Goal: Task Accomplishment & Management: Use online tool/utility

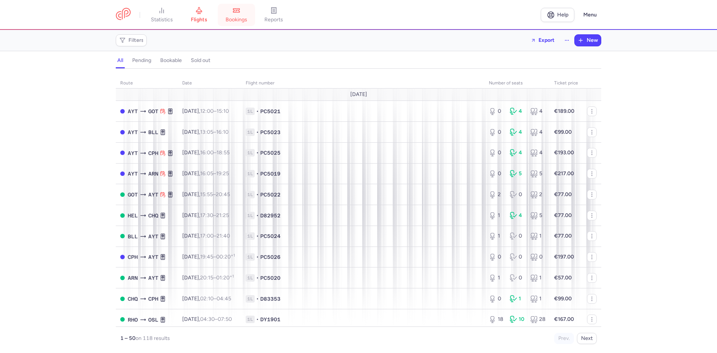
click at [241, 16] on link "bookings" at bounding box center [236, 15] width 37 height 16
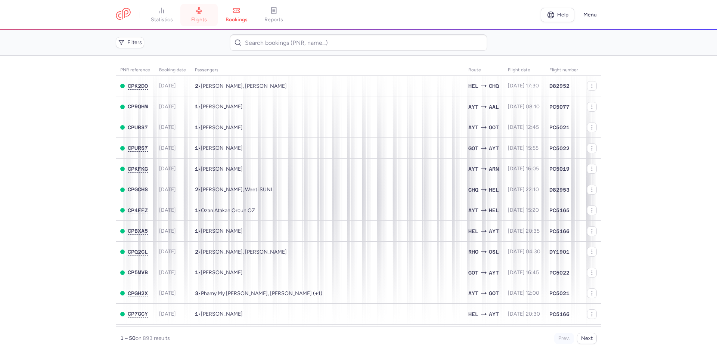
click at [211, 10] on link "flights" at bounding box center [198, 15] width 37 height 16
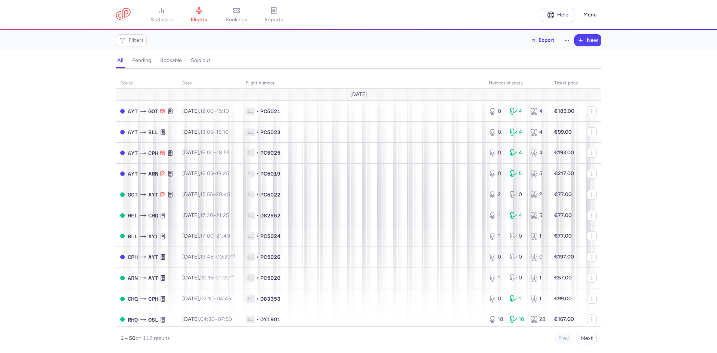
click at [135, 32] on div "Filters Export New" at bounding box center [359, 40] width 492 height 18
click at [137, 36] on span "Filters" at bounding box center [131, 40] width 28 height 9
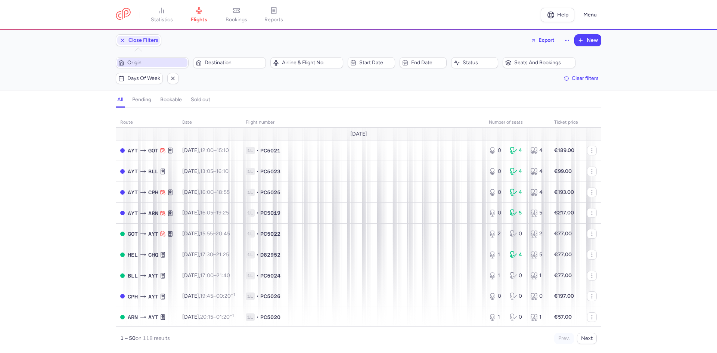
click at [148, 61] on span "Origin" at bounding box center [156, 63] width 59 height 6
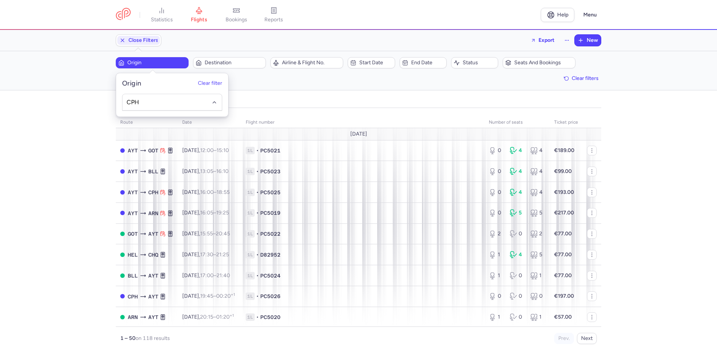
type input "CPH"
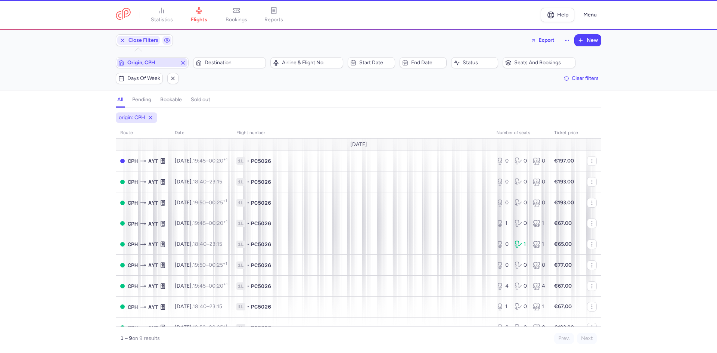
click at [193, 57] on button "Destination" at bounding box center [229, 62] width 73 height 11
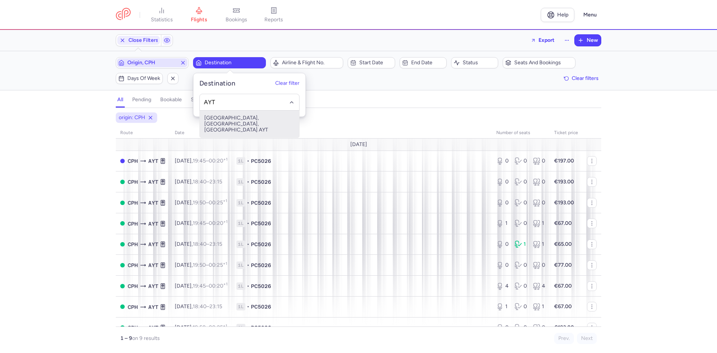
type input "AYT"
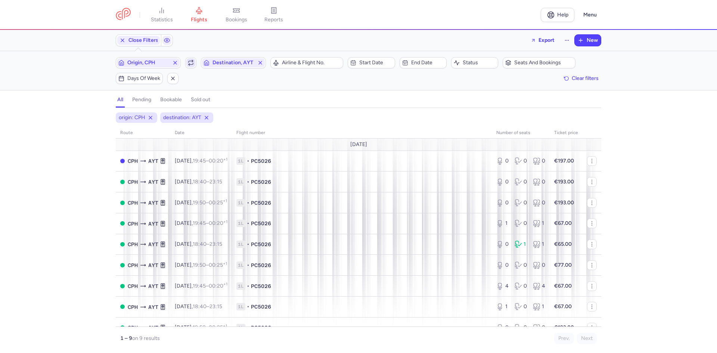
click at [188, 64] on icon "button" at bounding box center [191, 63] width 6 height 6
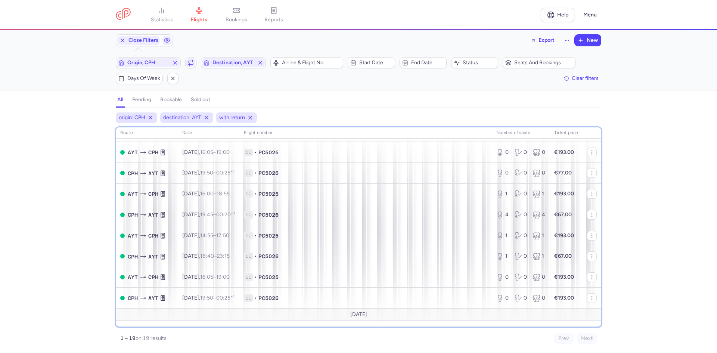
scroll to position [226, 0]
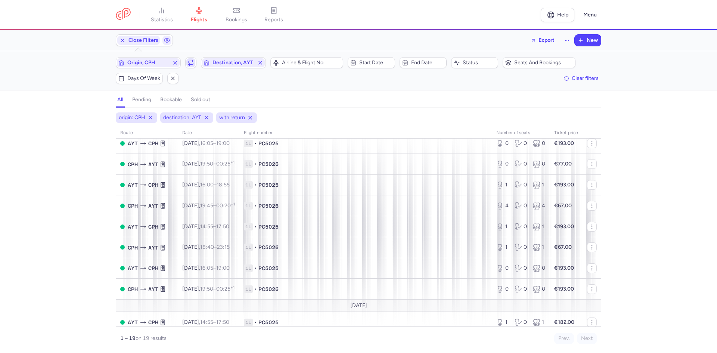
click at [194, 64] on icon "button" at bounding box center [191, 63] width 6 height 6
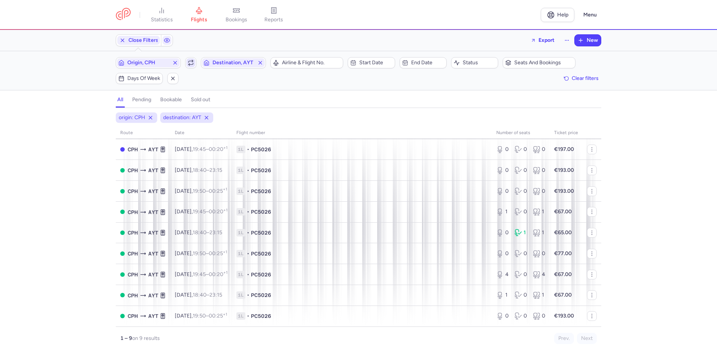
click at [195, 64] on span "button" at bounding box center [190, 62] width 9 height 9
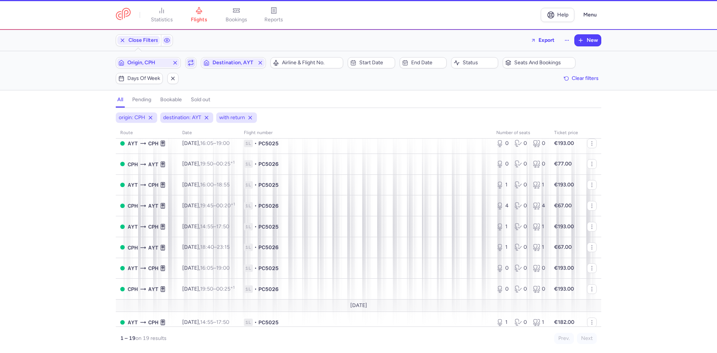
click at [193, 64] on icon "button" at bounding box center [191, 63] width 4 height 1
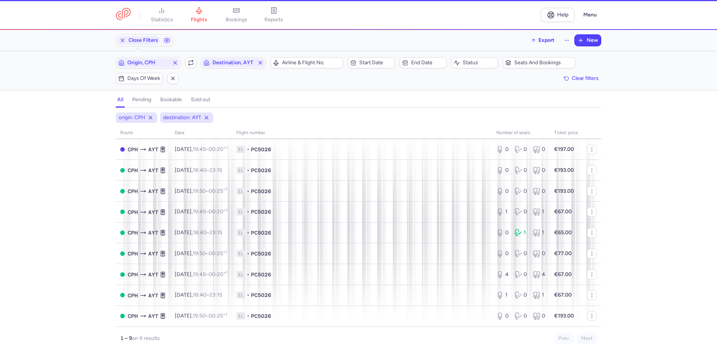
scroll to position [12, 0]
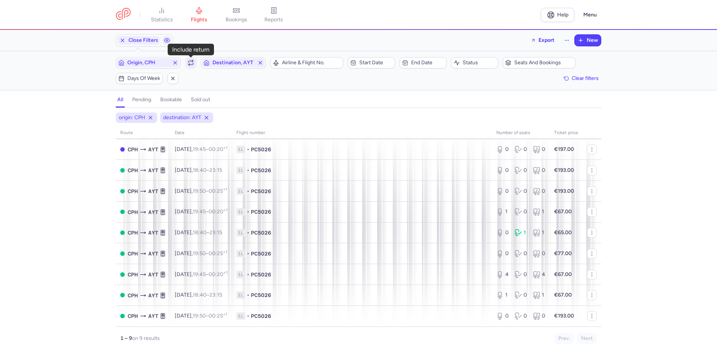
click at [193, 62] on icon "button" at bounding box center [191, 63] width 6 height 6
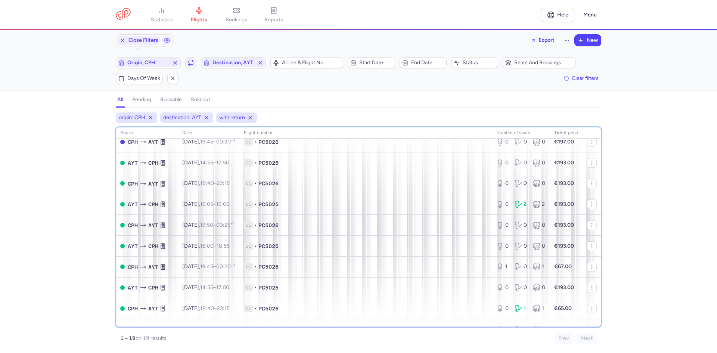
scroll to position [30, 0]
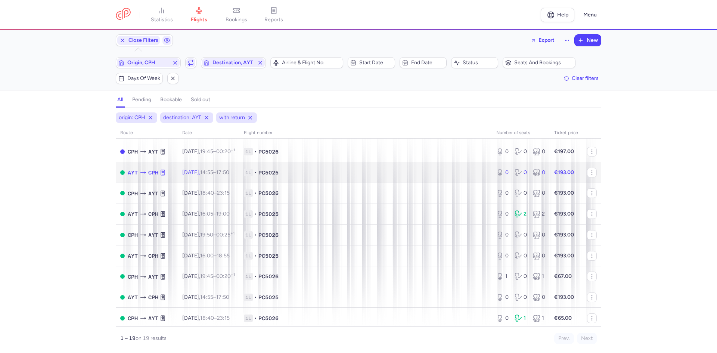
click at [297, 174] on span "1L • PC5025" at bounding box center [366, 172] width 244 height 7
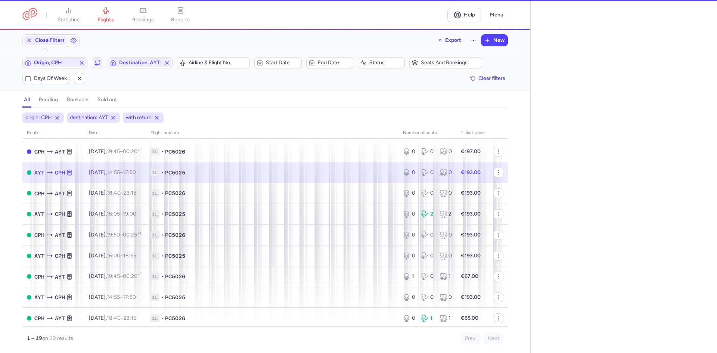
select select "days"
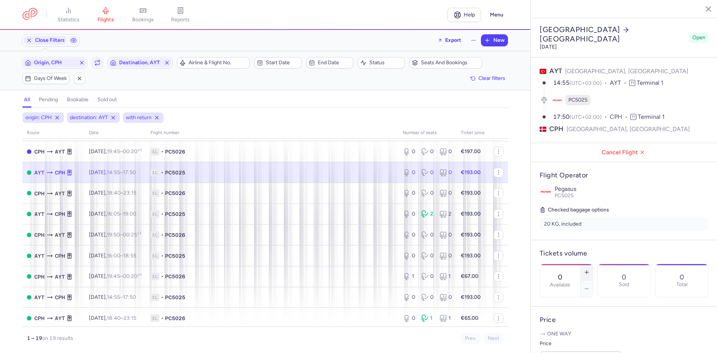
click at [590, 269] on icon "button" at bounding box center [587, 272] width 6 height 6
drag, startPoint x: 612, startPoint y: 245, endPoint x: 612, endPoint y: 239, distance: 5.6
click at [590, 269] on icon "button" at bounding box center [587, 272] width 6 height 6
type input "2"
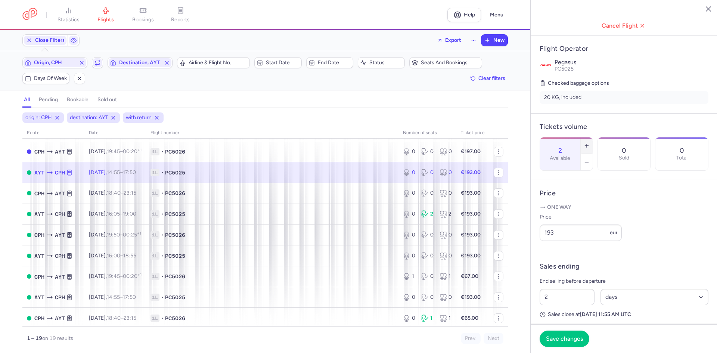
scroll to position [136, 0]
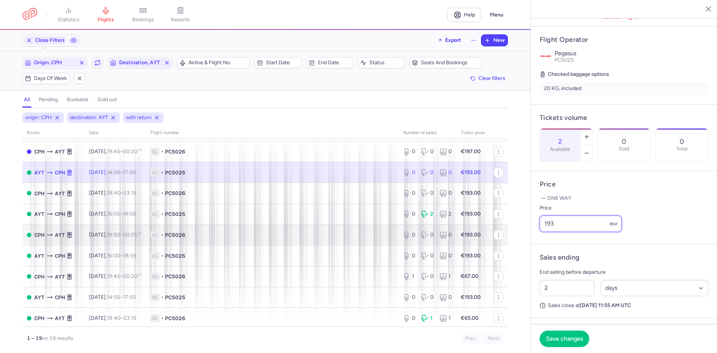
drag, startPoint x: 578, startPoint y: 231, endPoint x: 476, endPoint y: 231, distance: 102.4
click at [477, 231] on div "statistics flights bookings reports Help Menu Close Filters Export New Filters …" at bounding box center [358, 176] width 717 height 353
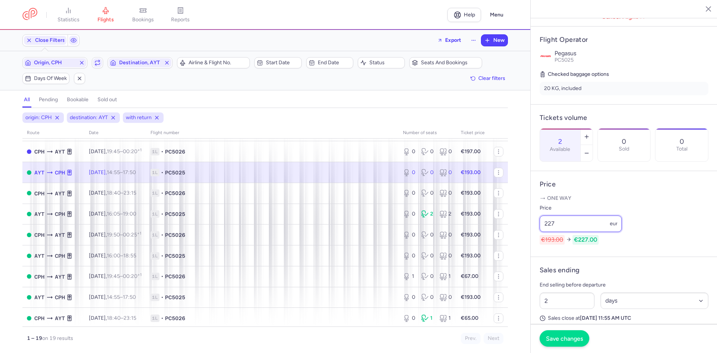
type input "227"
click at [573, 333] on button "Save changes" at bounding box center [565, 338] width 50 height 16
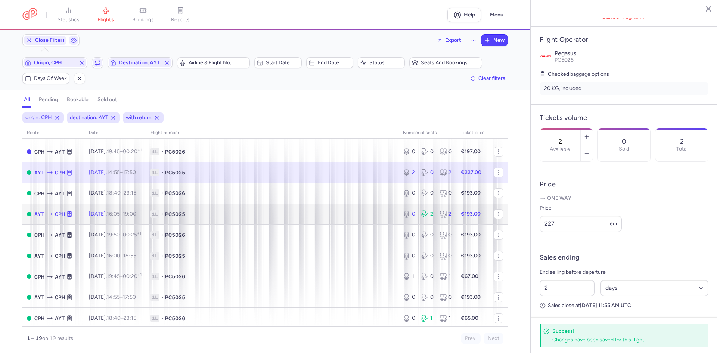
click at [211, 210] on span "1L • PC5025" at bounding box center [273, 213] width 244 height 7
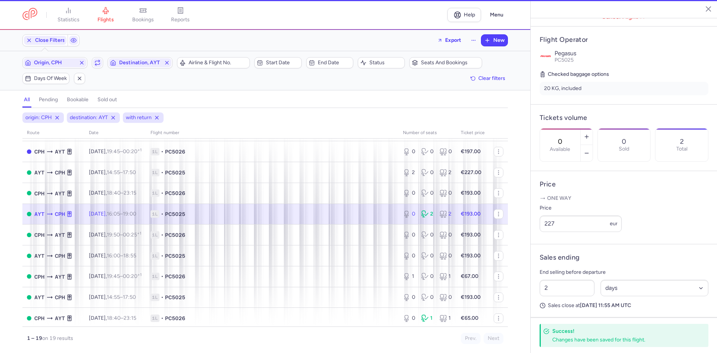
scroll to position [142, 0]
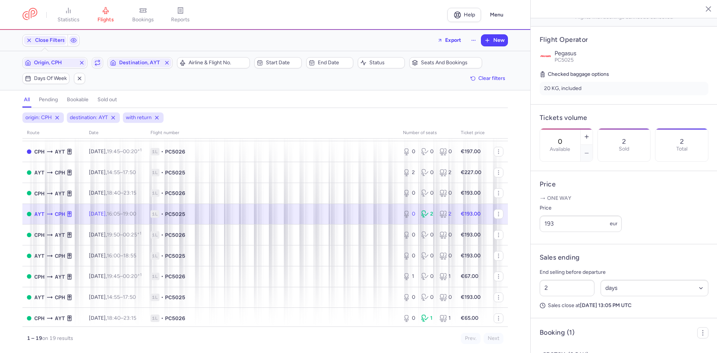
click at [353, 214] on span "1L • PC5025" at bounding box center [273, 213] width 244 height 7
click at [593, 129] on button "button" at bounding box center [587, 137] width 12 height 16
type input "1"
click at [574, 342] on span "Save changes" at bounding box center [564, 338] width 37 height 7
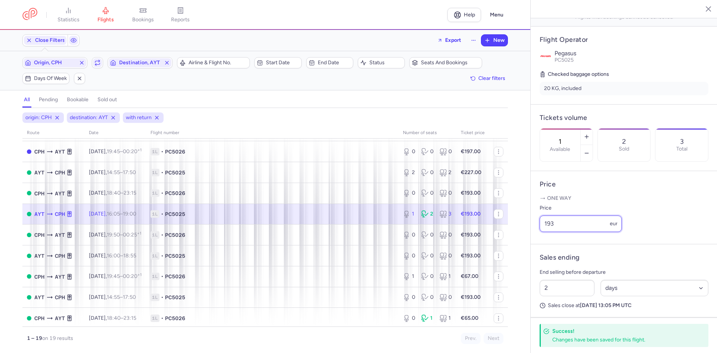
drag, startPoint x: 566, startPoint y: 236, endPoint x: 525, endPoint y: 233, distance: 42.0
click at [531, 233] on article "Price One way Price 193 eur" at bounding box center [624, 207] width 187 height 73
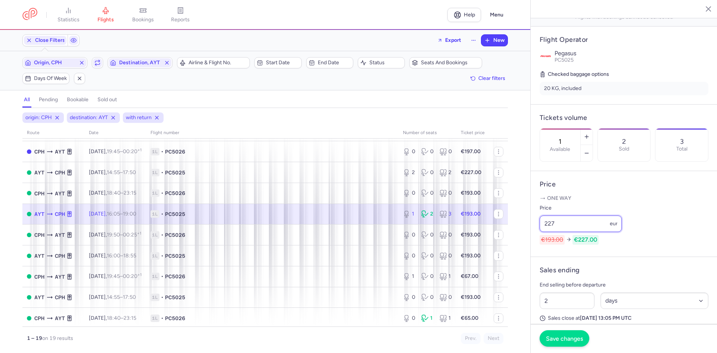
type input "227"
click at [570, 346] on button "Save changes" at bounding box center [565, 338] width 50 height 16
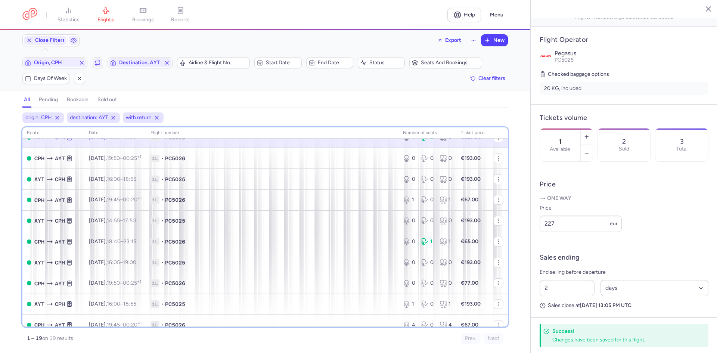
scroll to position [109, 0]
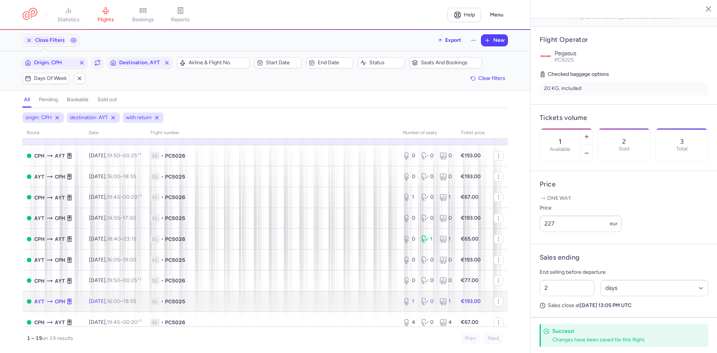
click at [304, 307] on td "1L • PC5025" at bounding box center [272, 301] width 253 height 21
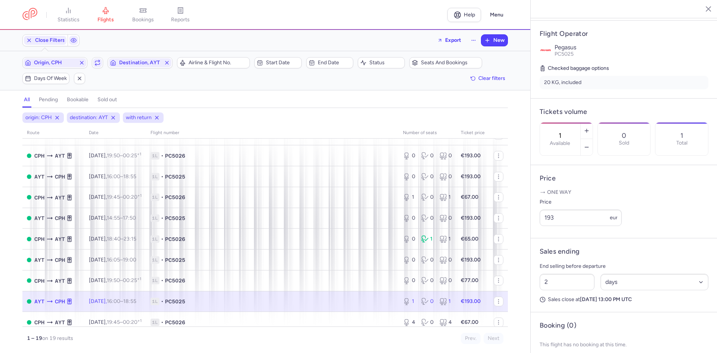
scroll to position [136, 0]
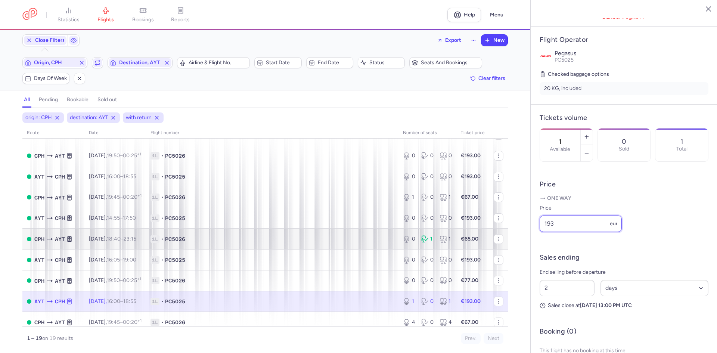
drag, startPoint x: 587, startPoint y: 233, endPoint x: 460, endPoint y: 231, distance: 127.8
click at [460, 231] on div "statistics flights bookings reports Help Menu Close Filters Export New Filters …" at bounding box center [358, 176] width 717 height 353
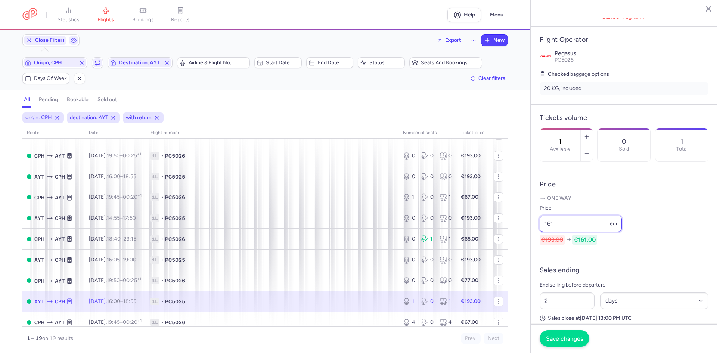
type input "161"
click at [571, 341] on span "Save changes" at bounding box center [564, 338] width 37 height 7
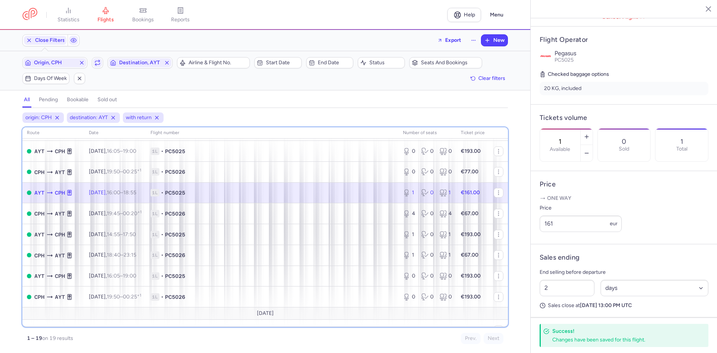
scroll to position [227, 0]
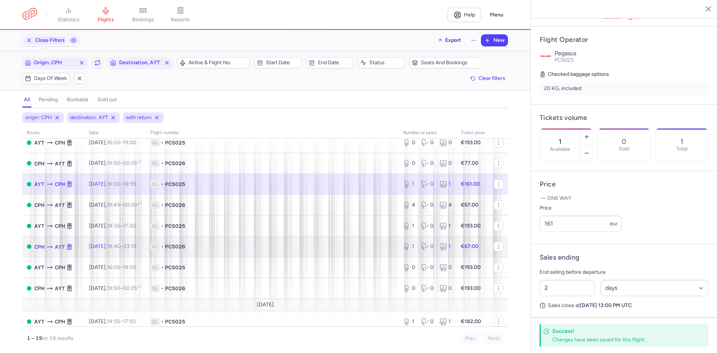
click at [268, 255] on td "1L • PC5026" at bounding box center [272, 246] width 253 height 21
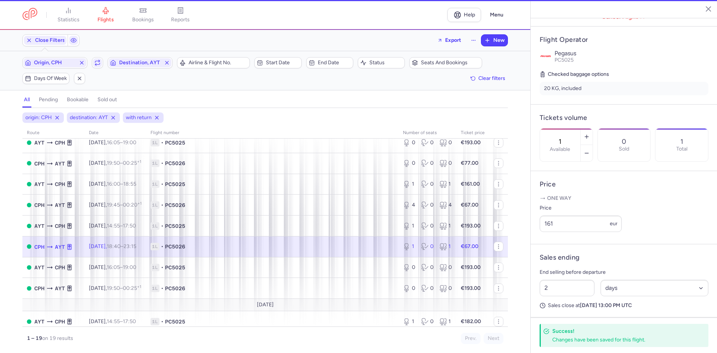
type input "3"
select select "hours"
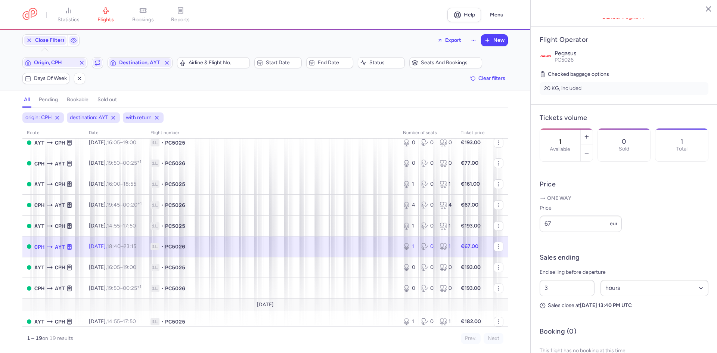
click at [457, 238] on td "1L • PC5026" at bounding box center [473, 246] width 33 height 21
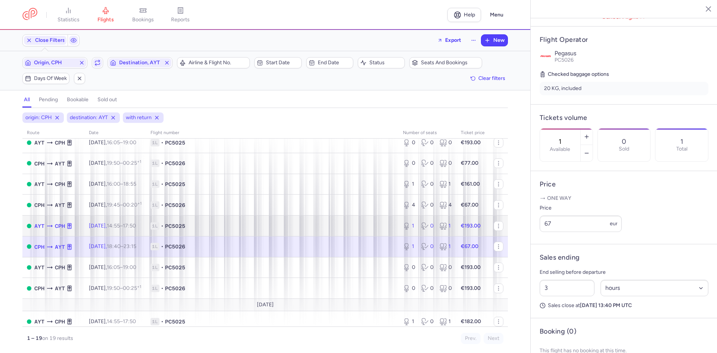
click at [269, 234] on td "1L • PC5025" at bounding box center [272, 226] width 253 height 21
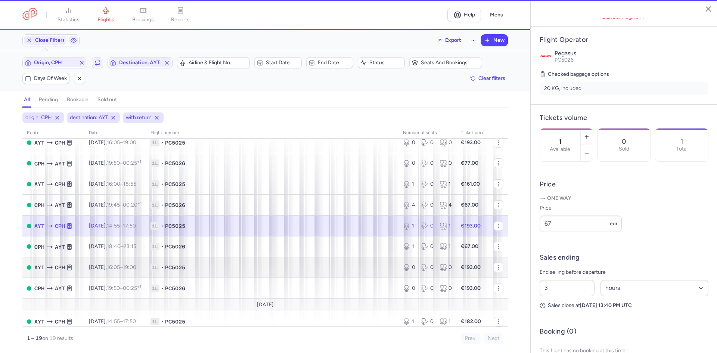
type input "2"
select select "days"
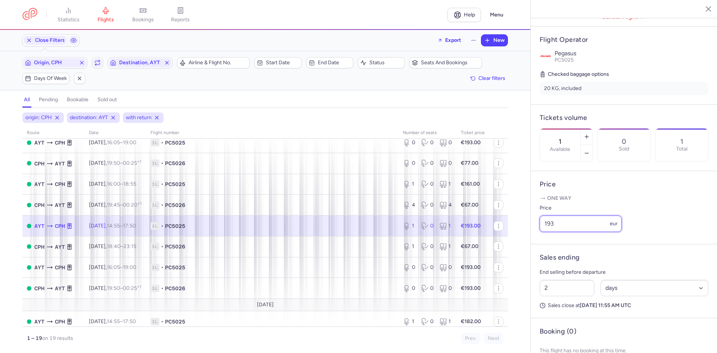
drag, startPoint x: 567, startPoint y: 228, endPoint x: 442, endPoint y: 228, distance: 125.5
click at [487, 228] on div "statistics flights bookings reports Help Menu Close Filters Export New Filters …" at bounding box center [358, 176] width 717 height 353
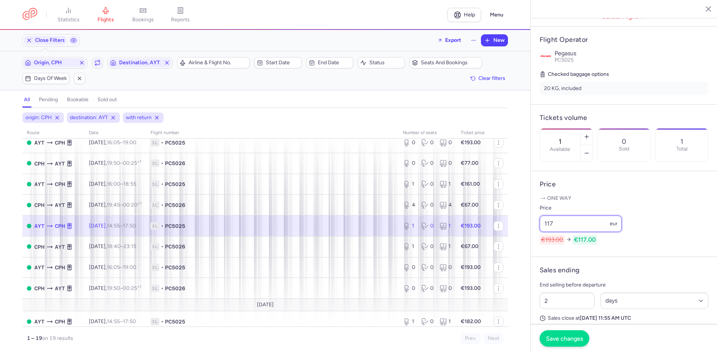
type input "117"
click at [556, 338] on span "Save changes" at bounding box center [564, 338] width 37 height 7
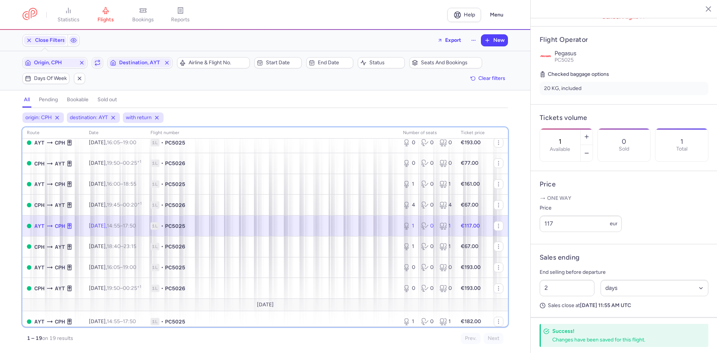
scroll to position [232, 0]
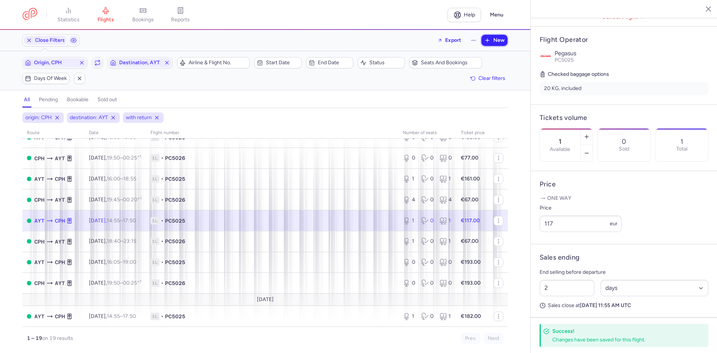
click at [503, 42] on span "New" at bounding box center [499, 40] width 11 height 6
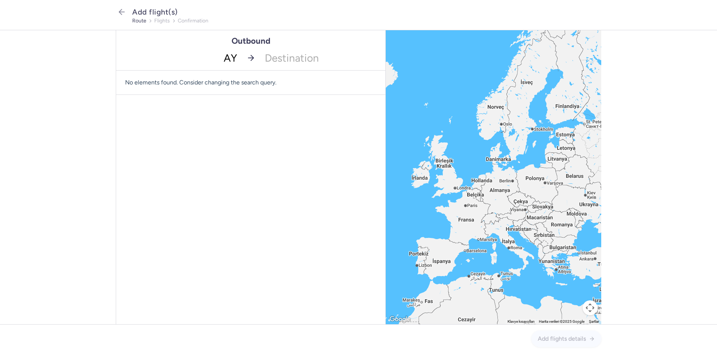
type input "AYT"
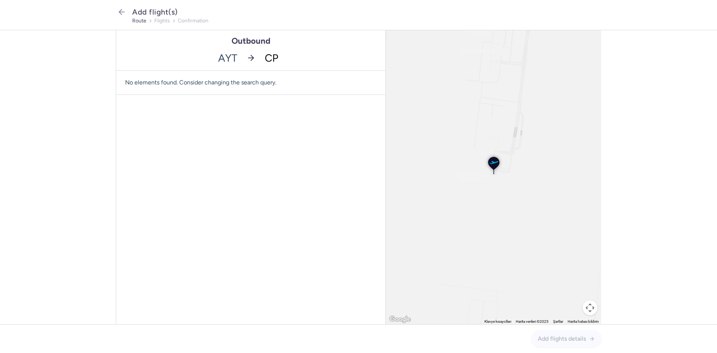
type input "CPH"
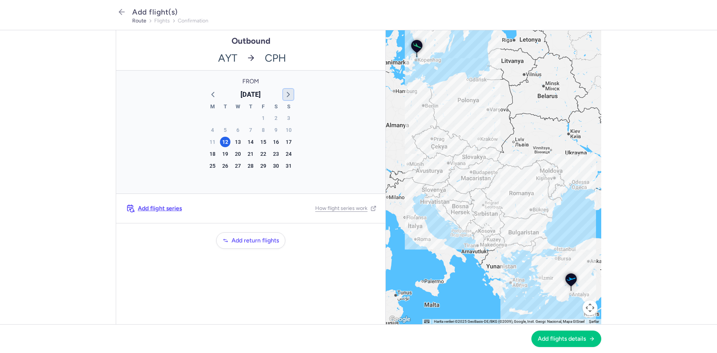
click at [289, 93] on icon "button" at bounding box center [288, 94] width 9 height 9
click at [215, 119] on div "1" at bounding box center [212, 118] width 10 height 10
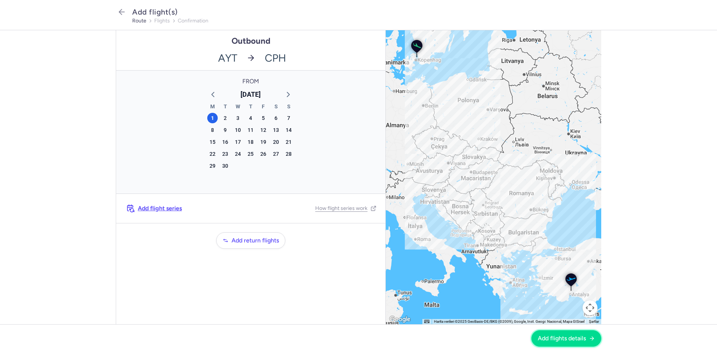
click at [542, 338] on span "Add flights details" at bounding box center [562, 338] width 48 height 7
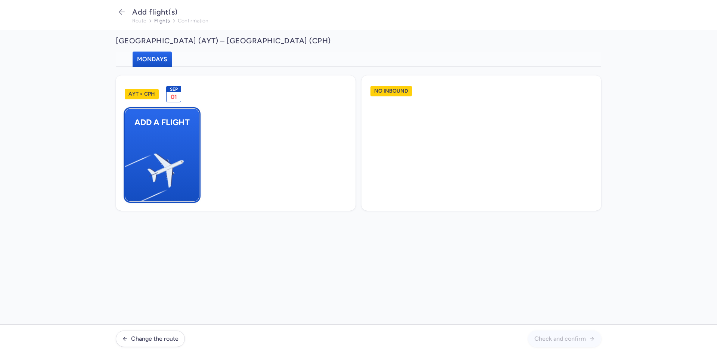
click at [152, 154] on img "button" at bounding box center [129, 167] width 126 height 116
select select "23"
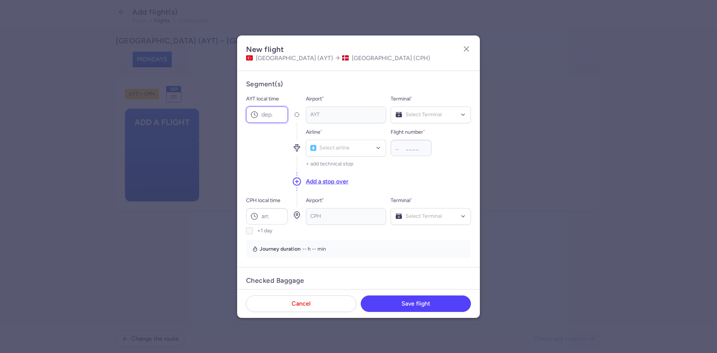
click at [281, 113] on input "AYT local time" at bounding box center [267, 114] width 42 height 16
click at [275, 121] on input "AYT local time" at bounding box center [267, 114] width 42 height 16
type input "16:00"
type input "PC"
type input "5025"
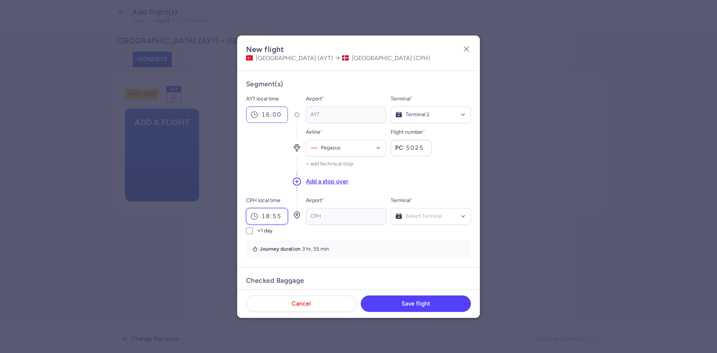
type input "18:55"
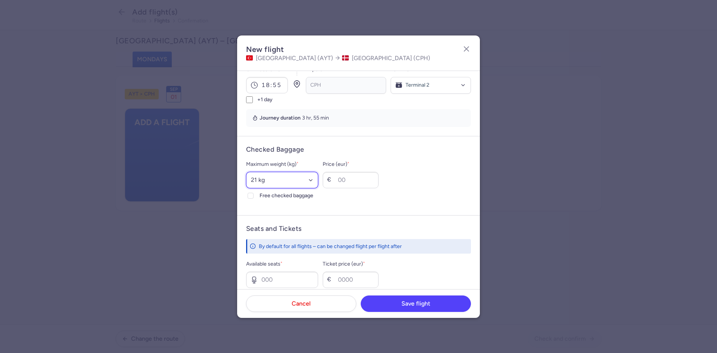
select select "20"
click at [248, 193] on input "Free checked baggage" at bounding box center [251, 196] width 6 height 6
checkbox input "true"
type input "4"
type input "117"
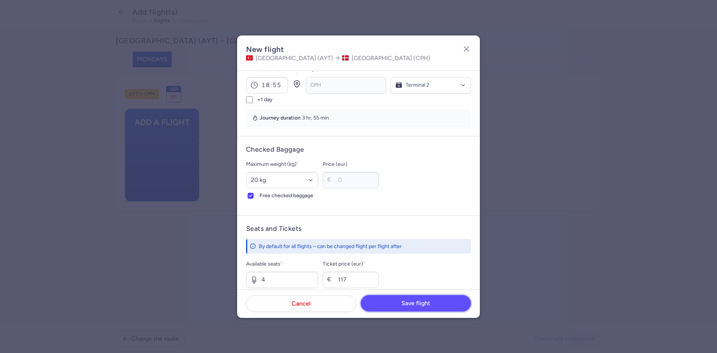
click at [454, 302] on button "Save flight" at bounding box center [416, 303] width 110 height 16
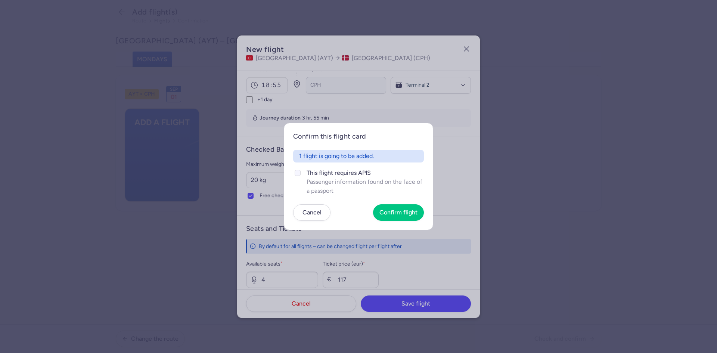
click at [315, 176] on span "This flight requires APIS" at bounding box center [365, 173] width 117 height 9
click at [301, 176] on input "This flight requires APIS Passenger information found on the face of a passport" at bounding box center [298, 173] width 6 height 6
checkbox input "true"
click at [395, 216] on span "Confirm flight" at bounding box center [399, 212] width 38 height 7
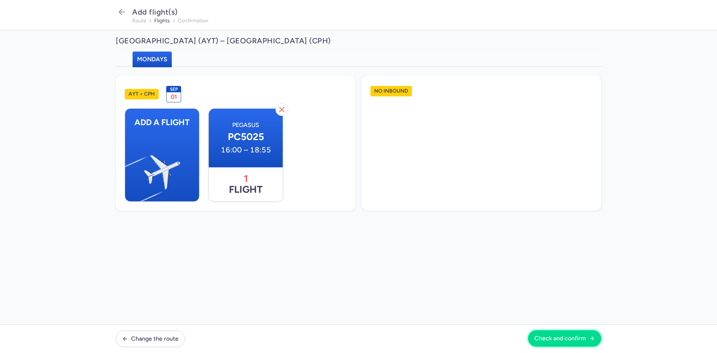
drag, startPoint x: 573, startPoint y: 344, endPoint x: 566, endPoint y: 331, distance: 14.9
click at [573, 344] on button "Check and confirm" at bounding box center [564, 338] width 73 height 16
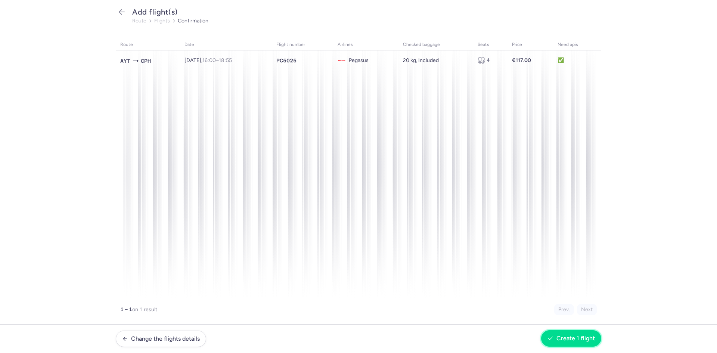
click at [575, 336] on span "Create 1 flight" at bounding box center [576, 338] width 38 height 7
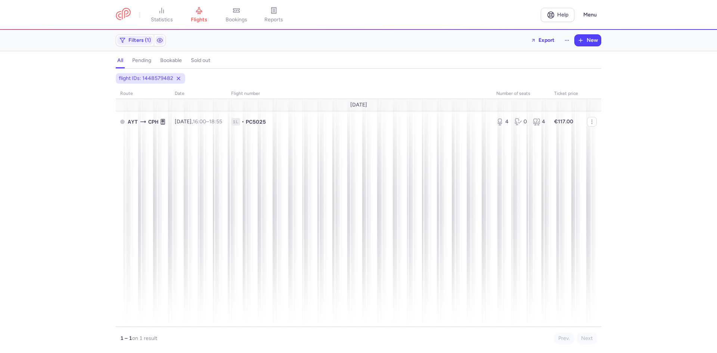
click at [185, 28] on header "statistics flights bookings reports Help Menu" at bounding box center [358, 15] width 717 height 30
click at [205, 14] on link "flights" at bounding box center [198, 15] width 37 height 16
click at [142, 43] on span "Filters" at bounding box center [136, 40] width 15 height 6
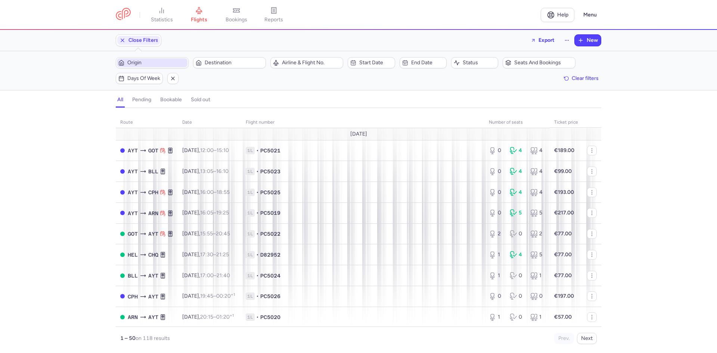
click at [162, 62] on span "Origin" at bounding box center [156, 63] width 59 height 6
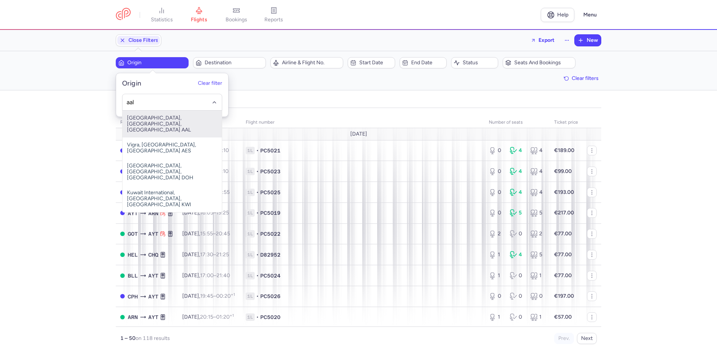
type input "aal"
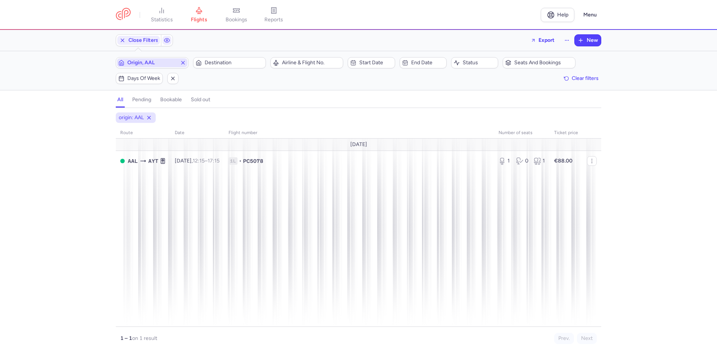
click at [193, 57] on button "Destination" at bounding box center [229, 62] width 73 height 11
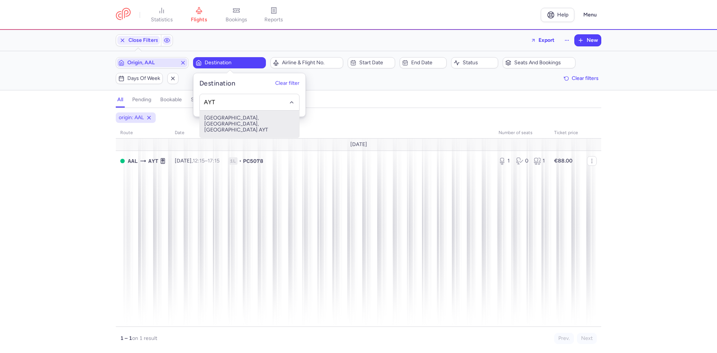
type input "AYT"
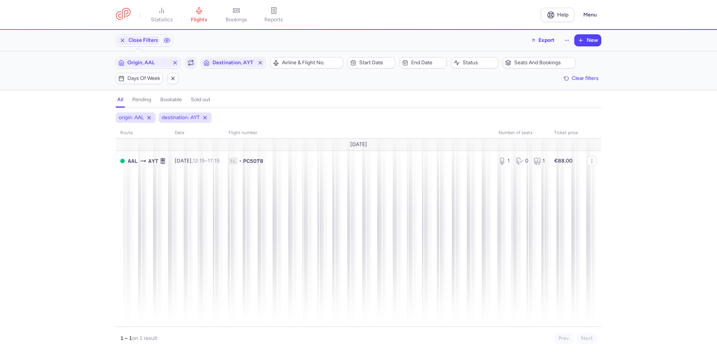
click at [192, 65] on icon "button" at bounding box center [191, 63] width 6 height 6
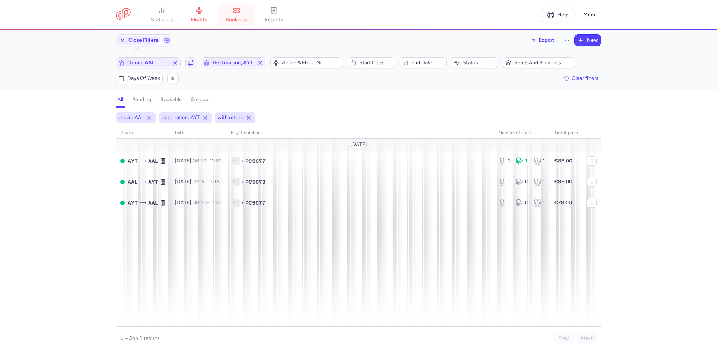
click at [244, 23] on link "bookings" at bounding box center [236, 15] width 37 height 16
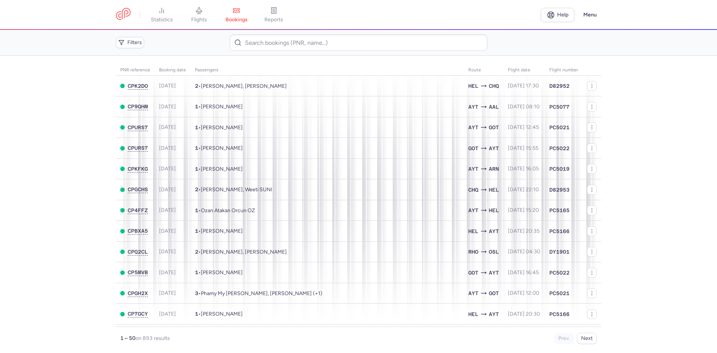
click at [129, 35] on div "Filters" at bounding box center [359, 42] width 492 height 22
click at [130, 40] on span "Filters" at bounding box center [134, 43] width 15 height 6
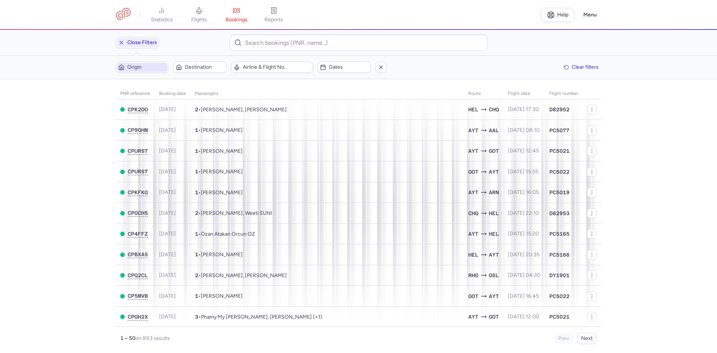
click at [153, 69] on span "Origin" at bounding box center [146, 67] width 39 height 6
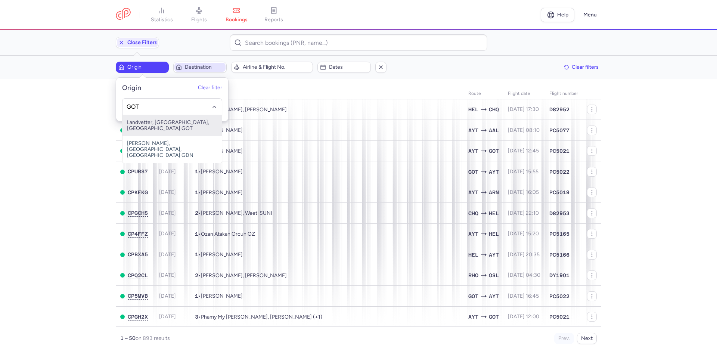
type input "GOT"
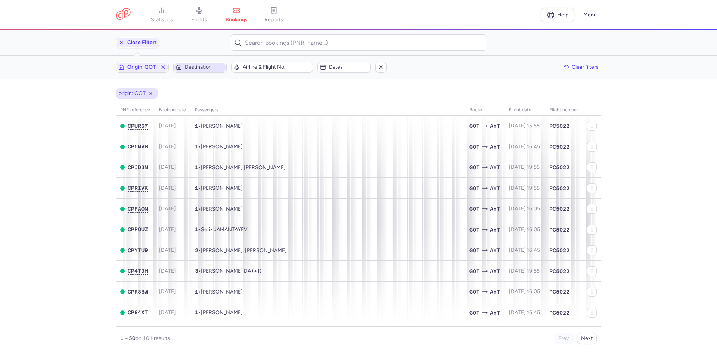
click at [173, 62] on button "Destination" at bounding box center [199, 67] width 53 height 11
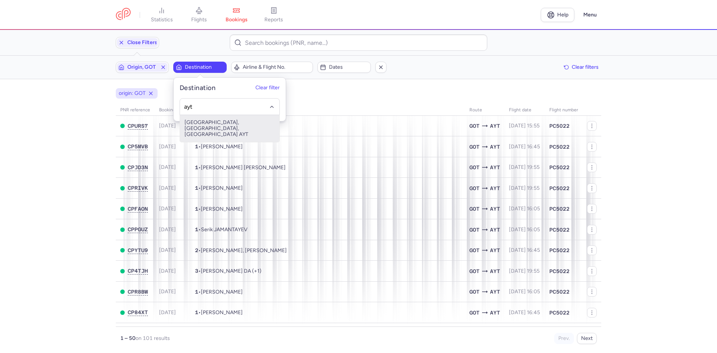
type input "ayt"
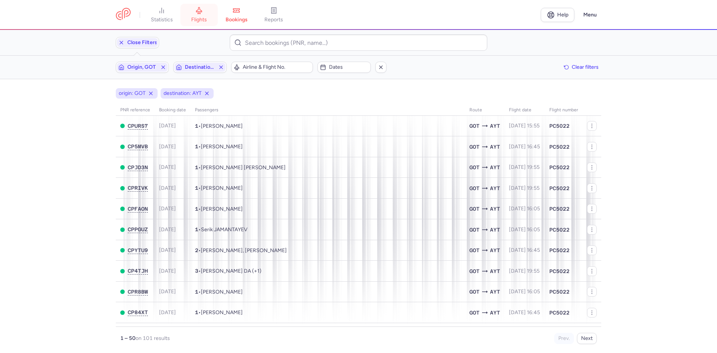
click at [192, 8] on link "flights" at bounding box center [198, 15] width 37 height 16
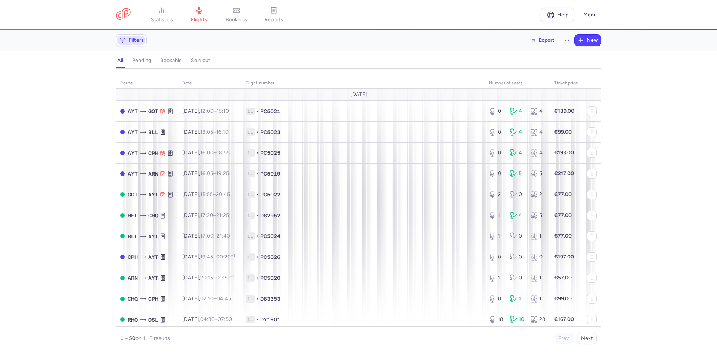
click at [131, 41] on span "Filters" at bounding box center [136, 40] width 15 height 6
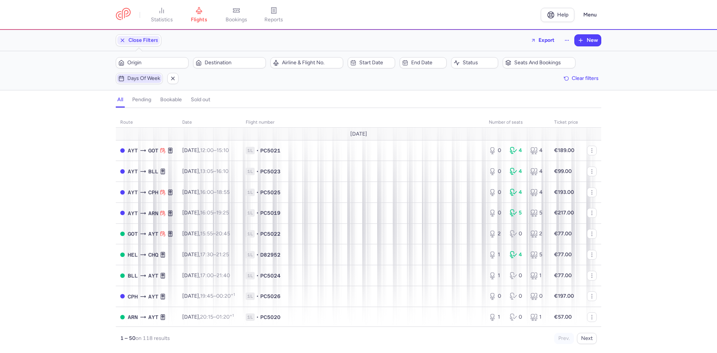
click at [141, 77] on span "Days of week" at bounding box center [143, 78] width 33 height 6
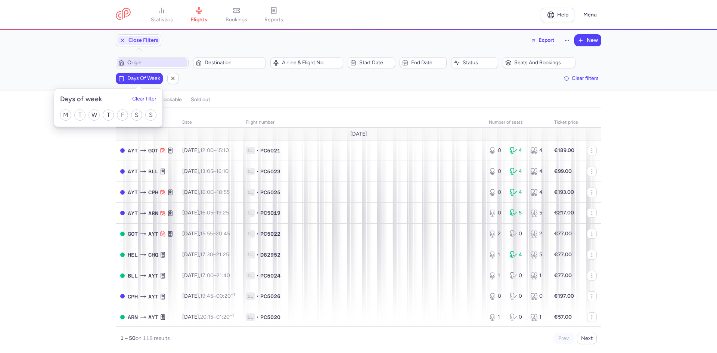
click at [139, 65] on span "Origin" at bounding box center [156, 63] width 59 height 6
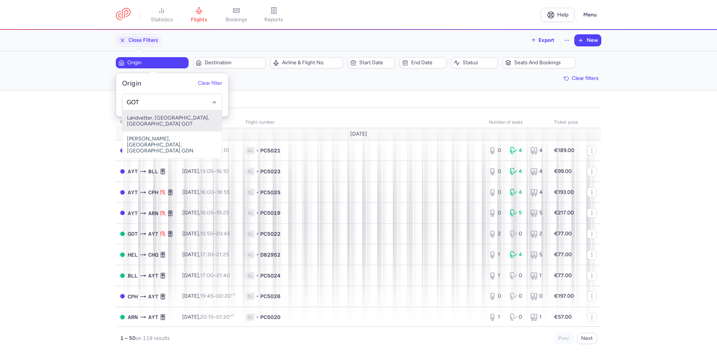
type input "GOT"
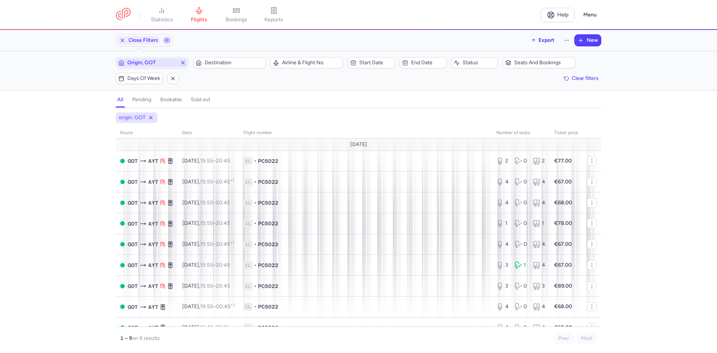
click at [193, 57] on button "Destination" at bounding box center [229, 62] width 73 height 11
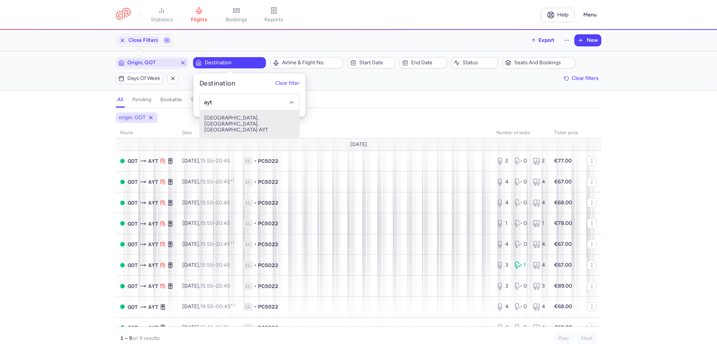
type input "ayt"
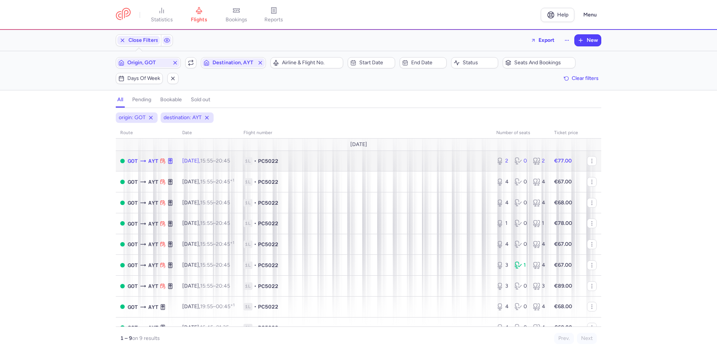
click at [266, 165] on td "1L • PC5022" at bounding box center [365, 161] width 253 height 21
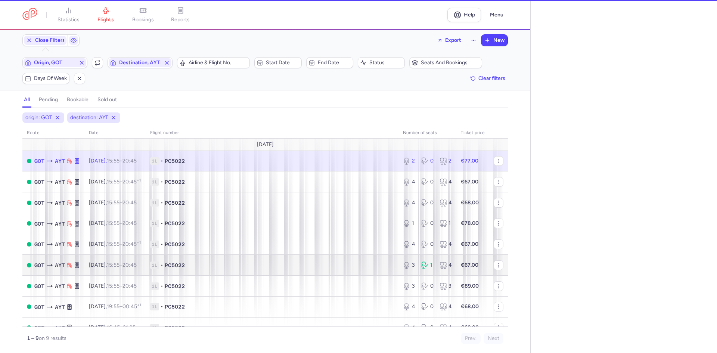
select select "hours"
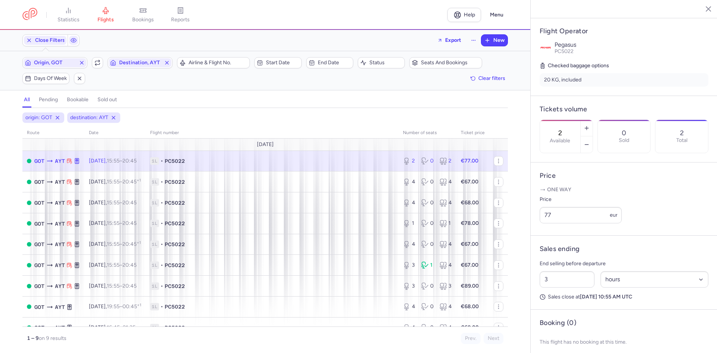
scroll to position [146, 0]
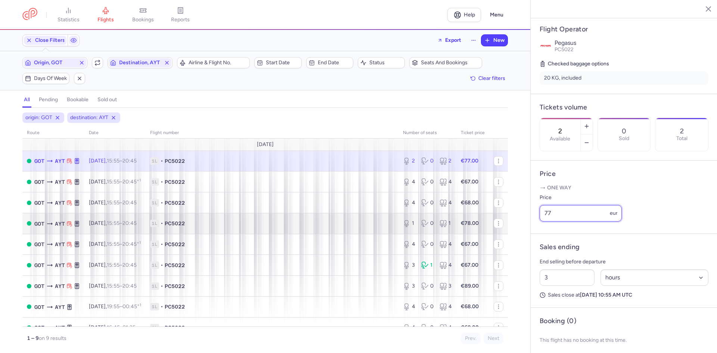
drag, startPoint x: 580, startPoint y: 225, endPoint x: 299, endPoint y: 219, distance: 281.8
click at [460, 218] on div "statistics flights bookings reports Help Menu Close Filters Export New Filters …" at bounding box center [358, 176] width 717 height 353
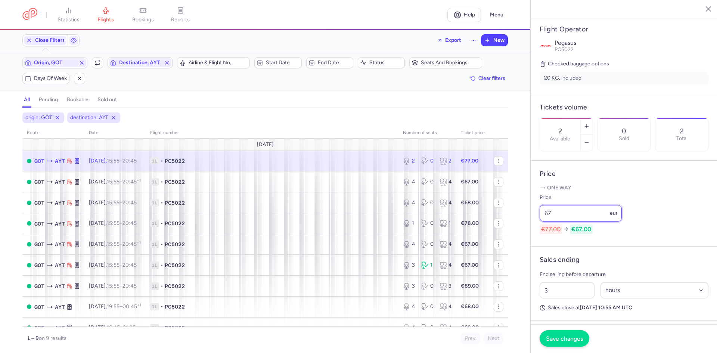
type input "67"
click at [562, 335] on span "Save changes" at bounding box center [564, 338] width 37 height 7
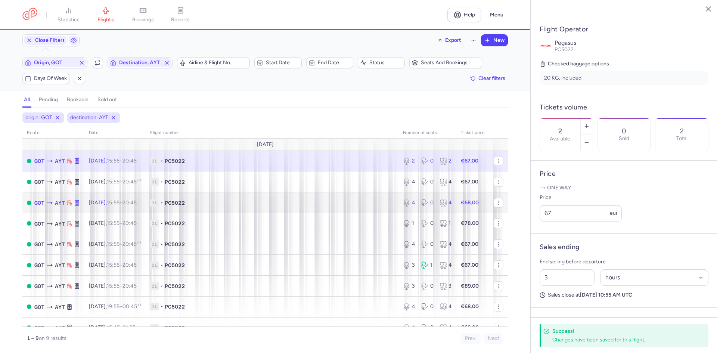
click at [230, 193] on td "1L • PC5022" at bounding box center [272, 202] width 253 height 21
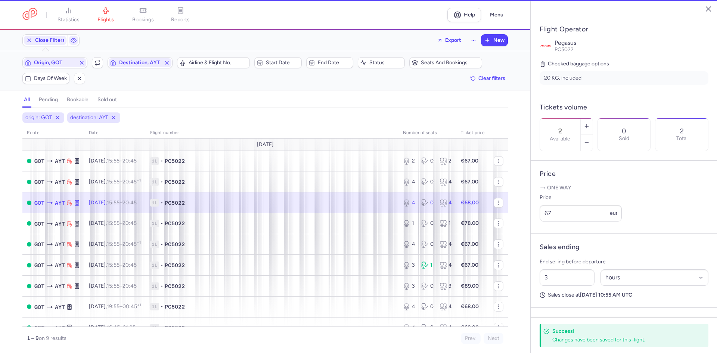
type input "4"
type input "2"
select select "days"
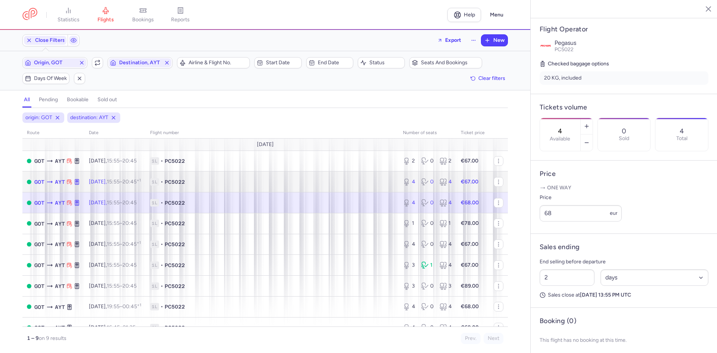
click at [230, 187] on td "1L • PC5022" at bounding box center [272, 181] width 253 height 21
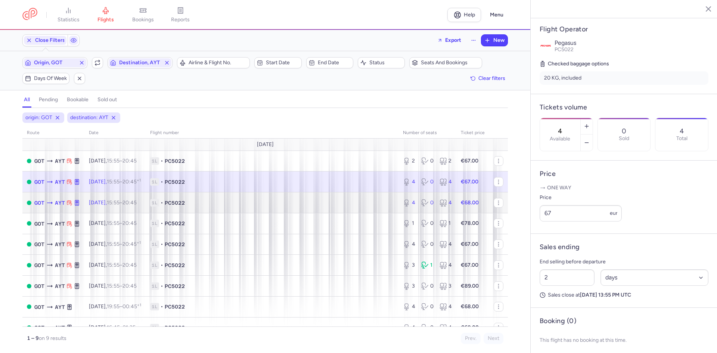
click at [237, 202] on span "1L • PC5022" at bounding box center [272, 202] width 244 height 7
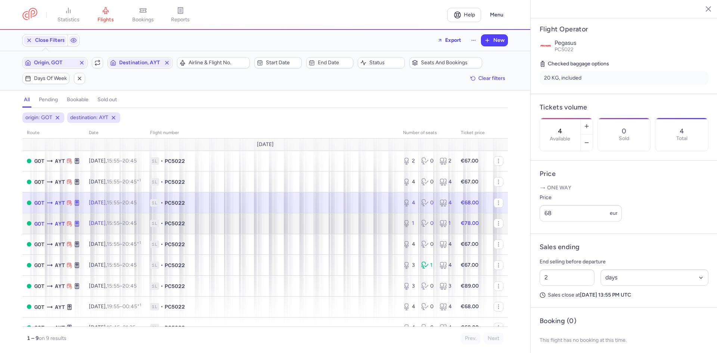
click at [185, 221] on span "PC5022" at bounding box center [175, 223] width 20 height 7
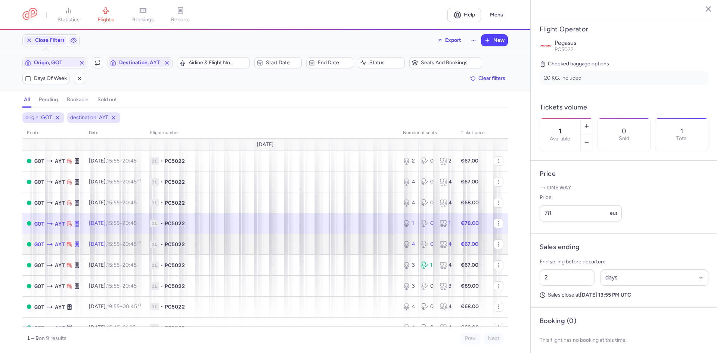
click at [339, 242] on span "1L • PC5022" at bounding box center [272, 244] width 244 height 7
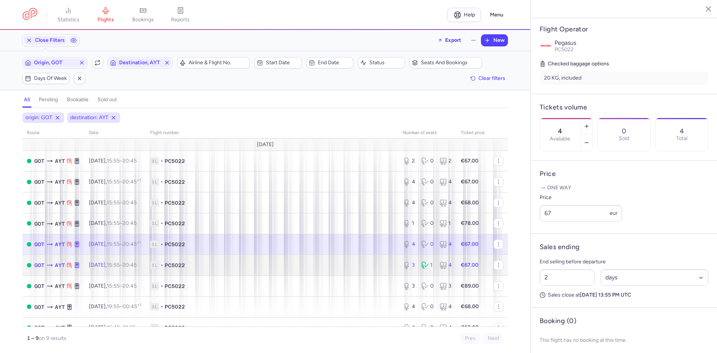
click at [245, 267] on span "1L • PC5022" at bounding box center [272, 265] width 244 height 7
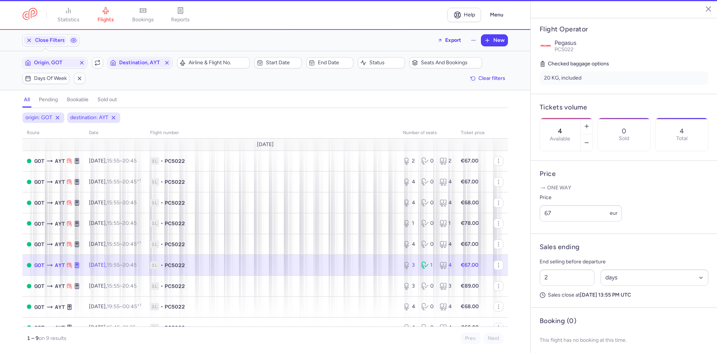
type input "3"
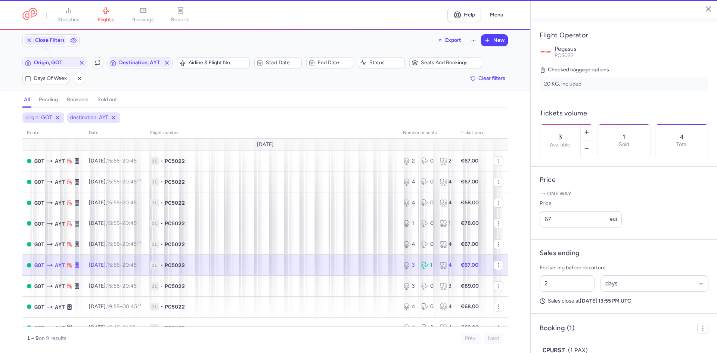
scroll to position [152, 0]
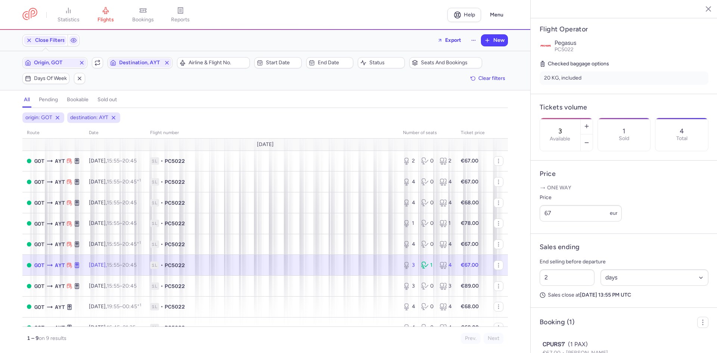
click at [225, 15] on nav "statistics flights bookings reports" at bounding box center [234, 15] width 425 height 16
click at [508, 198] on div "origin: GOT destination: AYT route date Flight number number of seats Ticket pr…" at bounding box center [265, 232] width 531 height 241
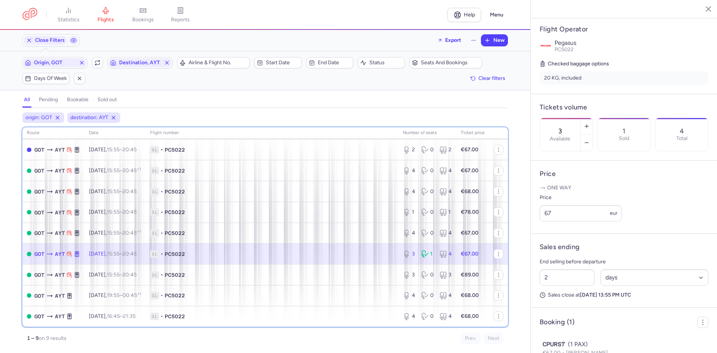
scroll to position [0, 0]
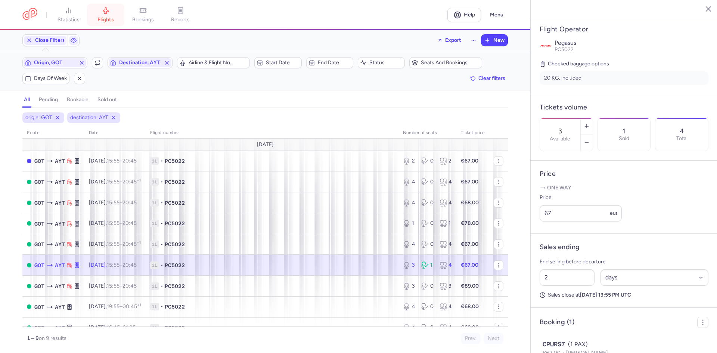
click at [99, 15] on link "flights" at bounding box center [105, 15] width 37 height 16
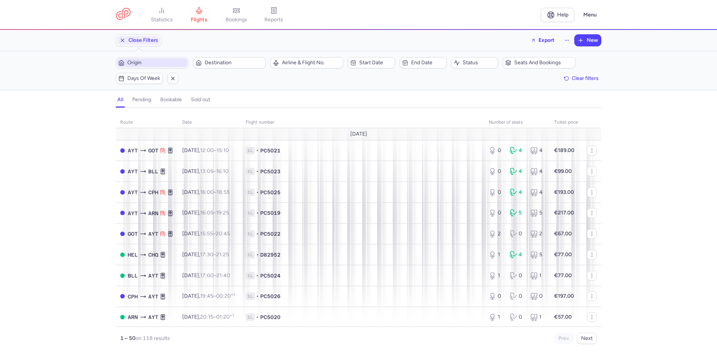
click at [133, 62] on span "Origin" at bounding box center [156, 63] width 59 height 6
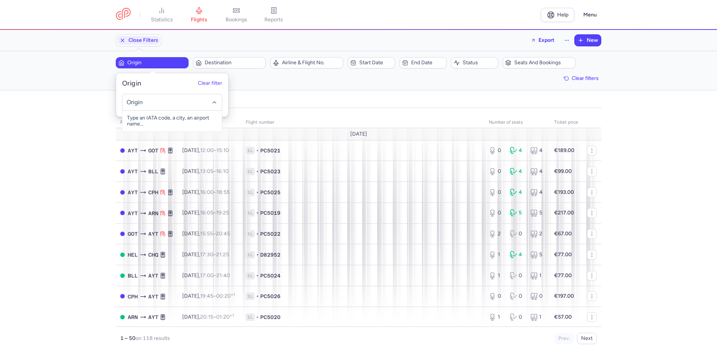
type input "A"
type input "GOT"
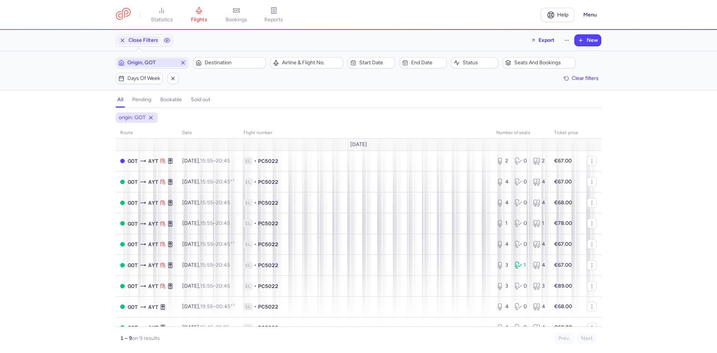
click at [193, 57] on button "Destination" at bounding box center [229, 62] width 73 height 11
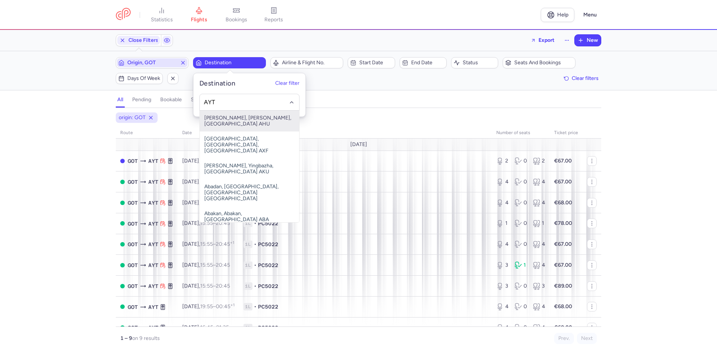
type input "AYT"
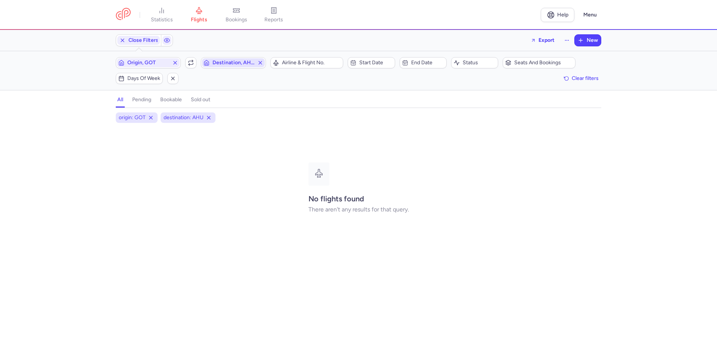
click at [223, 67] on span "Destination, AHU" at bounding box center [233, 62] width 63 height 9
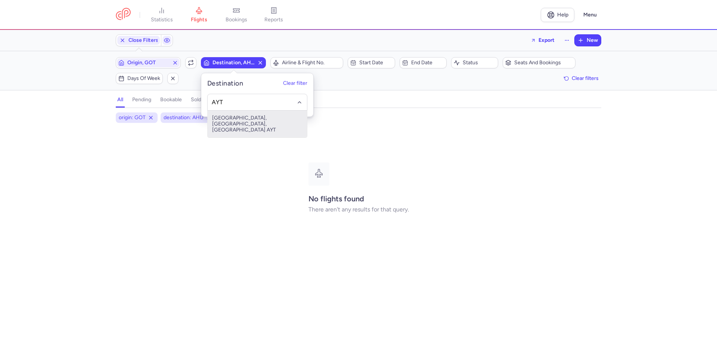
type input "AYT"
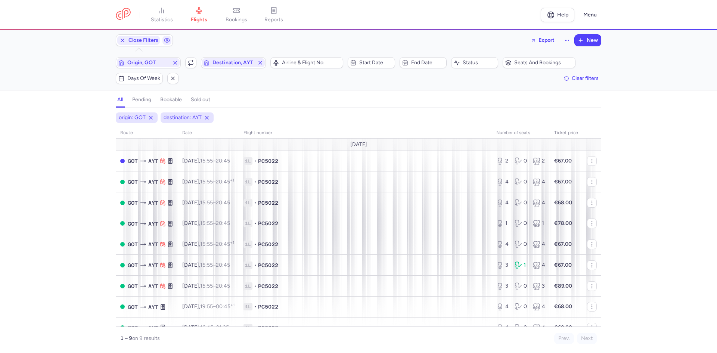
click at [84, 143] on div "origin: GOT destination: AYT route date Flight number number of seats Ticket pr…" at bounding box center [358, 232] width 717 height 241
click at [633, 139] on div "origin: GOT destination: AYT route date Flight number number of seats Ticket pr…" at bounding box center [358, 232] width 717 height 241
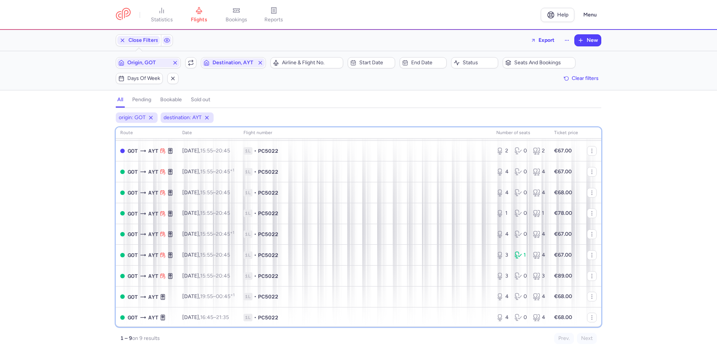
scroll to position [11, 0]
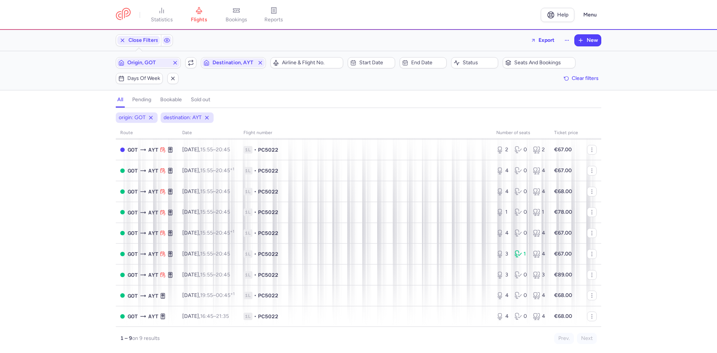
drag, startPoint x: 603, startPoint y: 174, endPoint x: 607, endPoint y: 165, distance: 10.4
click at [606, 168] on div "origin: GOT destination: AYT route date Flight number number of seats Ticket pr…" at bounding box center [358, 232] width 717 height 241
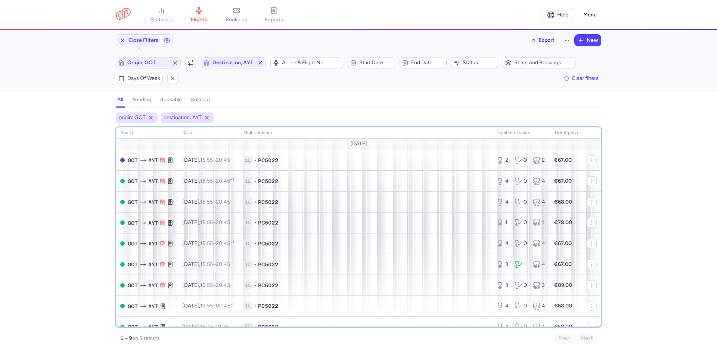
scroll to position [0, 0]
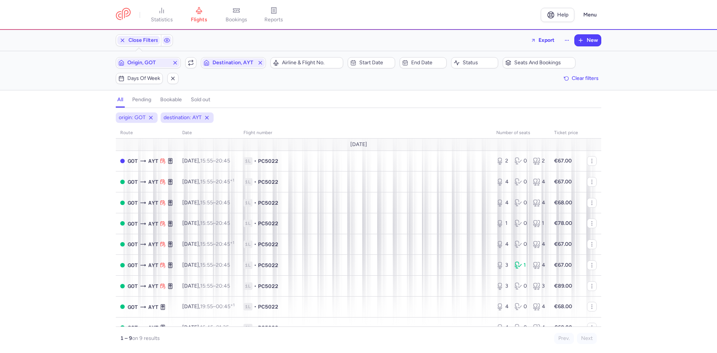
click at [629, 133] on div "origin: GOT destination: AYT route date Flight number number of seats Ticket pr…" at bounding box center [358, 232] width 717 height 241
click at [659, 166] on div "origin: GOT destination: AYT route date Flight number number of seats Ticket pr…" at bounding box center [358, 232] width 717 height 241
click at [152, 77] on div "Origin, GOT Include return Destination, AYT Airline & Flight No. Start date End…" at bounding box center [359, 70] width 486 height 27
click at [155, 66] on span "Origin, GOT" at bounding box center [148, 62] width 63 height 9
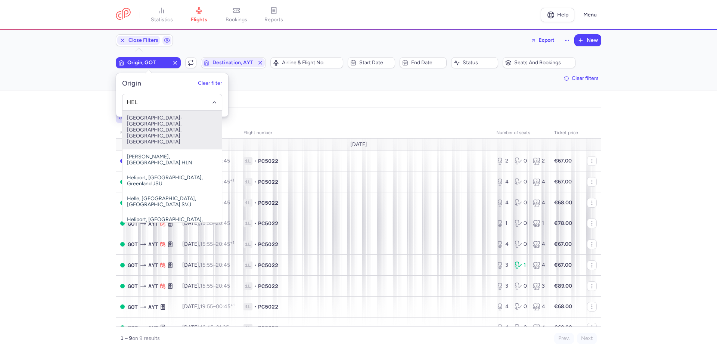
type input "HEL"
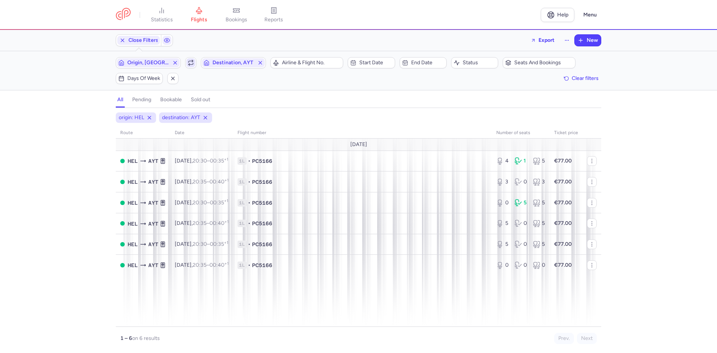
click at [188, 61] on icon "button" at bounding box center [191, 63] width 6 height 6
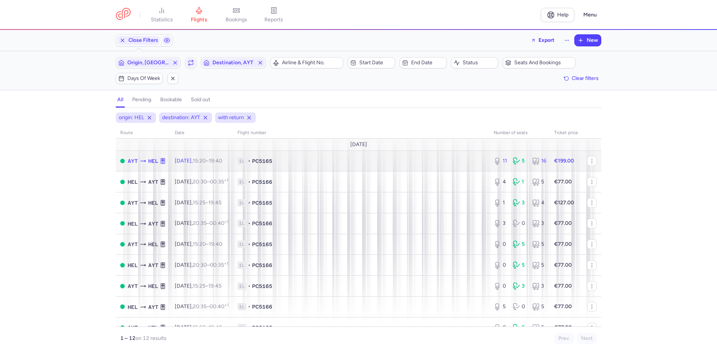
click at [308, 155] on td "1L • PC5165" at bounding box center [361, 161] width 256 height 21
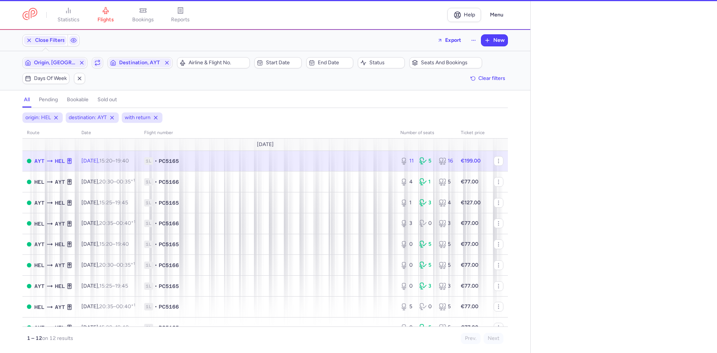
select select "hours"
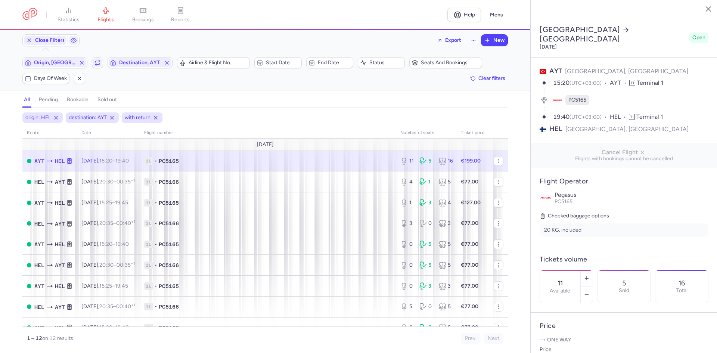
click at [340, 162] on span "1L • PC5165" at bounding box center [267, 160] width 247 height 7
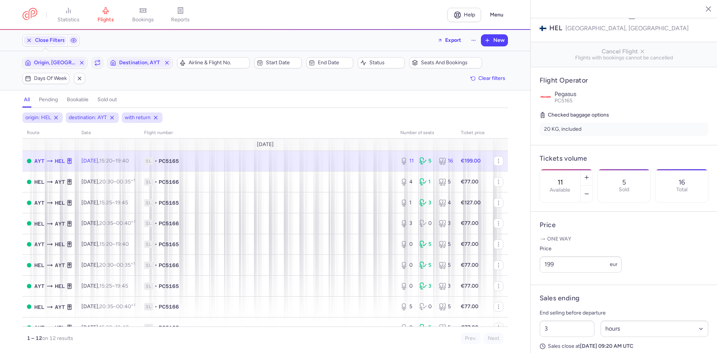
scroll to position [106, 0]
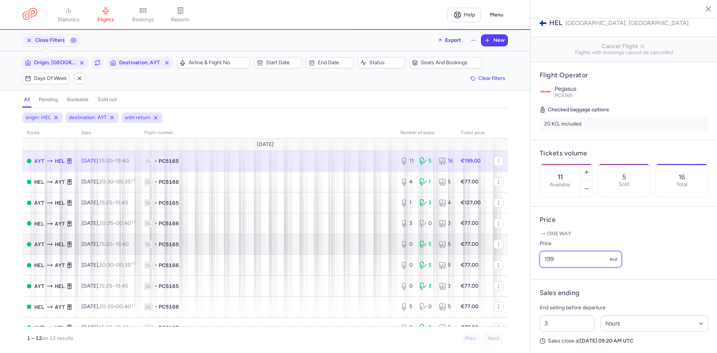
drag, startPoint x: 564, startPoint y: 273, endPoint x: 359, endPoint y: 246, distance: 206.9
click at [475, 254] on div "statistics flights bookings reports Help Menu Close Filters Export New Filters …" at bounding box center [358, 176] width 717 height 353
drag, startPoint x: 569, startPoint y: 260, endPoint x: 571, endPoint y: 265, distance: 5.3
click at [569, 261] on div "Price 199 eur" at bounding box center [581, 253] width 82 height 28
click at [573, 267] on input "199" at bounding box center [581, 259] width 82 height 16
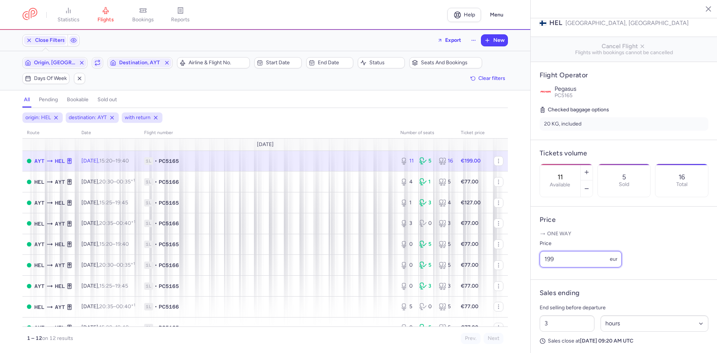
click at [573, 267] on input "199" at bounding box center [581, 259] width 82 height 16
click at [575, 268] on input "199" at bounding box center [581, 259] width 82 height 16
click at [579, 268] on input "199" at bounding box center [581, 259] width 82 height 16
type input "1"
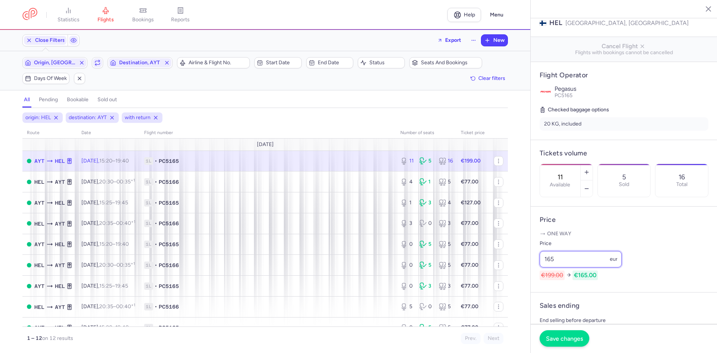
type input "165"
click at [565, 339] on span "Save changes" at bounding box center [564, 338] width 37 height 7
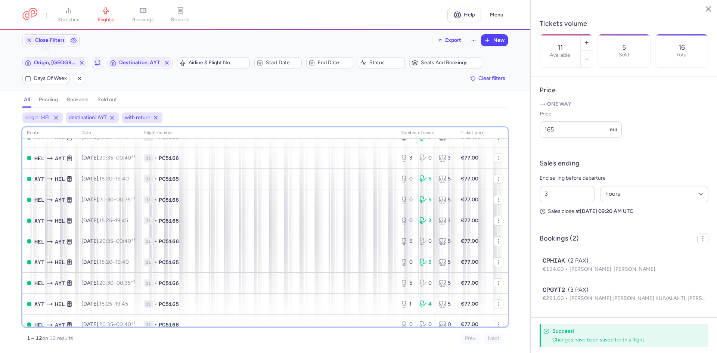
scroll to position [74, 0]
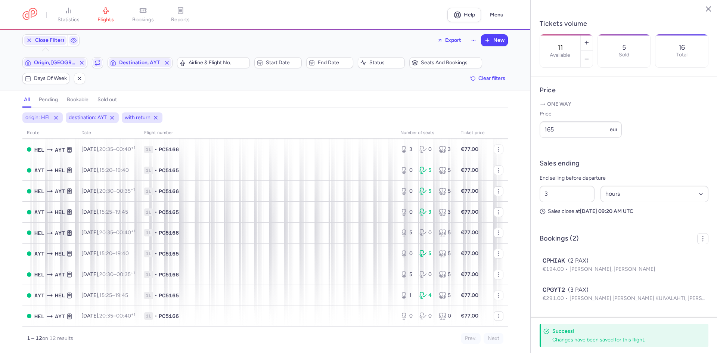
click at [236, 92] on div "all pending bookable sold out 3" at bounding box center [265, 100] width 486 height 16
click at [100, 65] on icon "button" at bounding box center [98, 63] width 6 height 6
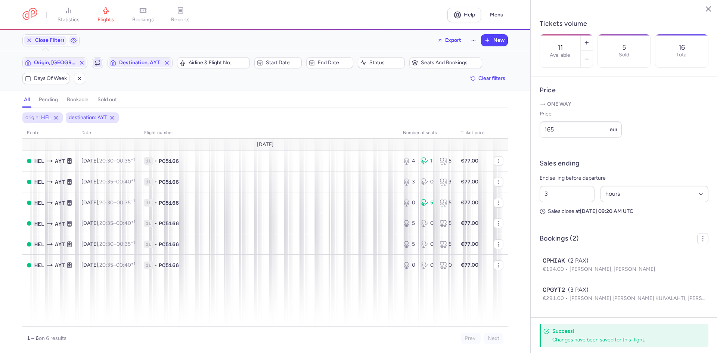
click at [99, 63] on icon "button" at bounding box center [98, 63] width 6 height 6
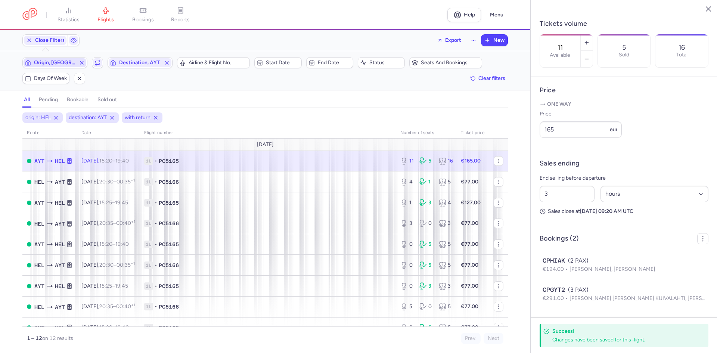
click at [68, 60] on span "Origin, [GEOGRAPHIC_DATA]" at bounding box center [55, 63] width 42 height 6
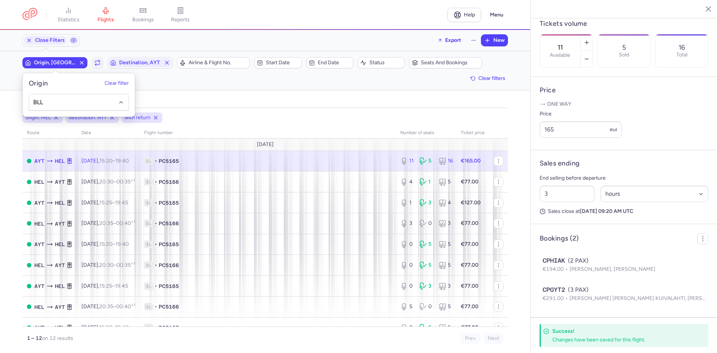
type input "BLL"
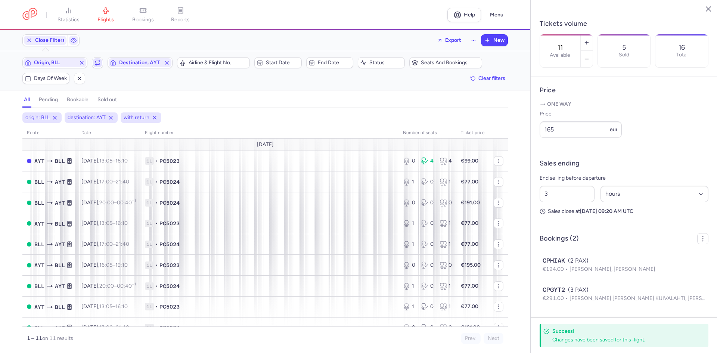
click at [96, 61] on icon "button" at bounding box center [97, 61] width 4 height 1
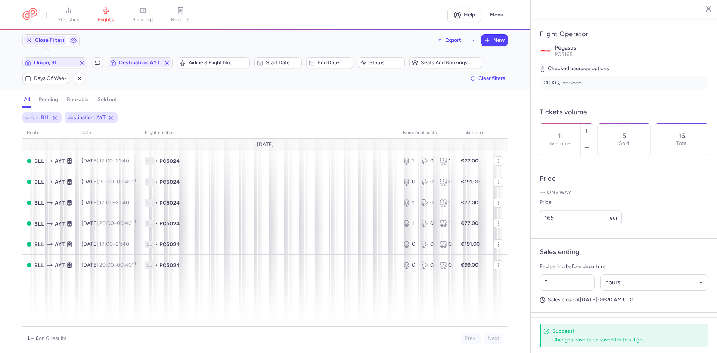
scroll to position [246, 0]
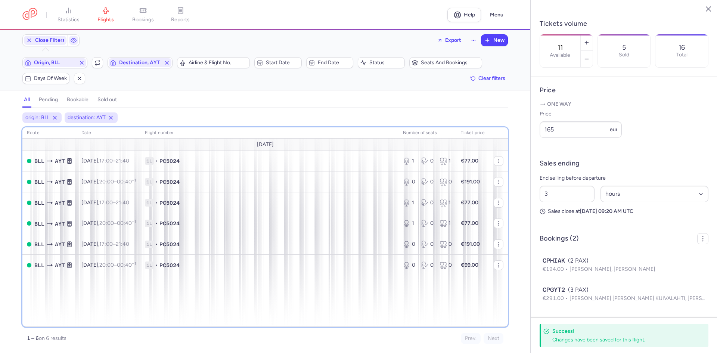
click at [270, 289] on div "route date Flight number number of seats Ticket price [DATE] BLL AYT [DATE] 17:…" at bounding box center [265, 227] width 486 height 200
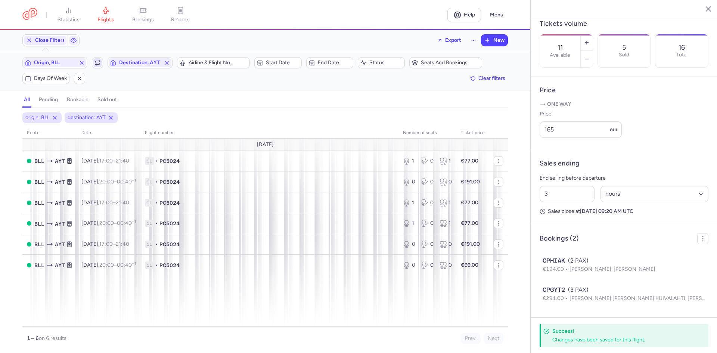
click at [96, 62] on icon "button" at bounding box center [98, 63] width 6 height 6
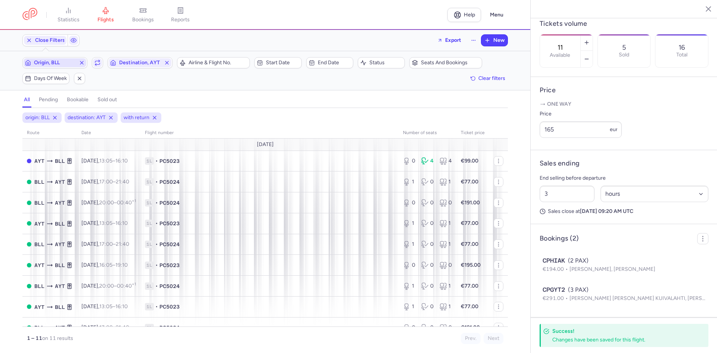
click at [71, 65] on span "Origin, BLL" at bounding box center [55, 63] width 42 height 6
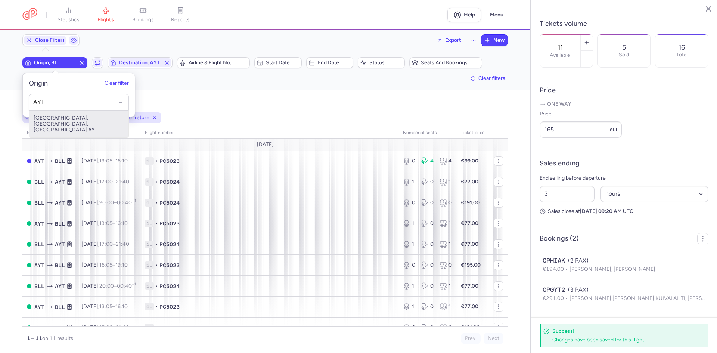
type input "AYT"
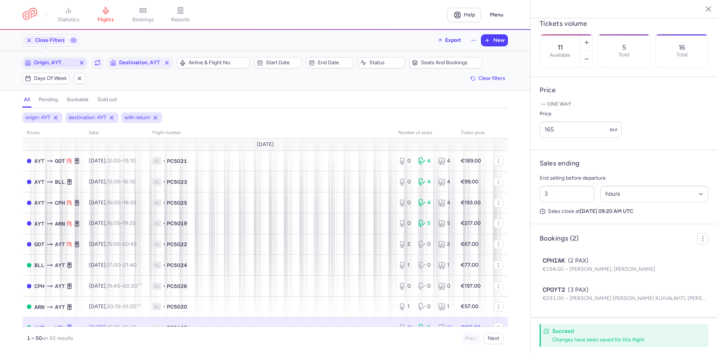
click at [92, 57] on button "button" at bounding box center [97, 62] width 11 height 11
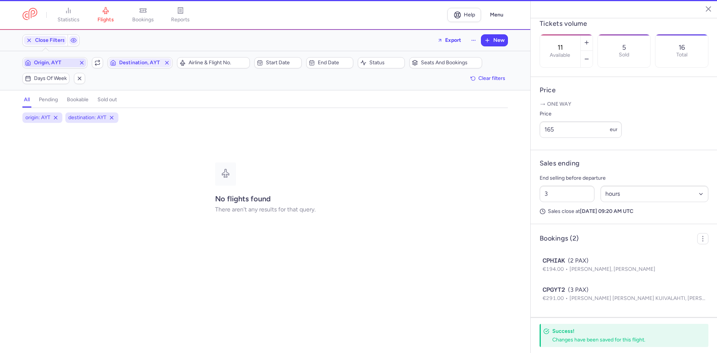
click at [108, 57] on button "Destination, AYT" at bounding box center [140, 62] width 65 height 11
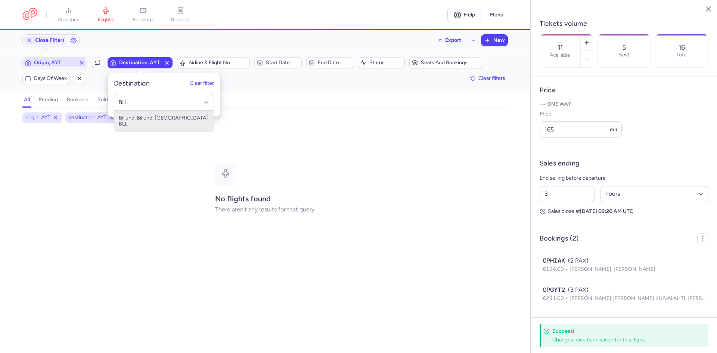
type input "BLL"
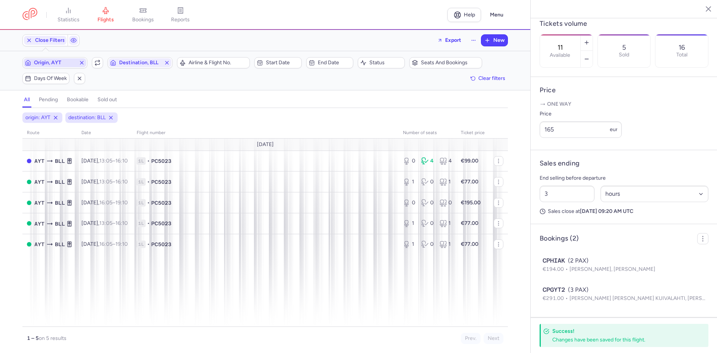
click at [68, 64] on span "Origin, AYT" at bounding box center [55, 63] width 42 height 6
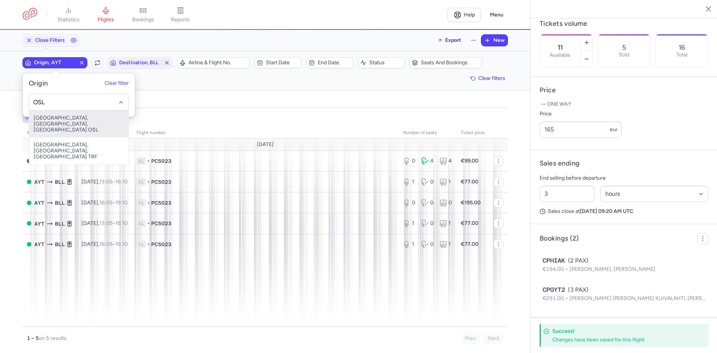
type input "OSL"
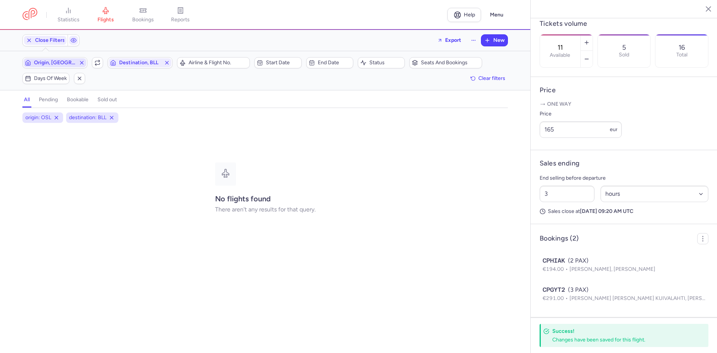
click at [108, 57] on button "Destination, BLL" at bounding box center [140, 62] width 65 height 11
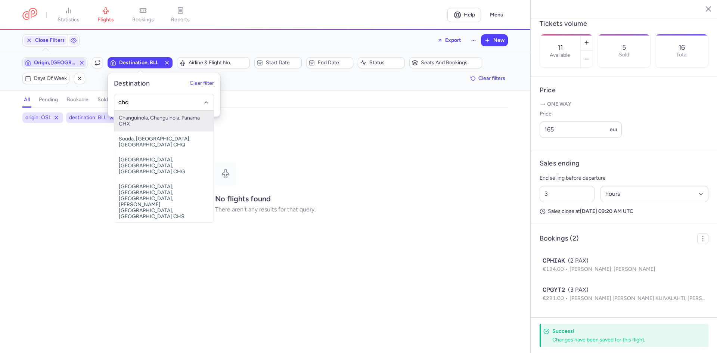
type input "chq"
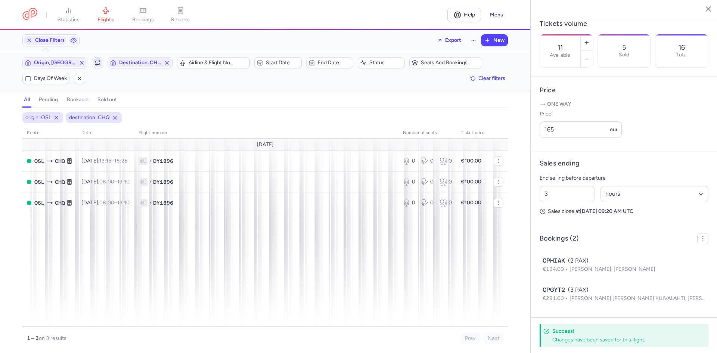
click at [93, 62] on span "button" at bounding box center [97, 62] width 9 height 9
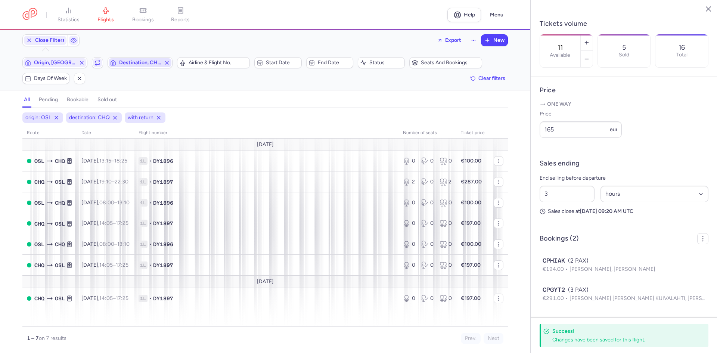
click at [137, 59] on span "Destination, CHQ" at bounding box center [140, 62] width 63 height 9
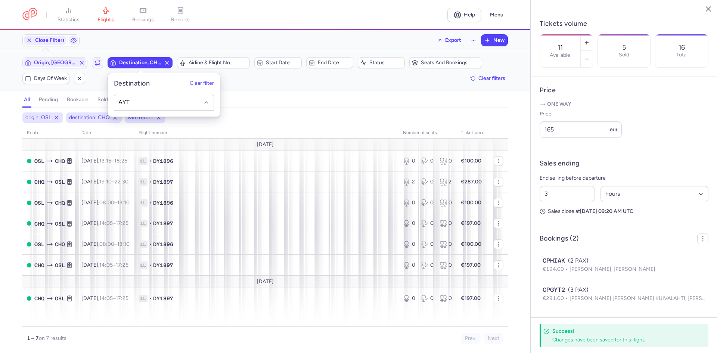
type input "AYT"
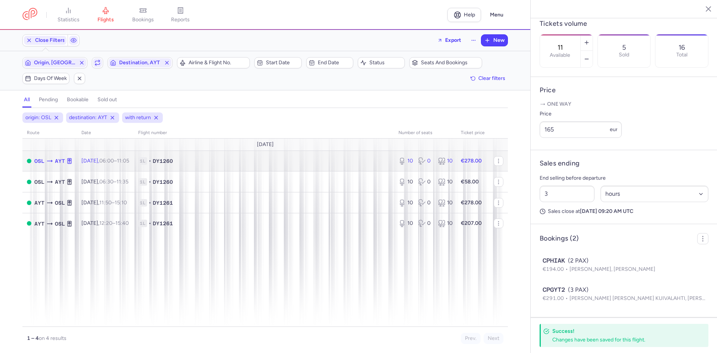
click at [322, 159] on span "1L • DY1260" at bounding box center [263, 160] width 251 height 7
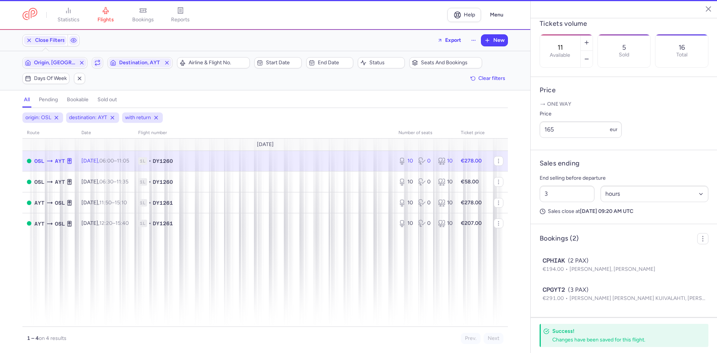
type input "10"
type input "2"
select select "days"
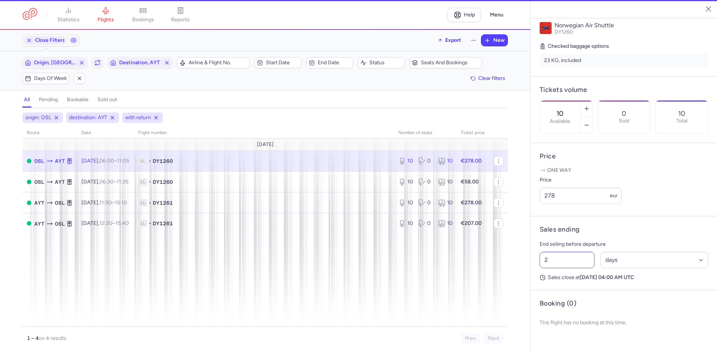
scroll to position [162, 0]
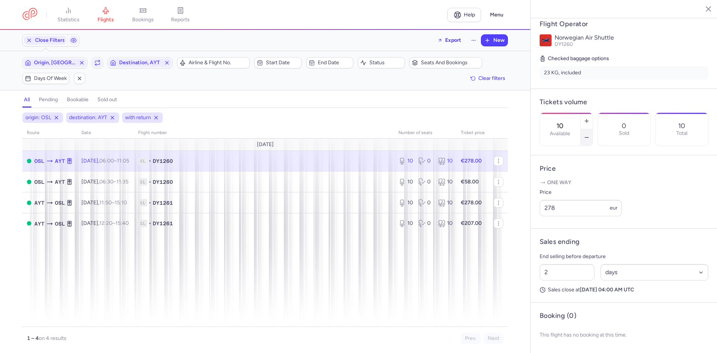
click at [593, 129] on button "button" at bounding box center [587, 137] width 12 height 16
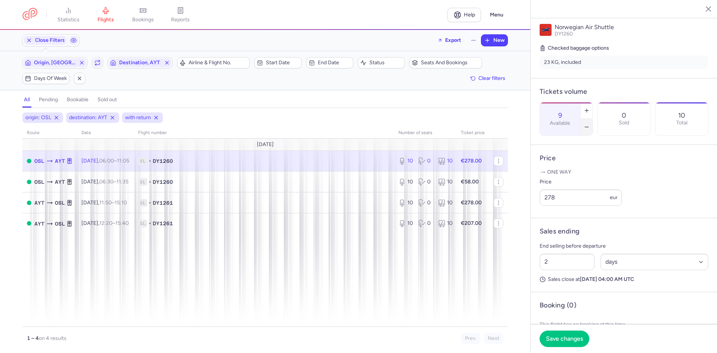
click at [590, 124] on icon "button" at bounding box center [587, 127] width 6 height 6
click at [593, 119] on button "button" at bounding box center [587, 127] width 12 height 16
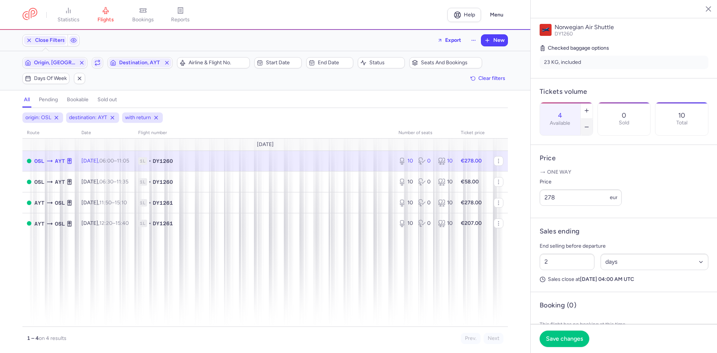
click at [590, 124] on icon "button" at bounding box center [587, 127] width 6 height 6
type input "2"
click at [553, 340] on span "Save changes" at bounding box center [564, 338] width 37 height 7
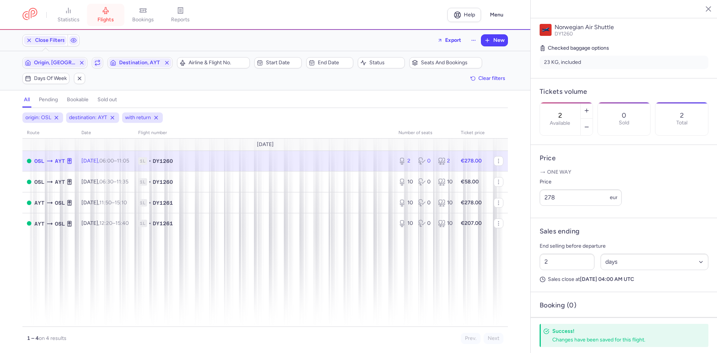
click at [109, 14] on icon at bounding box center [105, 10] width 7 height 7
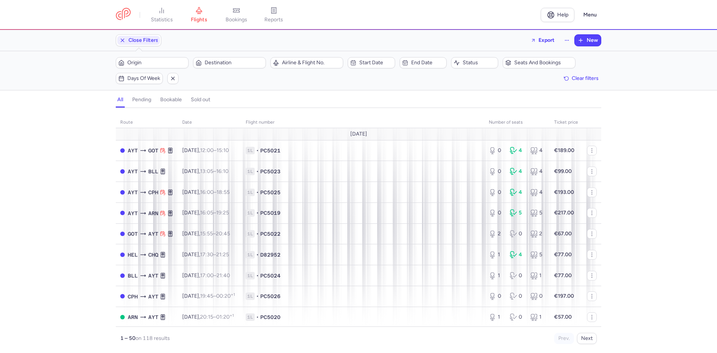
click at [160, 55] on div "Origin Destination" at bounding box center [191, 63] width 155 height 16
click at [159, 61] on span "Origin" at bounding box center [156, 63] width 59 height 6
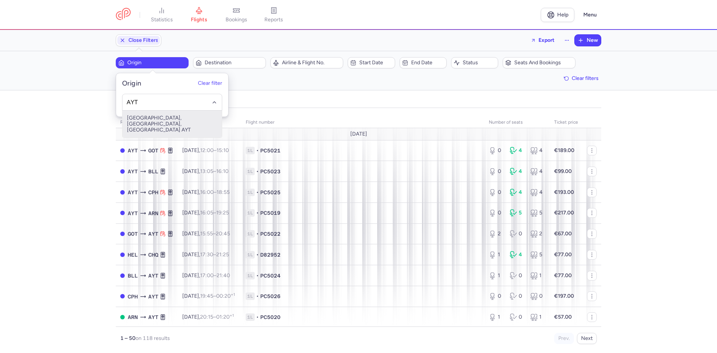
type input "AYT"
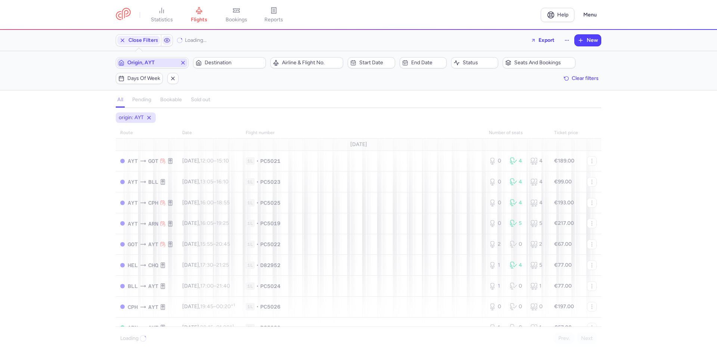
click at [193, 57] on button "Destination" at bounding box center [229, 62] width 73 height 11
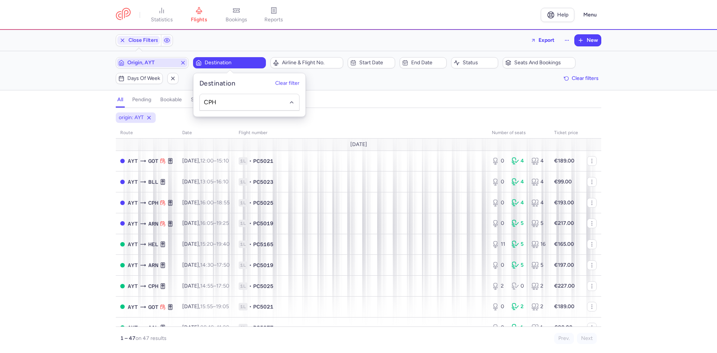
type input "CPH"
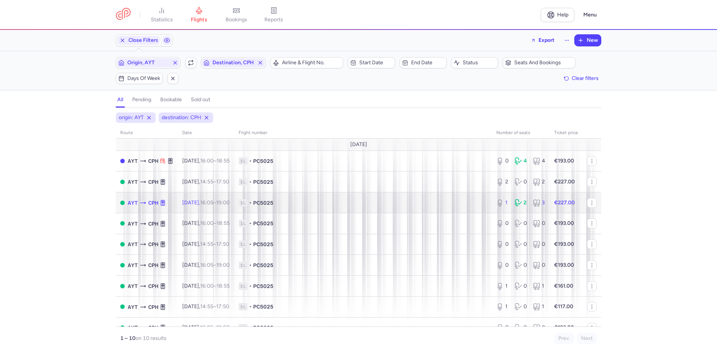
click at [445, 207] on td "1L • PC5025" at bounding box center [363, 202] width 258 height 21
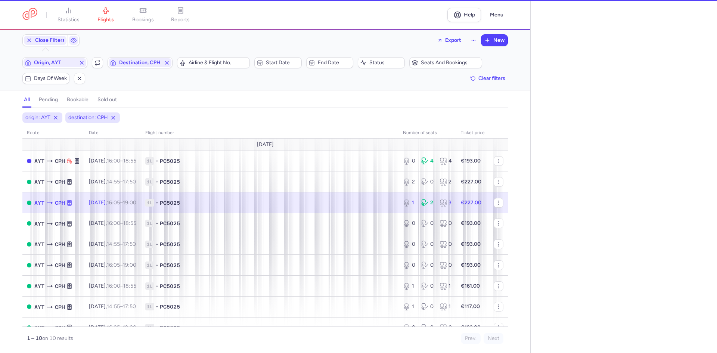
select select "days"
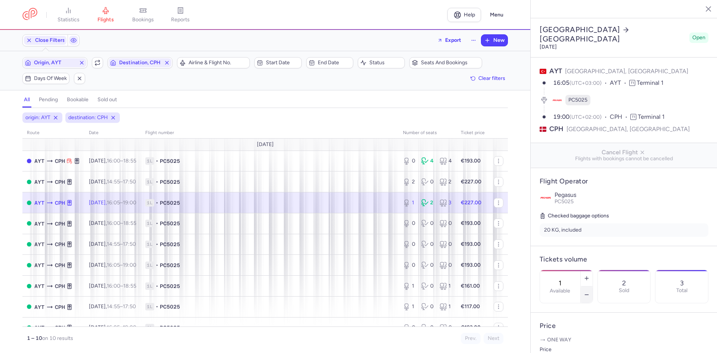
click at [590, 292] on icon "button" at bounding box center [587, 295] width 6 height 6
type input "0"
click at [579, 333] on button "Save changes" at bounding box center [565, 338] width 50 height 16
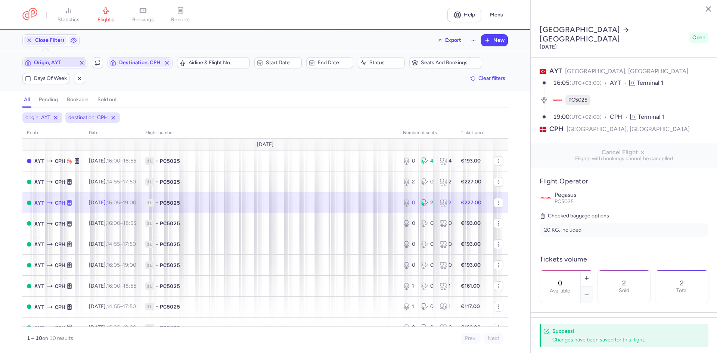
click at [70, 59] on span "Origin, AYT" at bounding box center [55, 62] width 63 height 9
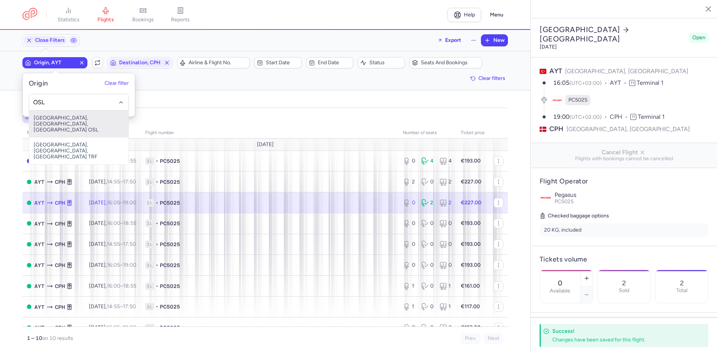
type input "OSL"
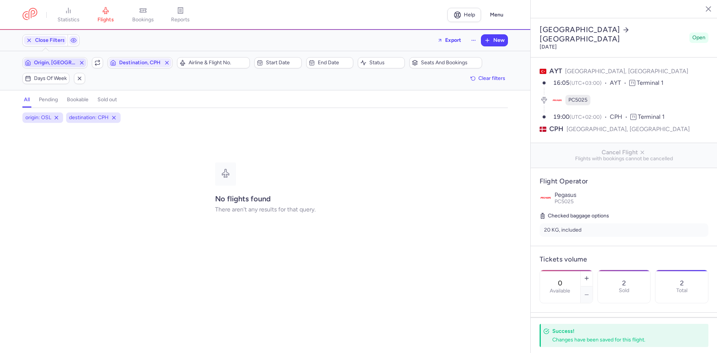
click at [108, 57] on button "Destination, CPH" at bounding box center [140, 62] width 65 height 11
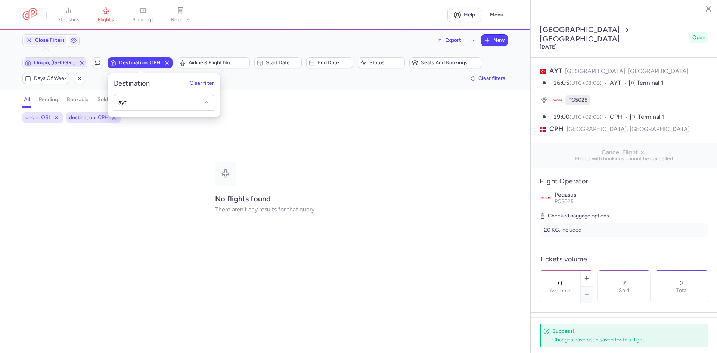
type input "ayt"
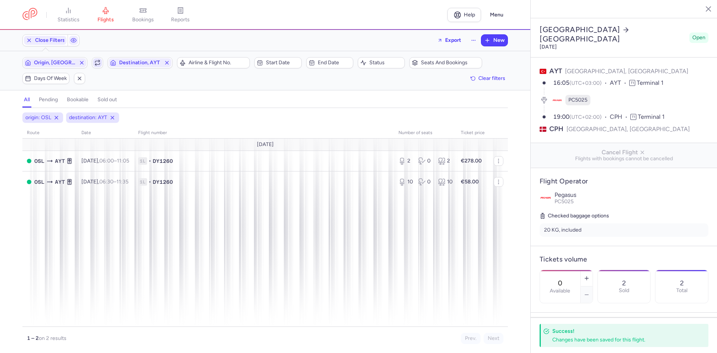
click at [100, 61] on icon "button" at bounding box center [97, 61] width 4 height 1
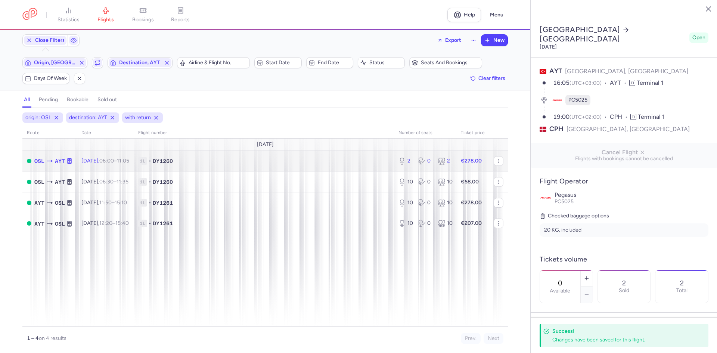
click at [201, 157] on td "1L • DY1260" at bounding box center [264, 161] width 260 height 21
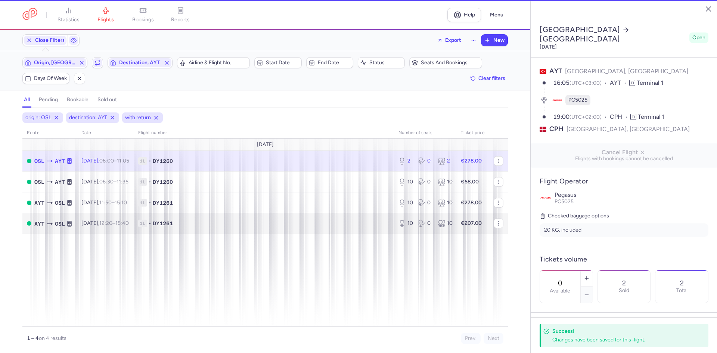
type input "2"
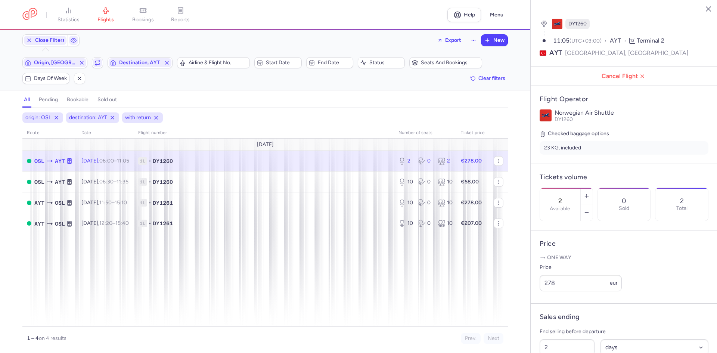
scroll to position [145, 0]
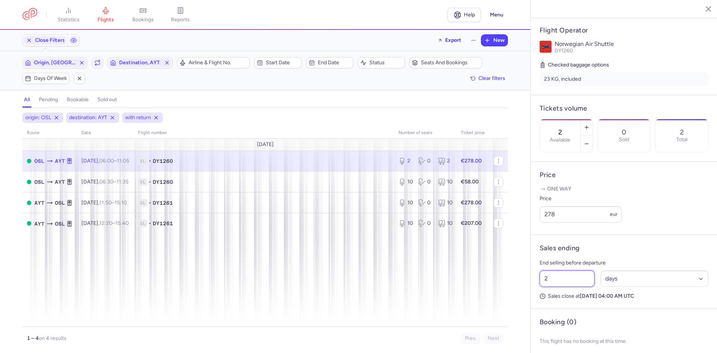
drag, startPoint x: 576, startPoint y: 283, endPoint x: 477, endPoint y: 284, distance: 99.4
click at [480, 284] on div "statistics flights bookings reports Help Menu Close Filters Export New Filters …" at bounding box center [358, 176] width 717 height 353
click at [566, 287] on input "2" at bounding box center [567, 278] width 55 height 16
drag, startPoint x: 568, startPoint y: 291, endPoint x: 534, endPoint y: 291, distance: 33.6
click at [568, 287] on input "2" at bounding box center [567, 278] width 55 height 16
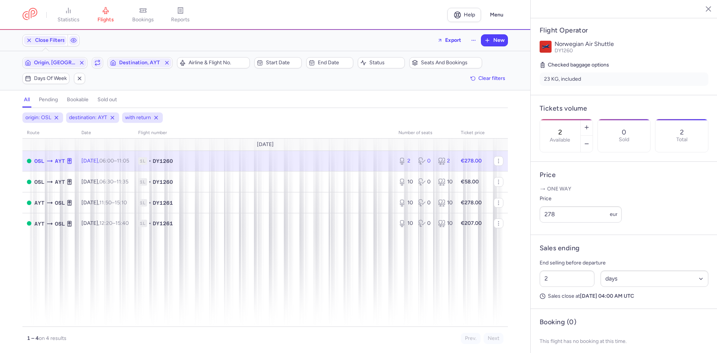
drag, startPoint x: 559, startPoint y: 298, endPoint x: 534, endPoint y: 298, distance: 25.0
click at [534, 298] on article "Sales ending End selling before departure 2 Select an option hours days Sales c…" at bounding box center [624, 272] width 187 height 74
drag, startPoint x: 550, startPoint y: 290, endPoint x: 537, endPoint y: 291, distance: 12.7
click at [537, 290] on div "2 Select an option hours days" at bounding box center [624, 279] width 175 height 22
click at [573, 344] on button "Save changes" at bounding box center [565, 338] width 50 height 16
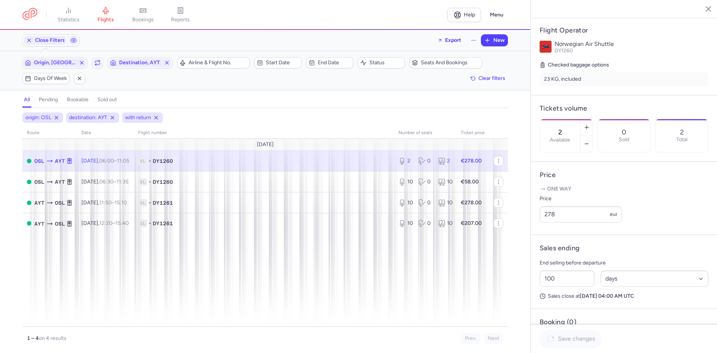
type input "199"
select select "hours"
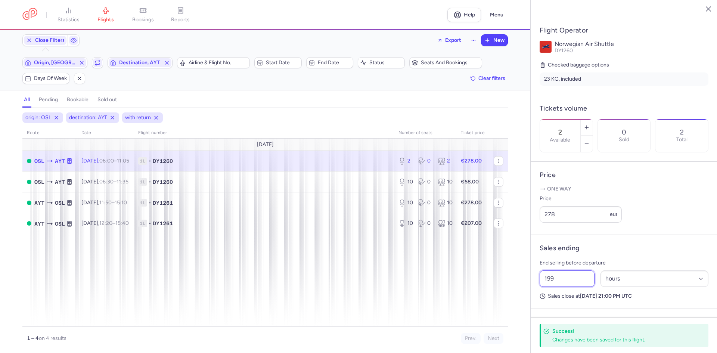
click at [578, 287] on input "199" at bounding box center [567, 278] width 55 height 16
click at [638, 287] on select "Select an option hours days" at bounding box center [655, 278] width 108 height 16
click at [601, 281] on select "Select an option hours days" at bounding box center [655, 278] width 108 height 16
drag, startPoint x: 581, startPoint y: 291, endPoint x: 517, endPoint y: 290, distance: 63.9
click at [517, 290] on div "statistics flights bookings reports Help Menu Close Filters Export New Filters …" at bounding box center [358, 176] width 717 height 353
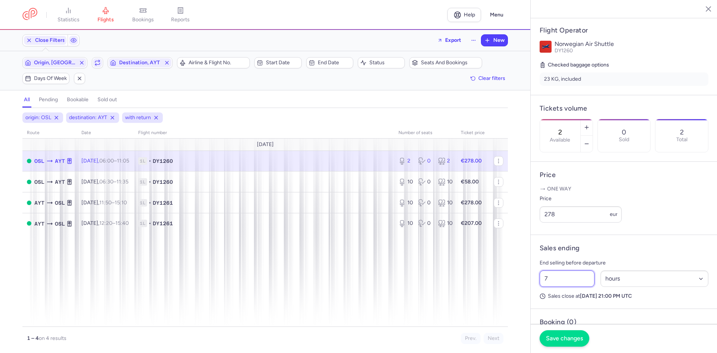
type input "7"
click at [560, 346] on button "Save changes" at bounding box center [565, 338] width 50 height 16
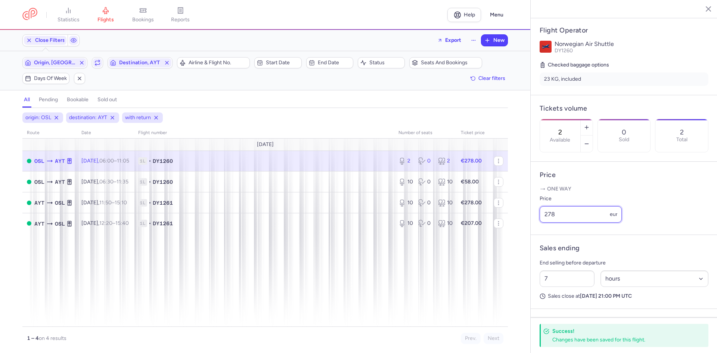
drag, startPoint x: 573, startPoint y: 225, endPoint x: 540, endPoint y: 225, distance: 32.9
click at [540, 223] on input "278" at bounding box center [581, 214] width 82 height 16
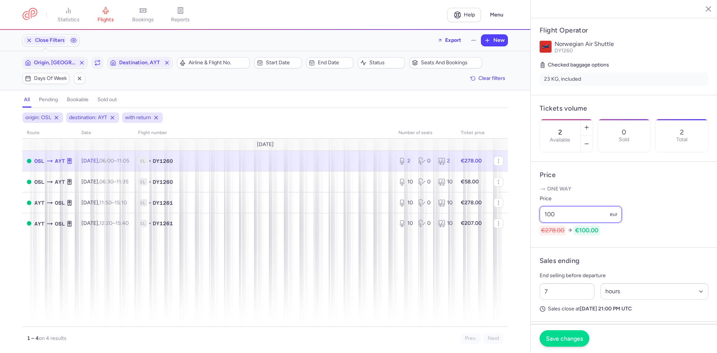
type input "100"
click at [564, 339] on span "Save changes" at bounding box center [564, 338] width 37 height 7
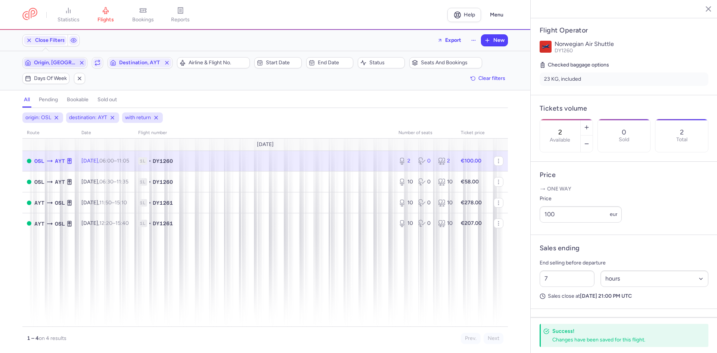
click at [60, 64] on span "Origin, [GEOGRAPHIC_DATA]" at bounding box center [55, 63] width 42 height 6
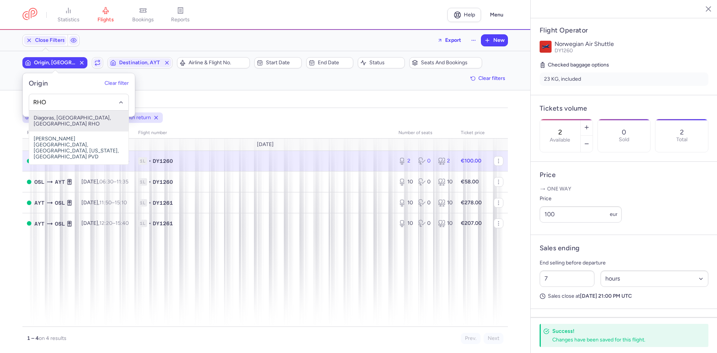
type input "RHO"
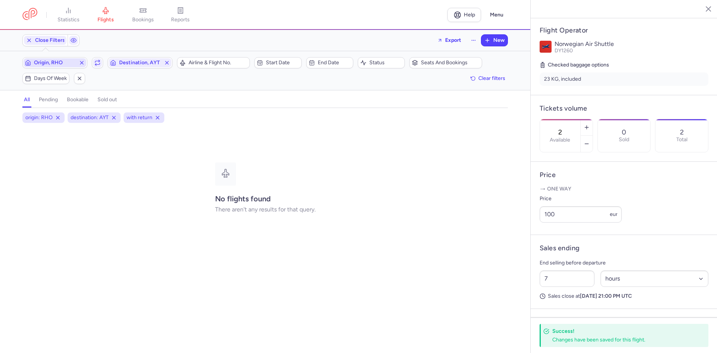
click at [92, 57] on button "button" at bounding box center [97, 62] width 11 height 11
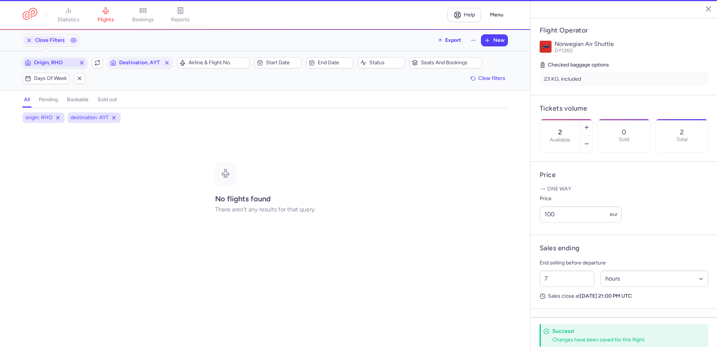
click at [108, 57] on button "Destination, AYT" at bounding box center [140, 62] width 65 height 11
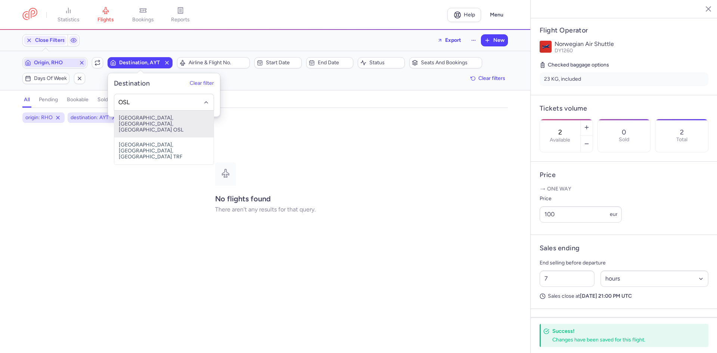
type input "OSL"
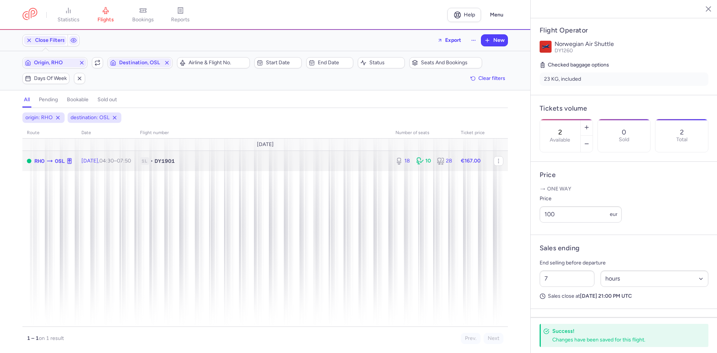
click at [258, 158] on span "1L • DY1901" at bounding box center [263, 160] width 247 height 7
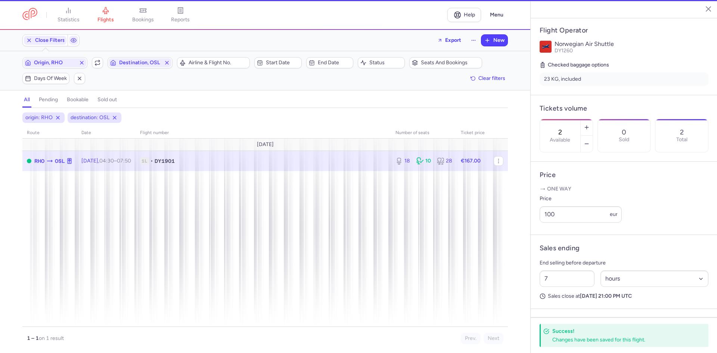
type input "18"
type input "6"
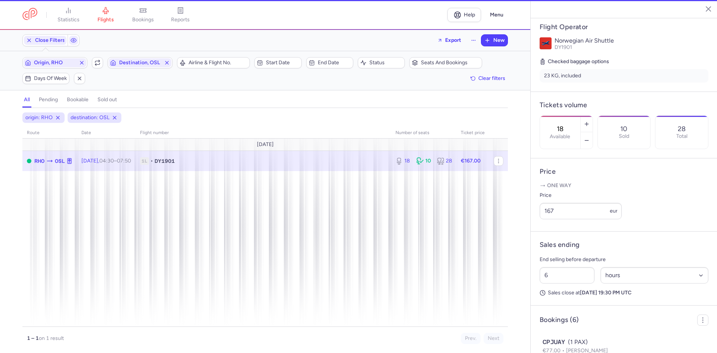
scroll to position [151, 0]
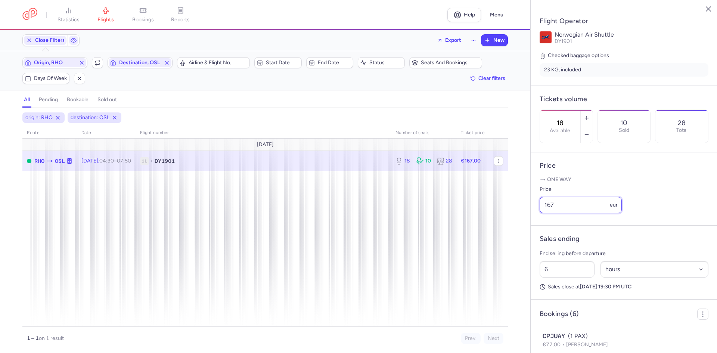
drag, startPoint x: 563, startPoint y: 225, endPoint x: 492, endPoint y: 212, distance: 72.0
click at [493, 226] on div "statistics flights bookings reports Help Menu Close Filters Export New Filters …" at bounding box center [358, 176] width 717 height 353
click at [585, 213] on input "167" at bounding box center [581, 205] width 82 height 16
drag, startPoint x: 585, startPoint y: 223, endPoint x: 538, endPoint y: 222, distance: 47.1
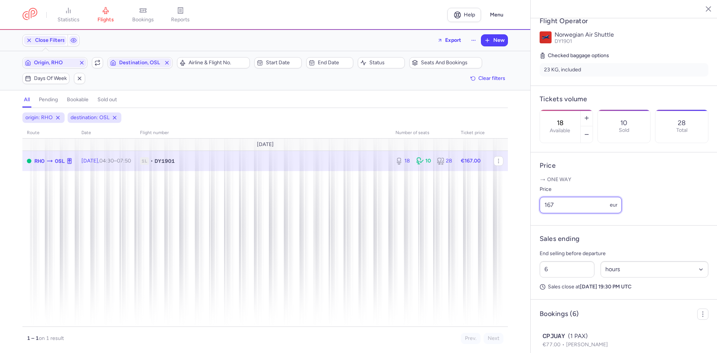
click at [538, 222] on article "Price One way Price 167 eur" at bounding box center [624, 188] width 187 height 73
click at [580, 213] on input "167" at bounding box center [581, 205] width 82 height 16
click at [577, 213] on input "167" at bounding box center [581, 205] width 82 height 16
click at [576, 213] on input "167" at bounding box center [581, 205] width 82 height 16
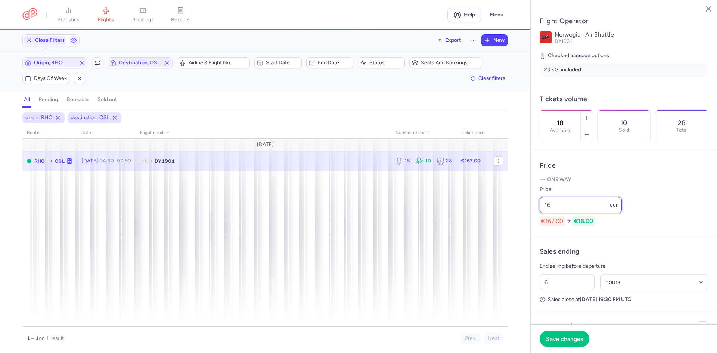
type input "1"
type input "77"
click at [572, 338] on span "Save changes" at bounding box center [564, 338] width 37 height 7
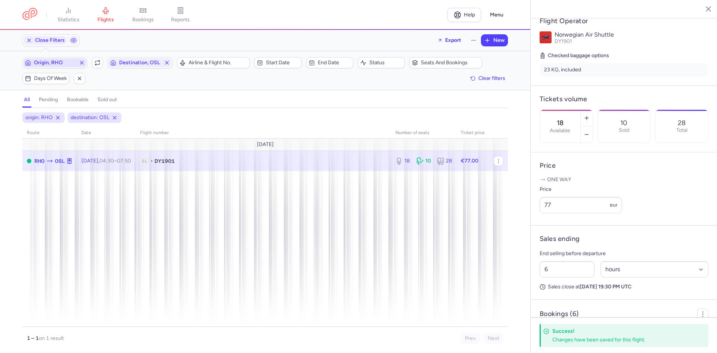
click at [40, 67] on span "Origin, RHO" at bounding box center [55, 62] width 63 height 9
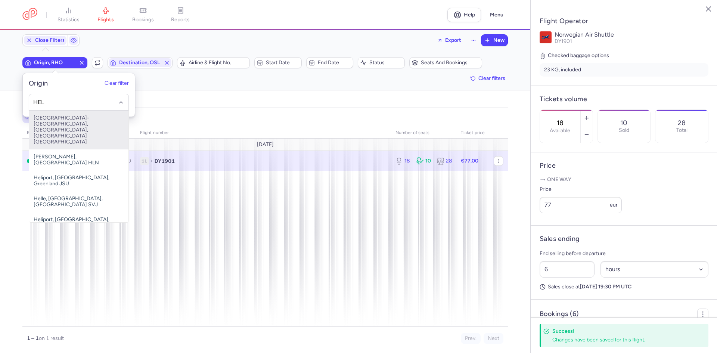
type input "HEL"
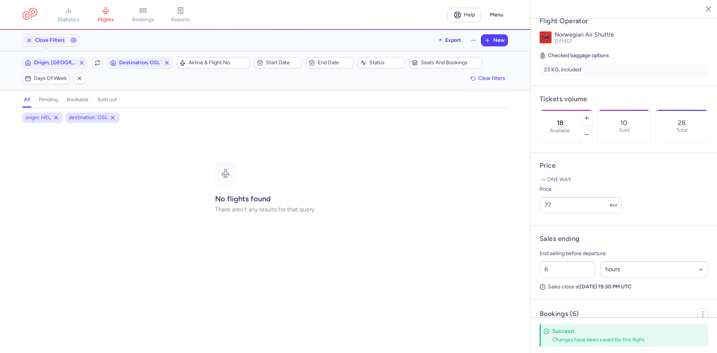
click at [108, 57] on button "Destination, OSL" at bounding box center [140, 62] width 65 height 11
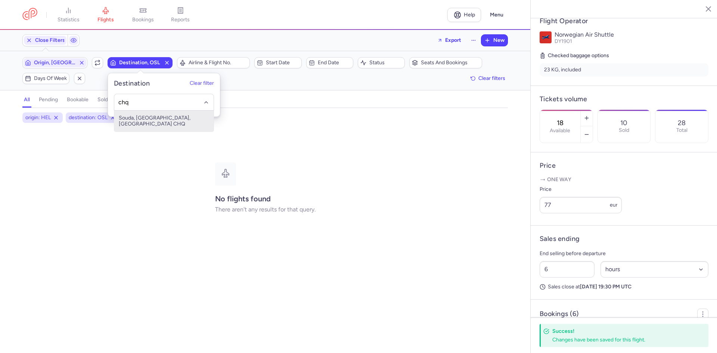
type input "chq"
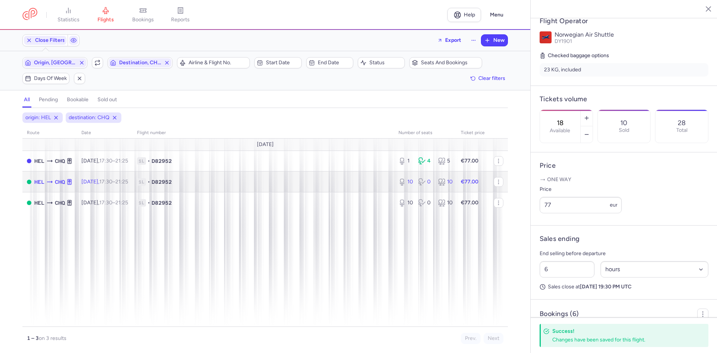
click at [221, 183] on span "1L • D82952" at bounding box center [263, 181] width 253 height 7
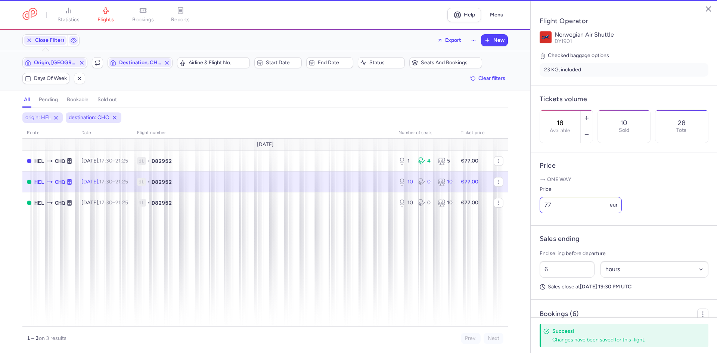
type input "10"
type input "2"
select select "days"
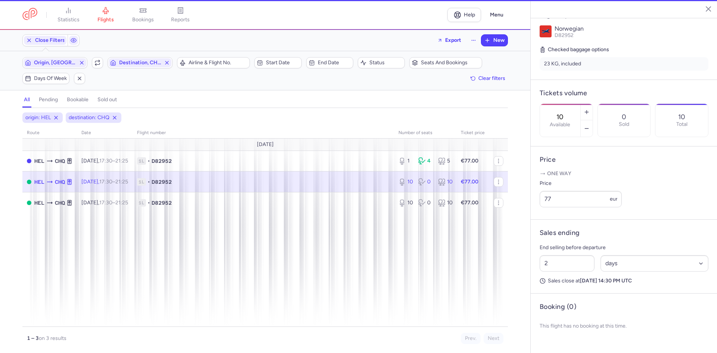
scroll to position [145, 0]
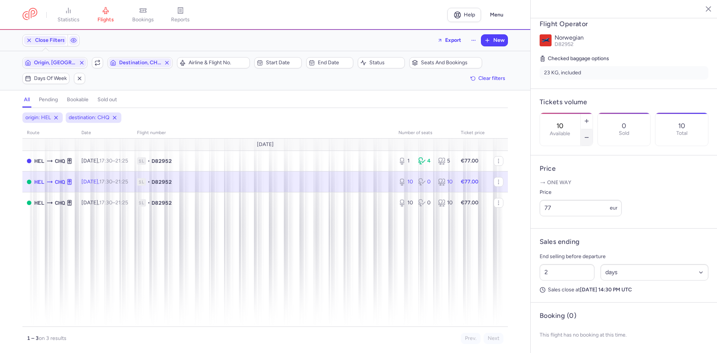
click at [590, 135] on icon "button" at bounding box center [587, 138] width 6 height 6
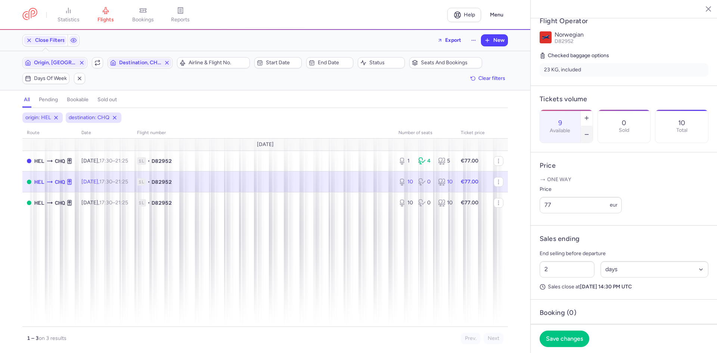
click at [590, 132] on icon "button" at bounding box center [587, 135] width 6 height 6
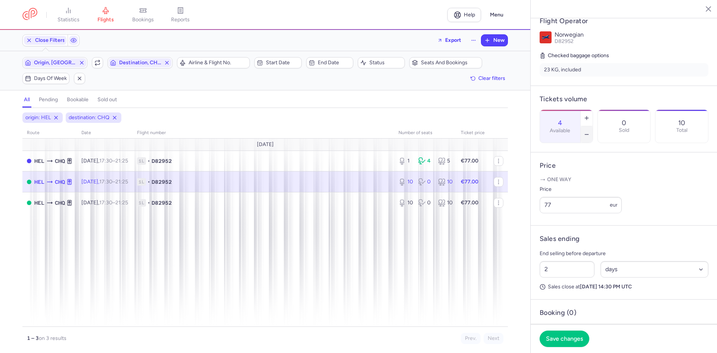
click at [590, 132] on icon "button" at bounding box center [587, 135] width 6 height 6
click at [572, 335] on button "Save changes" at bounding box center [565, 338] width 50 height 16
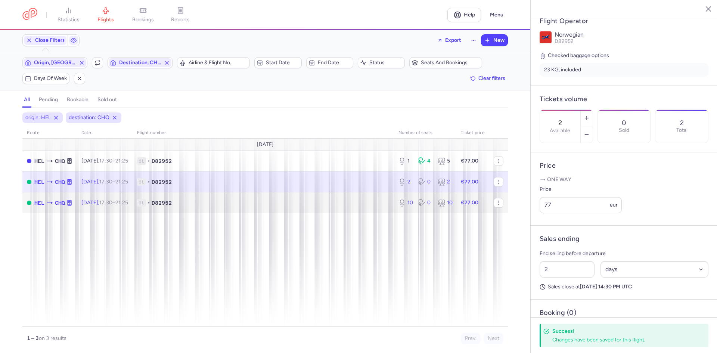
click at [362, 207] on td "1L • D82952" at bounding box center [264, 202] width 262 height 21
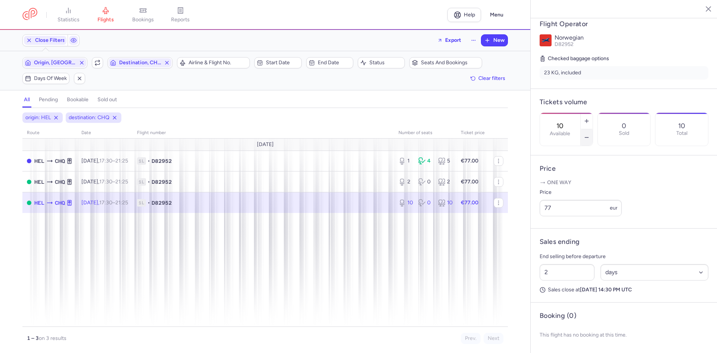
click at [593, 129] on button "button" at bounding box center [587, 137] width 12 height 16
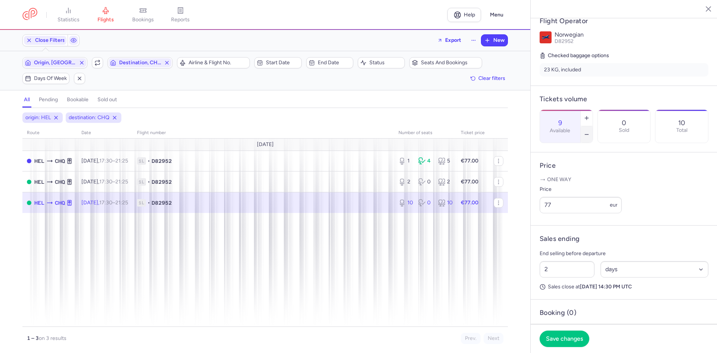
click at [593, 126] on button "button" at bounding box center [587, 134] width 12 height 16
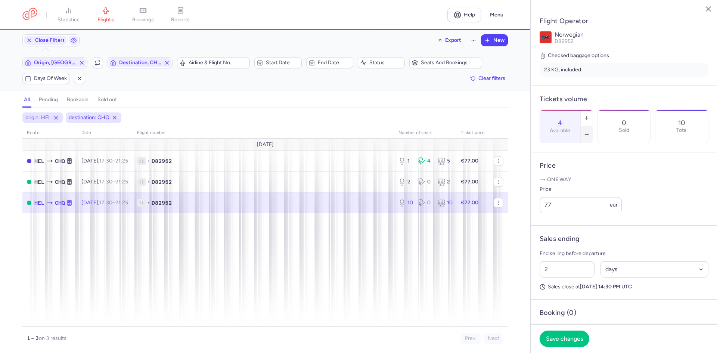
click at [593, 126] on button "button" at bounding box center [587, 134] width 12 height 16
type input "2"
click at [552, 334] on button "Save changes" at bounding box center [565, 338] width 50 height 16
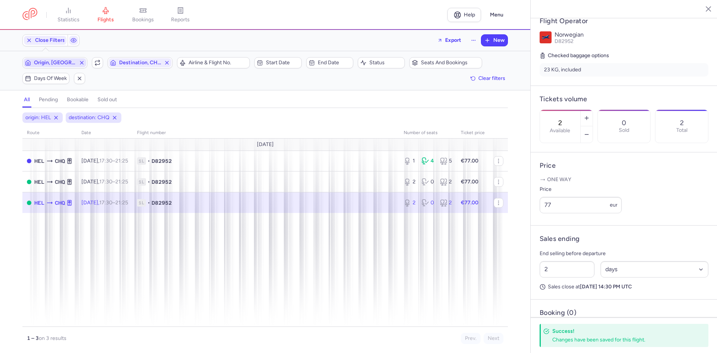
click at [64, 61] on span "Origin, [GEOGRAPHIC_DATA]" at bounding box center [55, 63] width 42 height 6
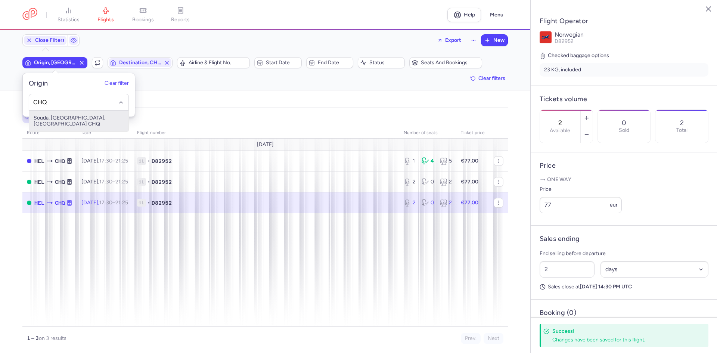
type input "CHQ"
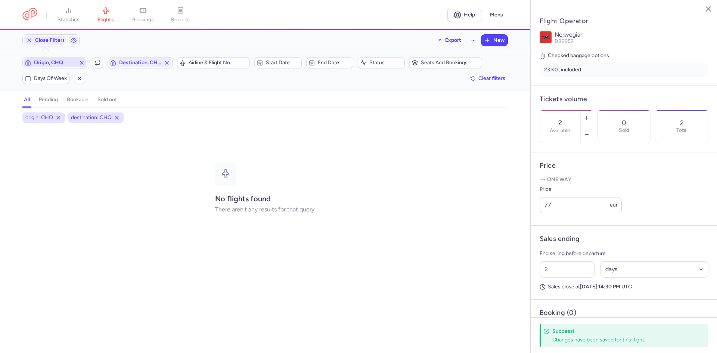
click at [108, 57] on button "Destination, CHQ" at bounding box center [140, 62] width 65 height 11
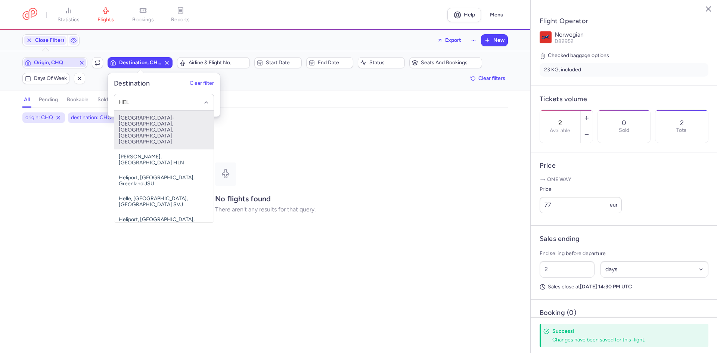
type input "HEL"
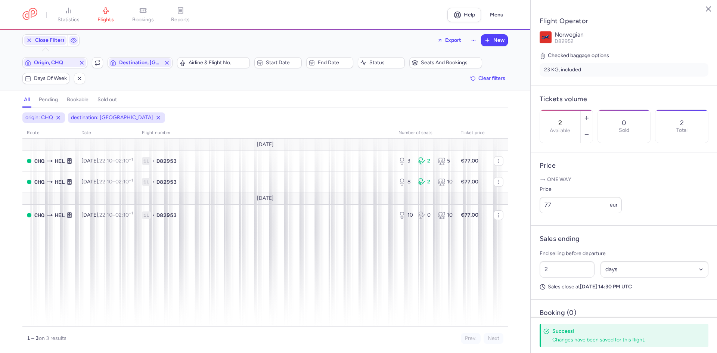
scroll to position [197, 0]
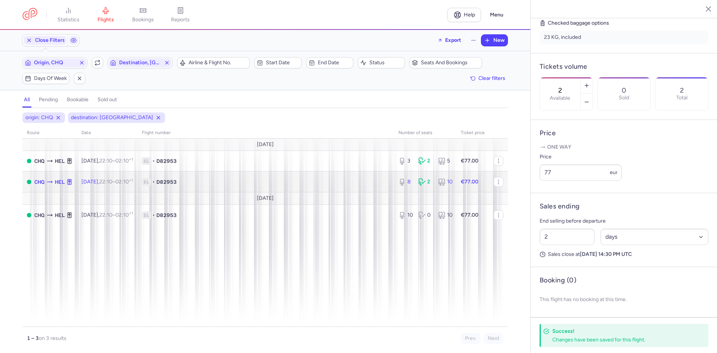
click at [267, 172] on td "1L • D82953" at bounding box center [265, 181] width 257 height 21
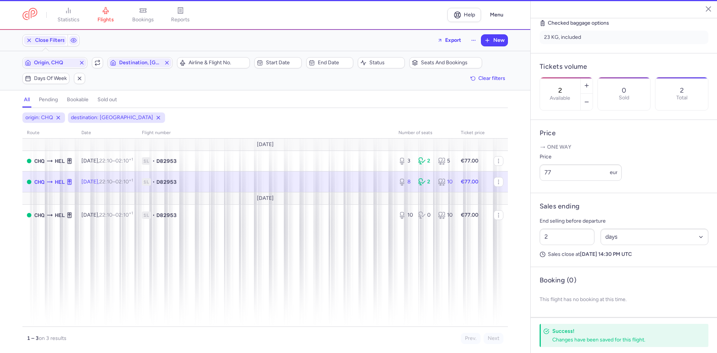
type input "8"
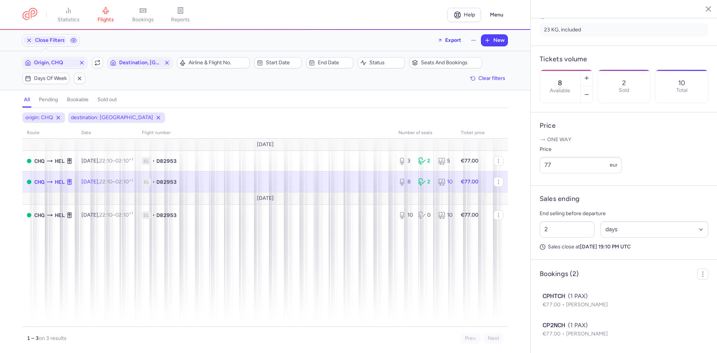
scroll to position [211, 0]
click at [140, 15] on link "bookings" at bounding box center [142, 15] width 37 height 16
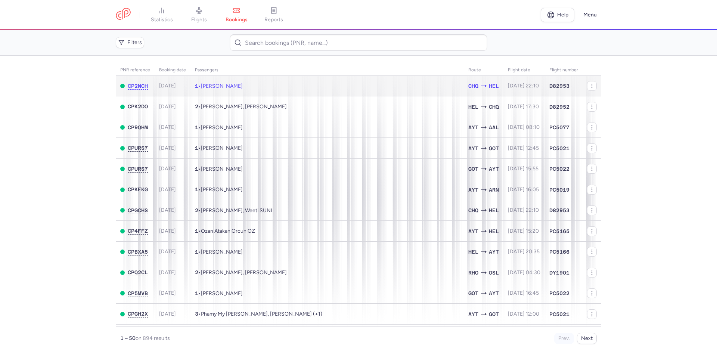
click at [261, 88] on td "1 • [PERSON_NAME]" at bounding box center [327, 86] width 273 height 21
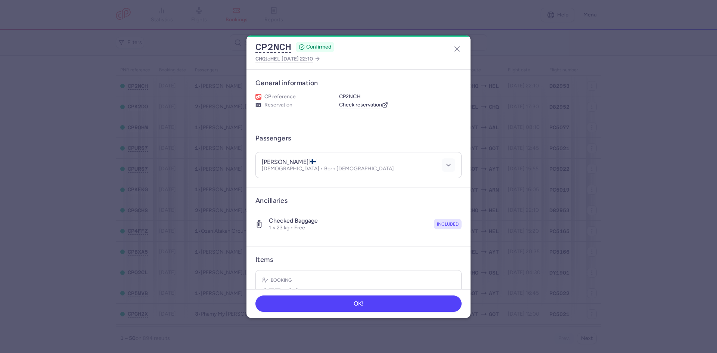
click at [446, 165] on icon "button" at bounding box center [448, 164] width 7 height 7
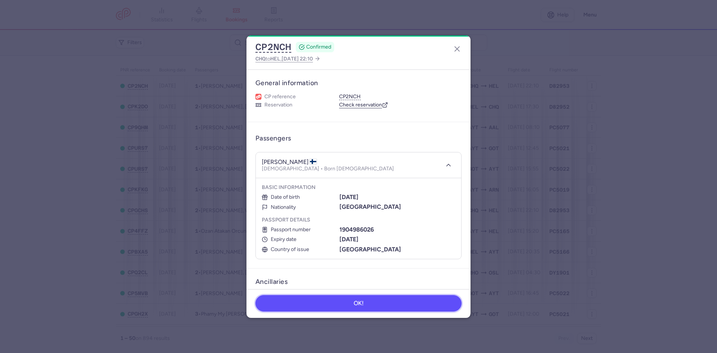
click at [349, 304] on button "OK!" at bounding box center [359, 303] width 206 height 16
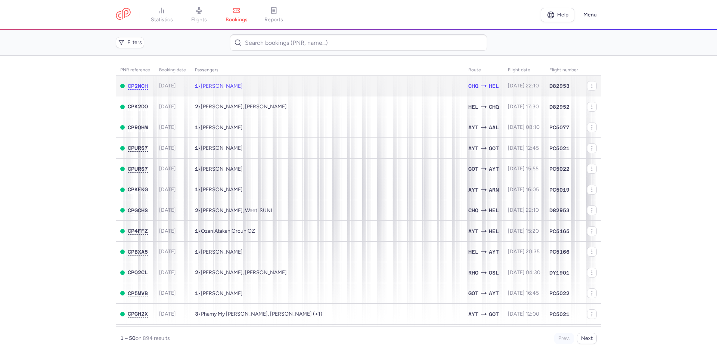
click at [352, 81] on td "1 • [PERSON_NAME]" at bounding box center [327, 86] width 273 height 21
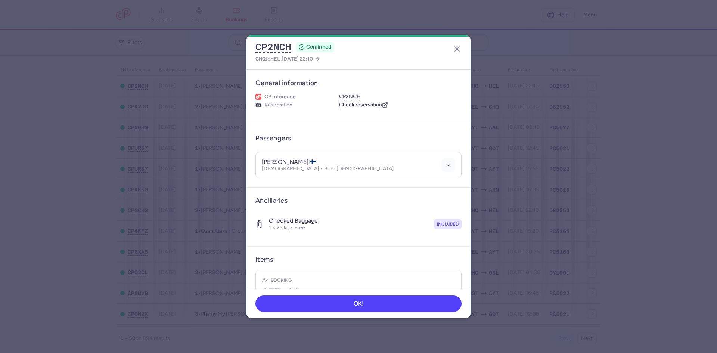
click at [443, 161] on button "button" at bounding box center [448, 164] width 13 height 13
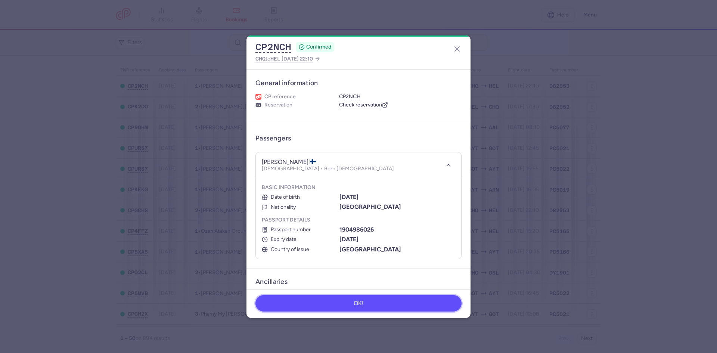
click at [295, 297] on button "OK!" at bounding box center [359, 303] width 206 height 16
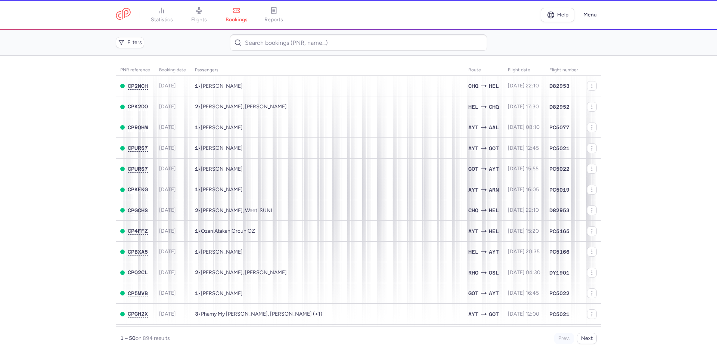
click at [299, 303] on footer "OK!" at bounding box center [358, 294] width 191 height 24
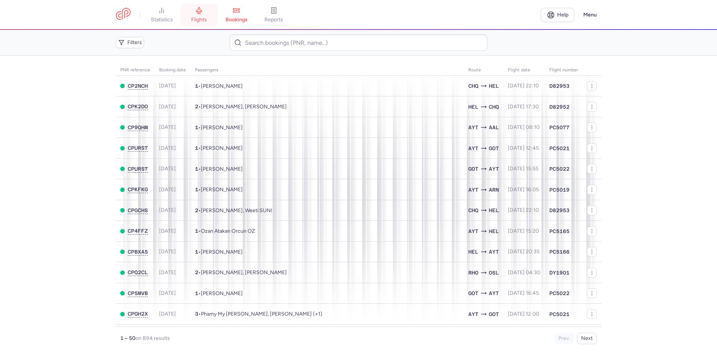
click at [186, 10] on link "flights" at bounding box center [198, 15] width 37 height 16
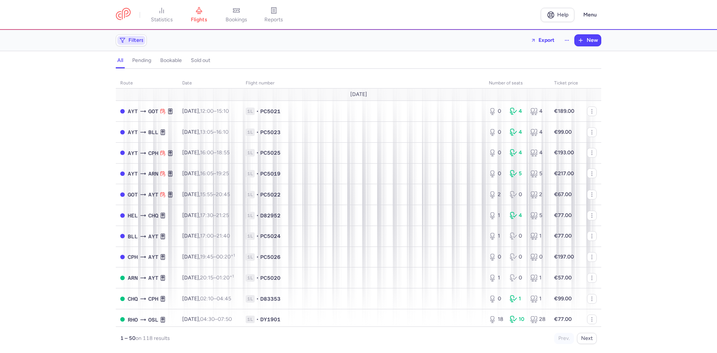
click at [137, 40] on span "Filters" at bounding box center [136, 40] width 15 height 6
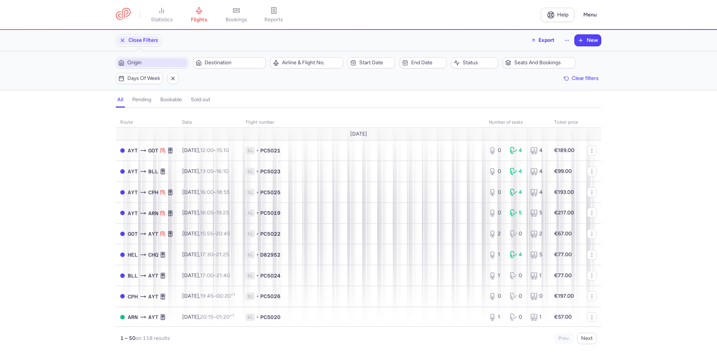
click at [145, 65] on span "Origin" at bounding box center [156, 63] width 59 height 6
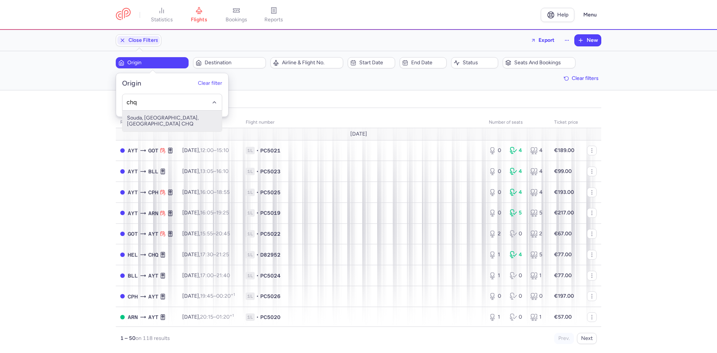
type input "chq"
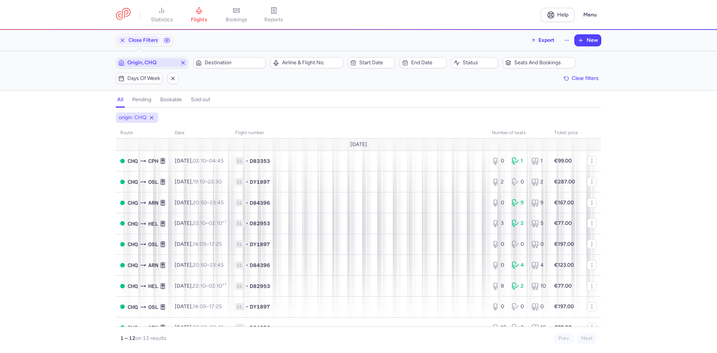
click at [193, 57] on button "Destination" at bounding box center [229, 62] width 73 height 11
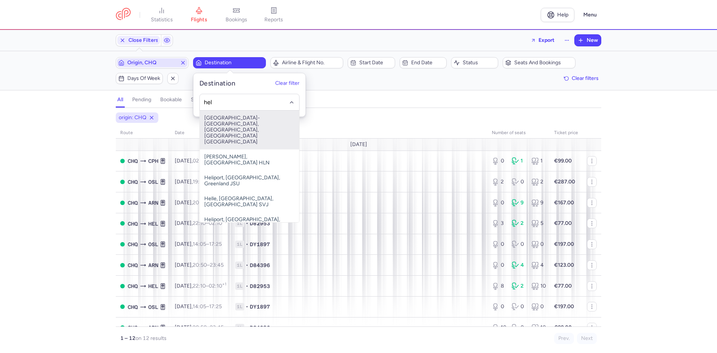
type input "hel"
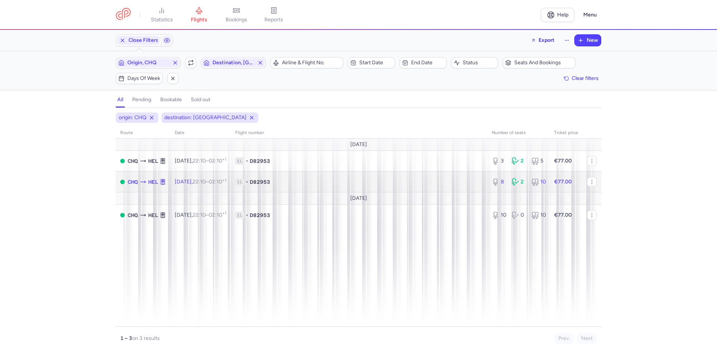
click at [353, 182] on span "1L • D82953" at bounding box center [359, 181] width 248 height 7
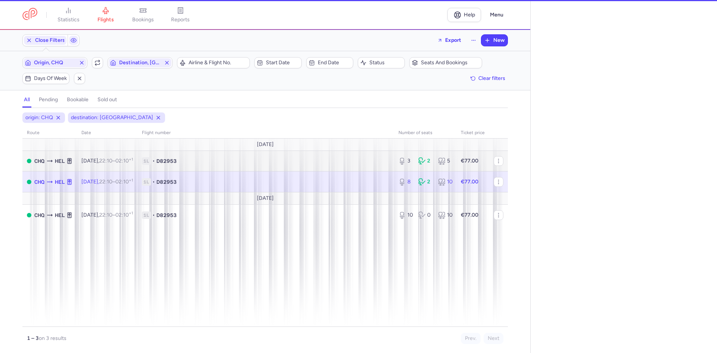
select select "days"
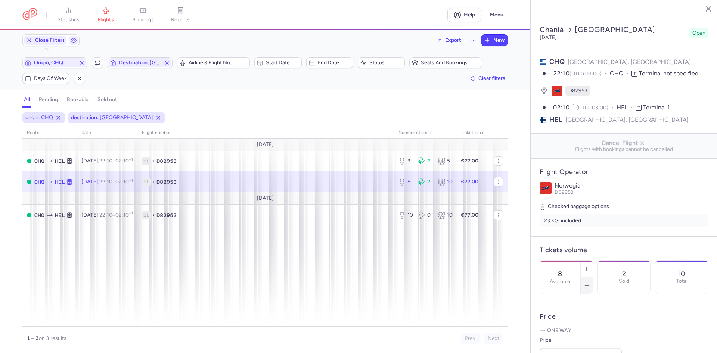
click at [593, 277] on button "button" at bounding box center [587, 285] width 12 height 16
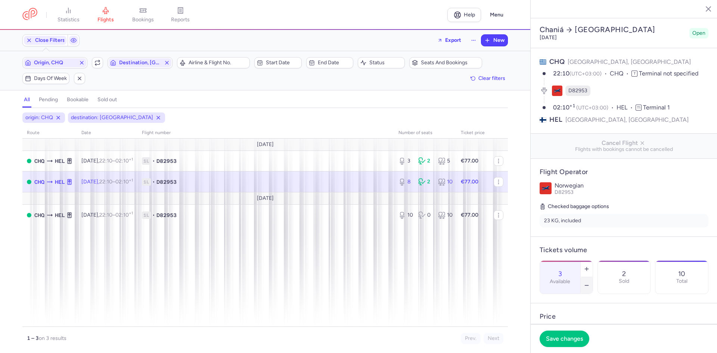
click at [593, 277] on button "button" at bounding box center [587, 285] width 12 height 16
click at [590, 266] on icon "button" at bounding box center [587, 269] width 6 height 6
click at [593, 277] on button "button" at bounding box center [587, 285] width 12 height 16
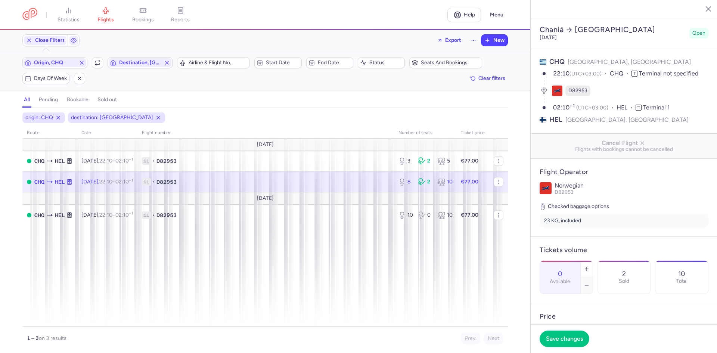
click at [572, 327] on footer "Save changes" at bounding box center [624, 338] width 187 height 29
click at [575, 339] on span "Save changes" at bounding box center [564, 338] width 37 height 7
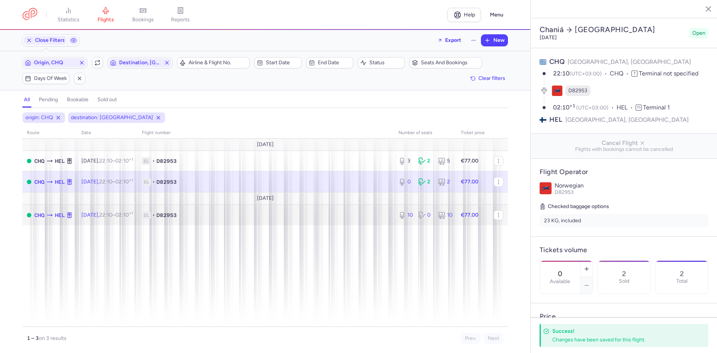
drag, startPoint x: 251, startPoint y: 217, endPoint x: 256, endPoint y: 217, distance: 5.2
click at [251, 217] on span "1L • D82953" at bounding box center [266, 214] width 248 height 7
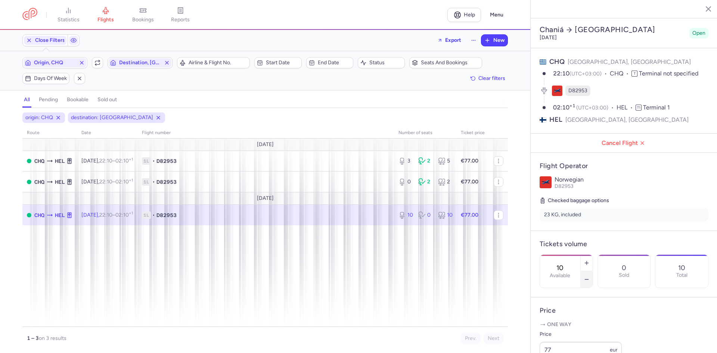
click at [611, 270] on section "10 Available 0 Sold 10 Total" at bounding box center [624, 271] width 169 height 34
click at [593, 271] on button "button" at bounding box center [587, 279] width 12 height 16
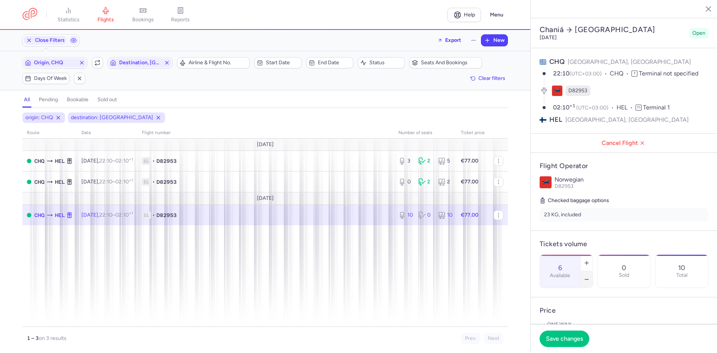
click at [593, 271] on button "button" at bounding box center [587, 279] width 12 height 16
type input "2"
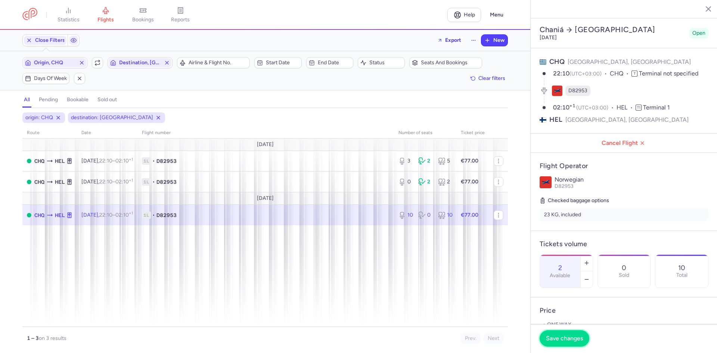
click at [565, 342] on button "Save changes" at bounding box center [565, 338] width 50 height 16
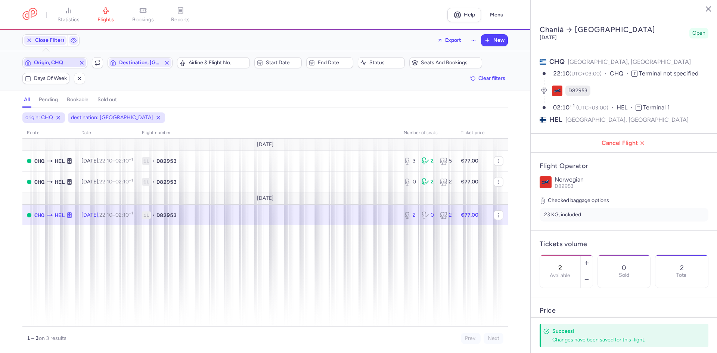
click at [47, 64] on span "Origin, CHQ" at bounding box center [55, 63] width 42 height 6
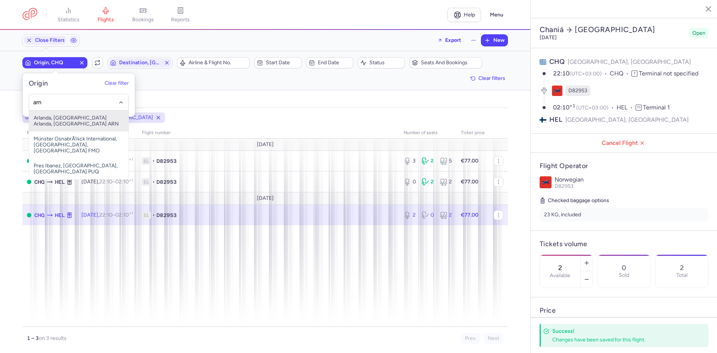
type input "arn"
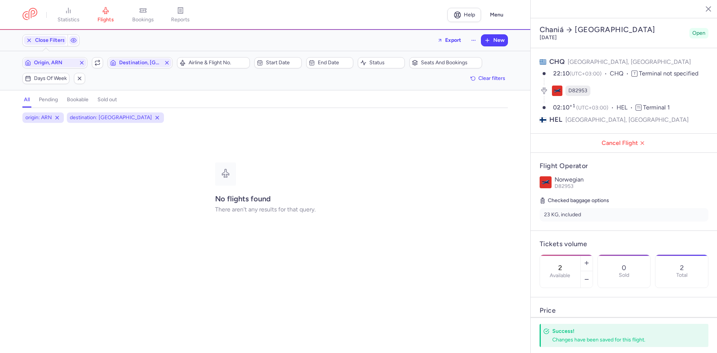
click at [108, 57] on button "Destination, [GEOGRAPHIC_DATA]" at bounding box center [140, 62] width 65 height 11
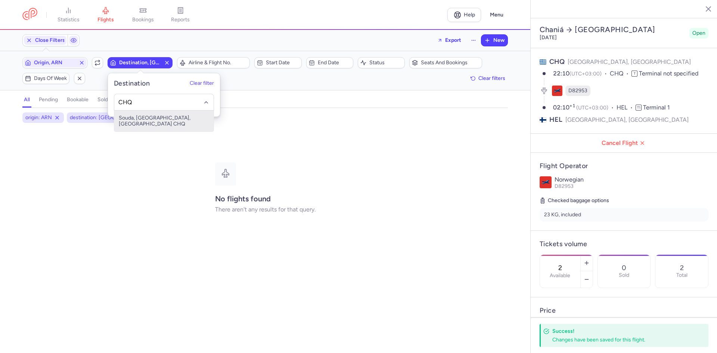
type input "CHQ"
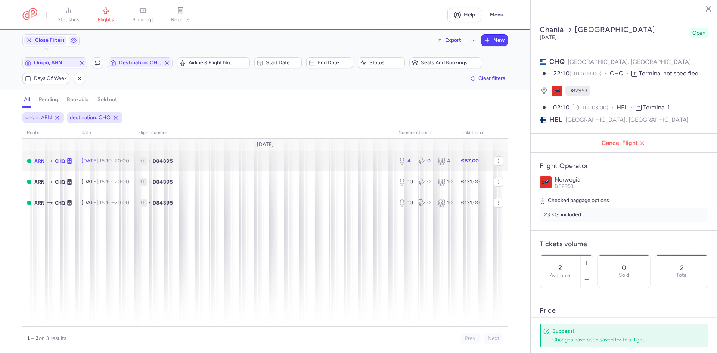
click at [381, 158] on span "1L • D84395" at bounding box center [263, 160] width 251 height 7
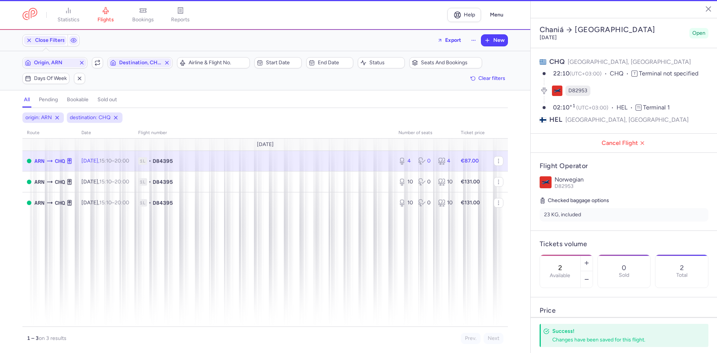
type input "4"
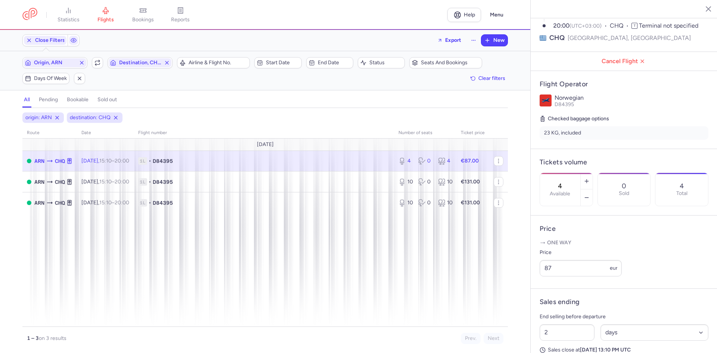
scroll to position [162, 0]
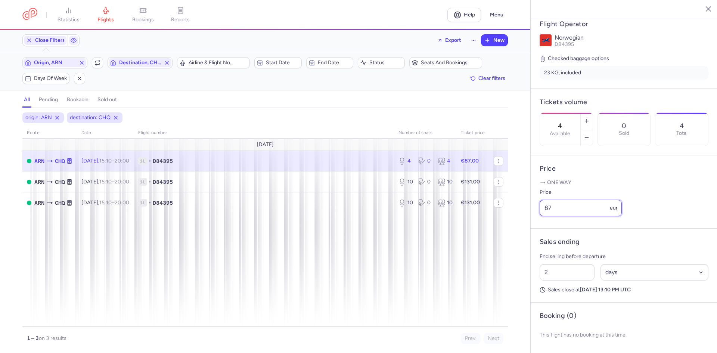
drag, startPoint x: 558, startPoint y: 207, endPoint x: 524, endPoint y: 205, distance: 33.7
click at [524, 205] on div "statistics flights bookings reports Help Menu Close Filters Export New Filters …" at bounding box center [358, 176] width 717 height 353
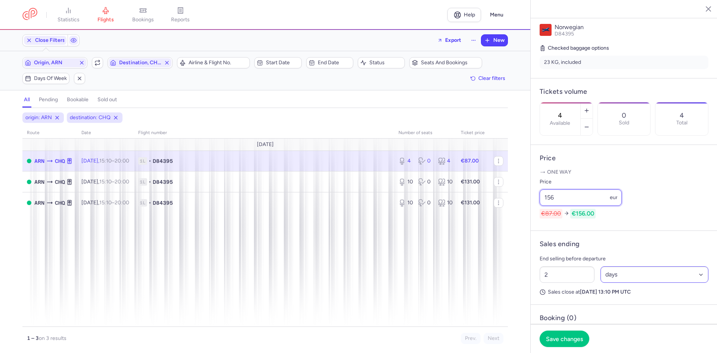
type input "156"
click at [631, 279] on select "Select an option hours days" at bounding box center [655, 274] width 108 height 16
select select "hours"
click at [601, 277] on select "Select an option hours days" at bounding box center [655, 274] width 108 height 16
drag, startPoint x: 563, startPoint y: 289, endPoint x: 522, endPoint y: 284, distance: 41.8
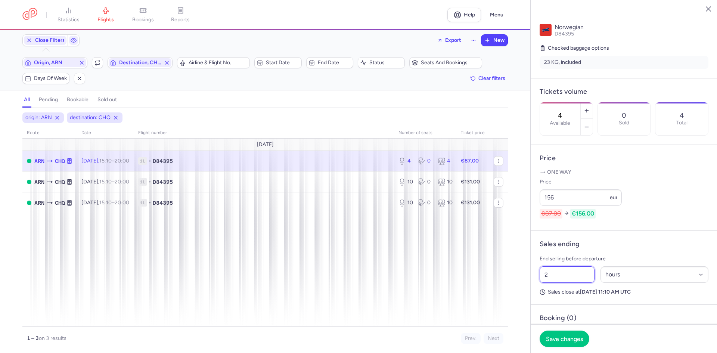
click at [525, 284] on div "statistics flights bookings reports Help Menu Close Filters Export New Filters …" at bounding box center [358, 176] width 717 height 353
type input "3"
click at [551, 339] on span "Save changes" at bounding box center [564, 338] width 37 height 7
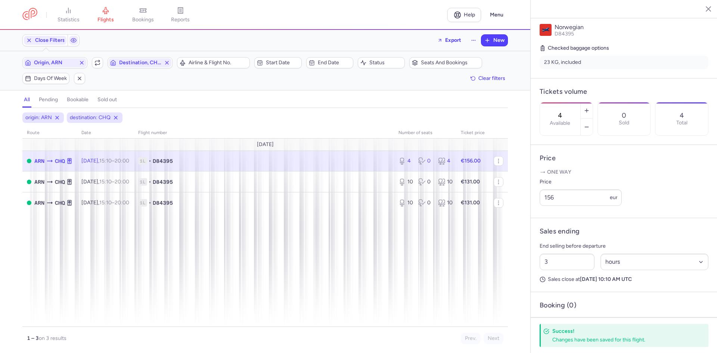
click at [94, 68] on div "Include return" at bounding box center [97, 62] width 11 height 11
click at [96, 67] on span "button" at bounding box center [97, 62] width 9 height 9
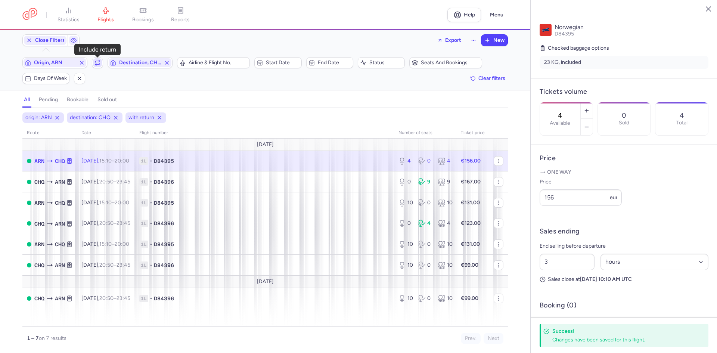
click at [93, 64] on span "button" at bounding box center [97, 62] width 9 height 9
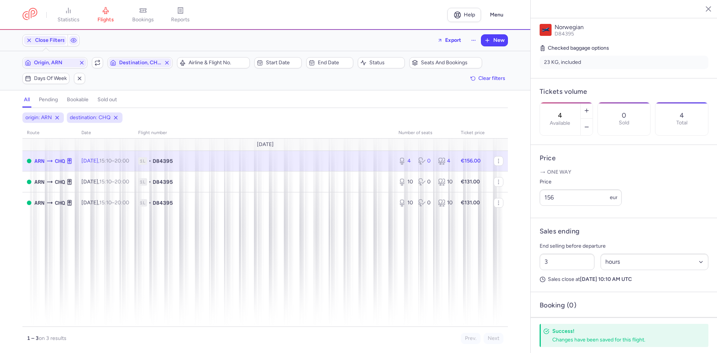
click at [99, 69] on div "Origin, ARN Include return Destination, CHQ" at bounding box center [97, 63] width 155 height 16
click at [99, 66] on icon "button" at bounding box center [98, 63] width 6 height 6
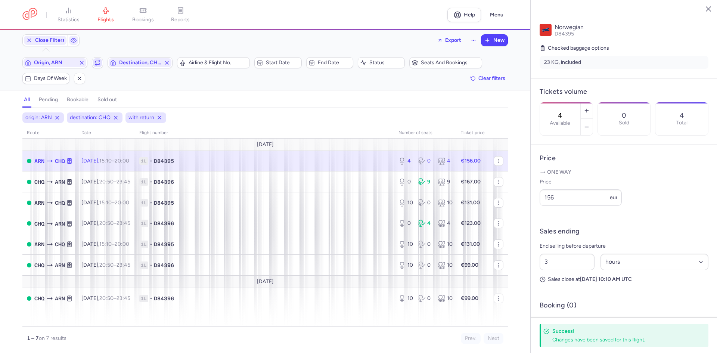
click at [98, 62] on icon "button" at bounding box center [98, 63] width 6 height 6
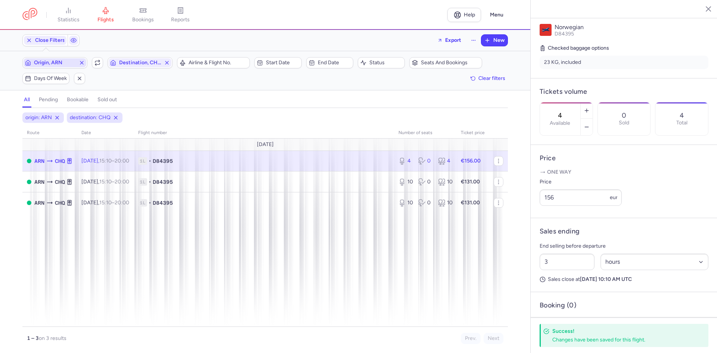
click at [68, 63] on span "Origin, ARN" at bounding box center [55, 63] width 42 height 6
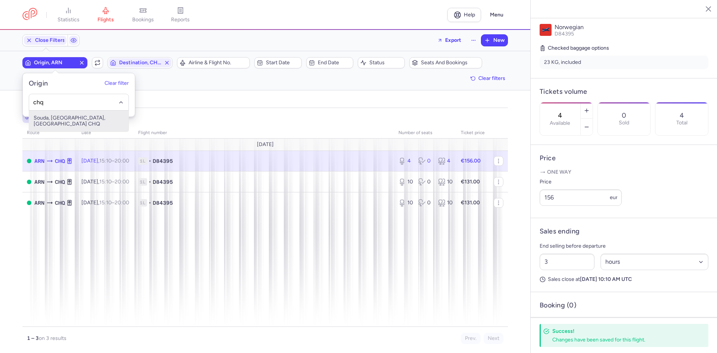
type input "chq"
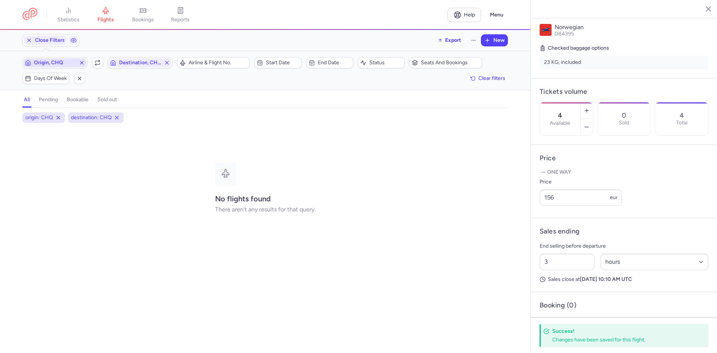
click at [108, 57] on button "Destination, CHQ" at bounding box center [140, 62] width 65 height 11
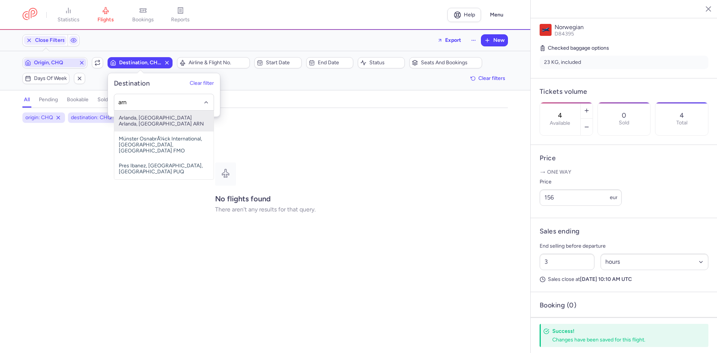
type input "arn"
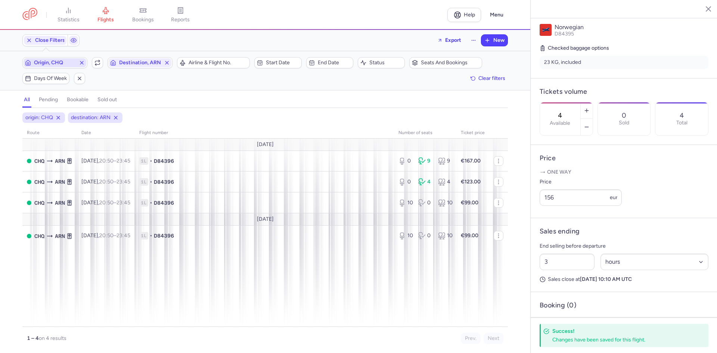
click at [55, 58] on button "Origin, CHQ" at bounding box center [54, 62] width 65 height 11
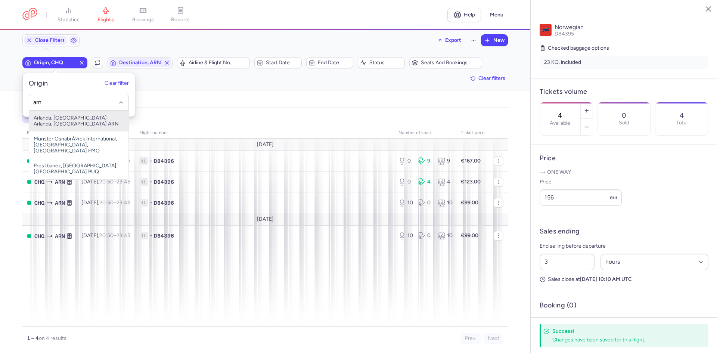
type input "arn"
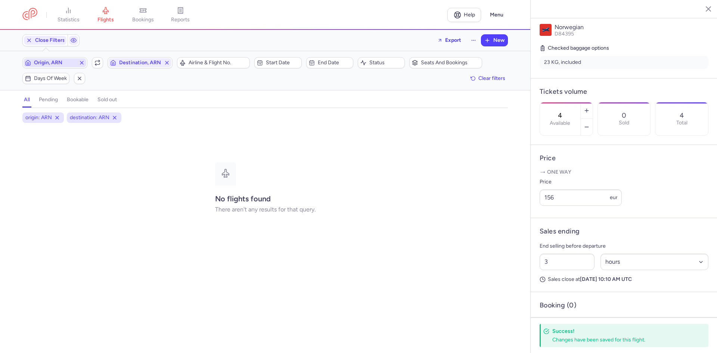
click at [108, 57] on button "Destination, ARN" at bounding box center [140, 62] width 65 height 11
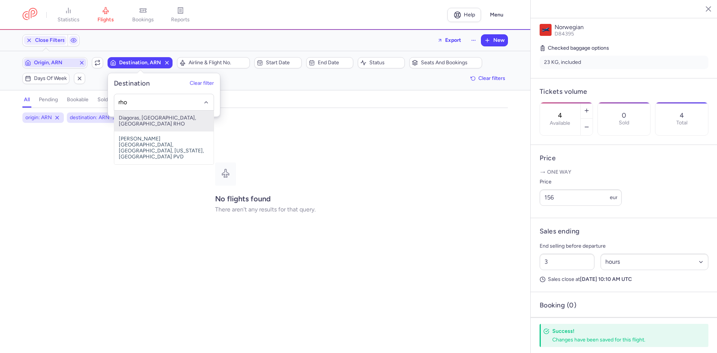
type input "rho"
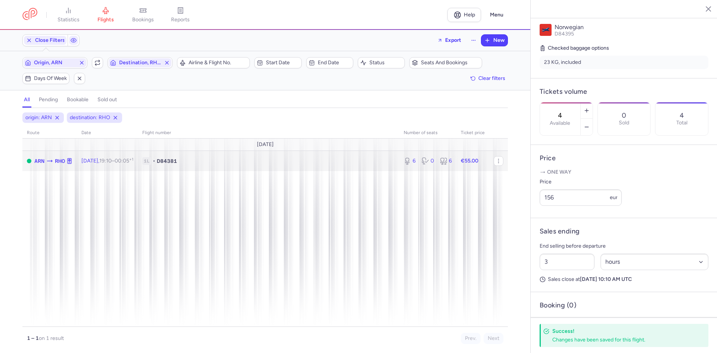
click at [457, 154] on td "1L • D84381" at bounding box center [473, 161] width 33 height 21
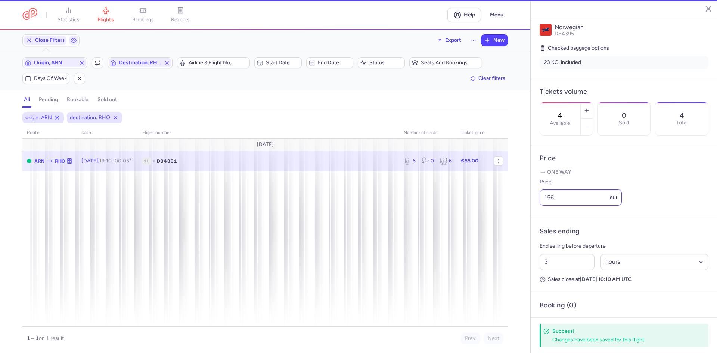
type input "6"
type input "2"
select select "days"
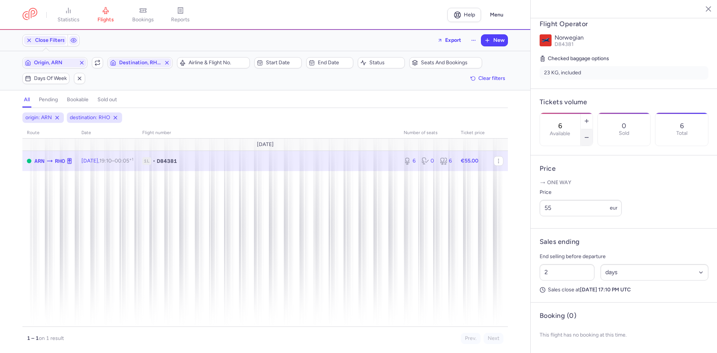
click at [593, 129] on button "button" at bounding box center [587, 137] width 12 height 16
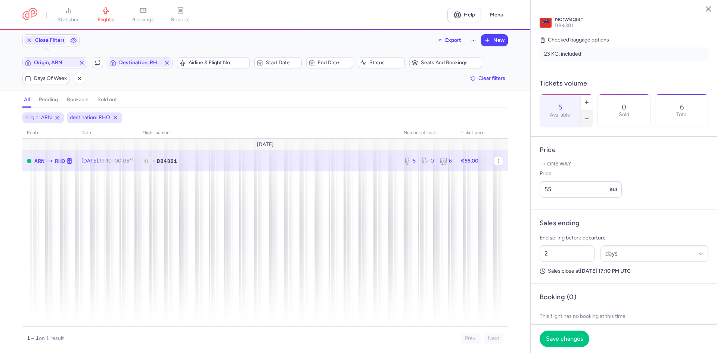
click at [593, 111] on button "button" at bounding box center [587, 119] width 12 height 16
click at [590, 116] on icon "button" at bounding box center [587, 119] width 6 height 6
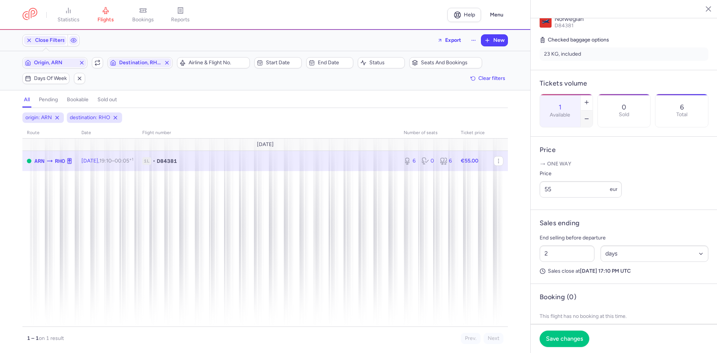
type input "0"
click at [555, 338] on span "Save changes" at bounding box center [564, 338] width 37 height 7
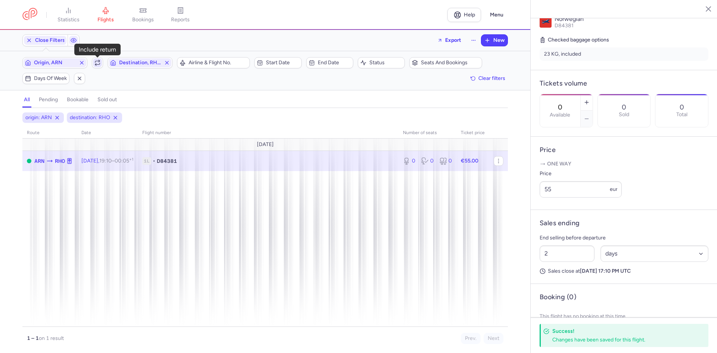
click at [97, 61] on icon "button" at bounding box center [97, 61] width 4 height 1
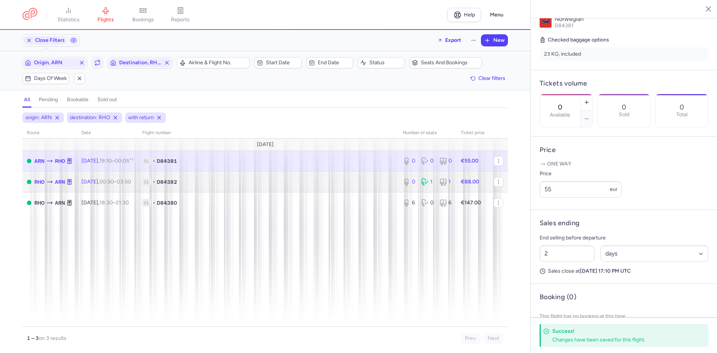
click at [264, 179] on span "1L • D84382" at bounding box center [268, 181] width 252 height 7
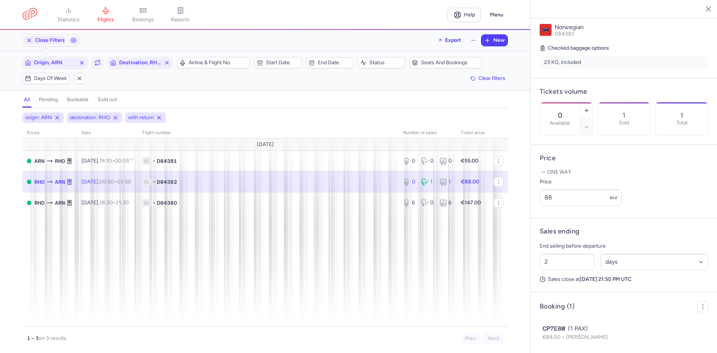
scroll to position [182, 0]
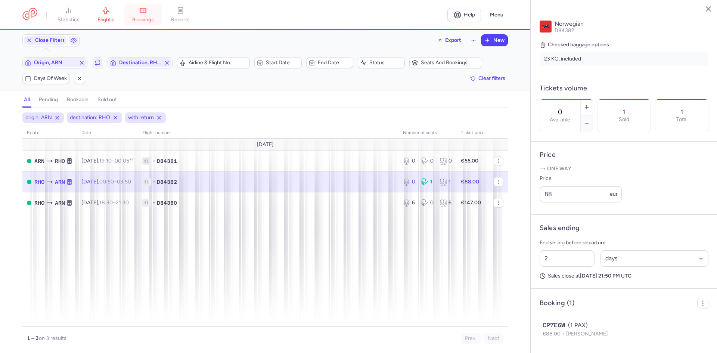
click at [143, 10] on icon at bounding box center [143, 11] width 6 height 4
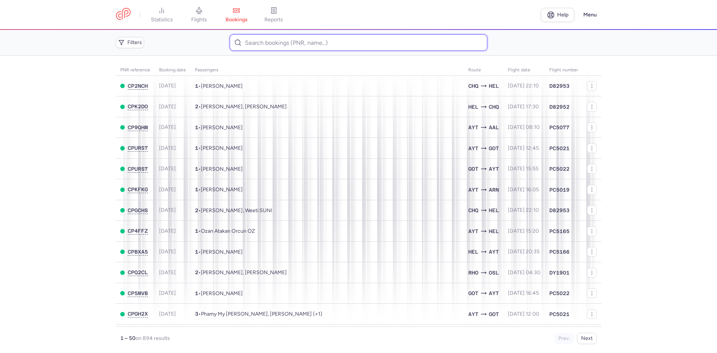
click at [331, 35] on input at bounding box center [358, 42] width 257 height 16
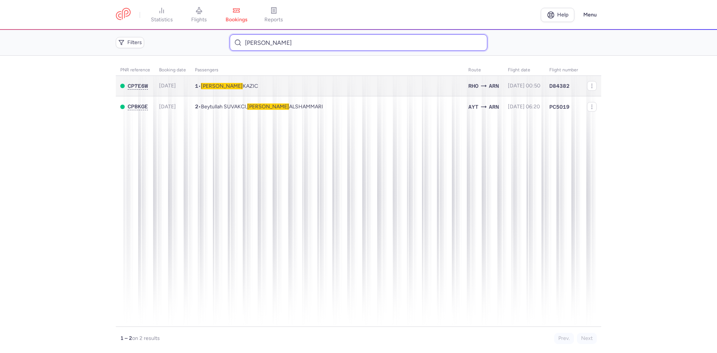
type input "[PERSON_NAME]"
click at [306, 82] on td "1 • [PERSON_NAME]" at bounding box center [327, 86] width 273 height 21
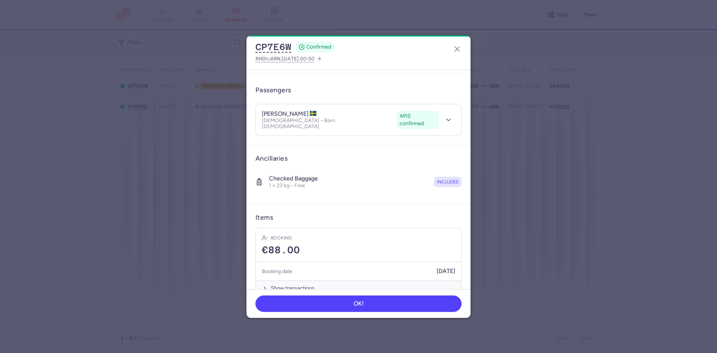
scroll to position [58, 0]
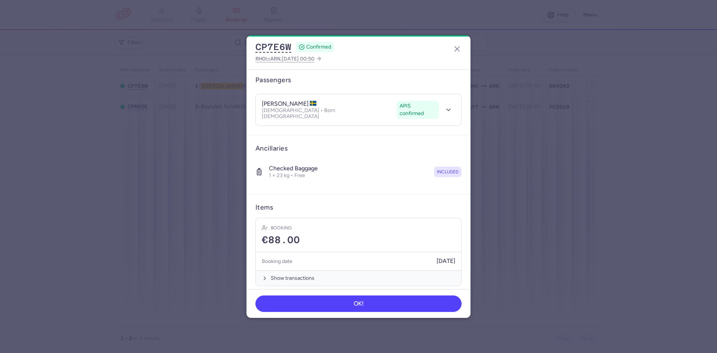
click at [435, 103] on div "APIS confirmed" at bounding box center [426, 110] width 59 height 18
click at [442, 105] on button "button" at bounding box center [448, 109] width 13 height 13
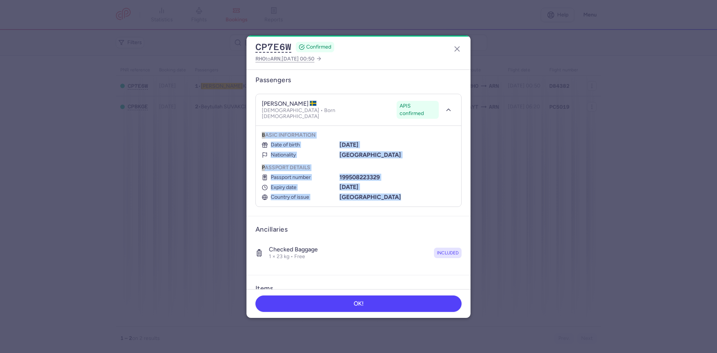
click at [446, 142] on div "[DATE]" at bounding box center [398, 145] width 116 height 7
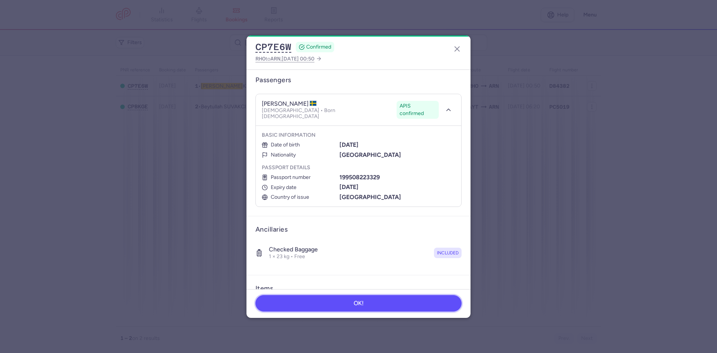
click at [306, 310] on button "OK!" at bounding box center [359, 303] width 206 height 16
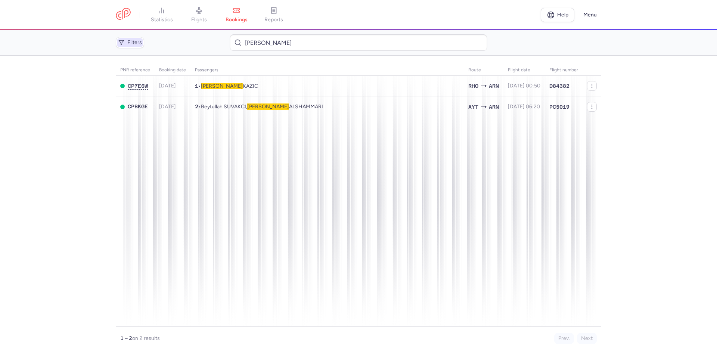
click at [128, 43] on span "Filters" at bounding box center [134, 43] width 15 height 6
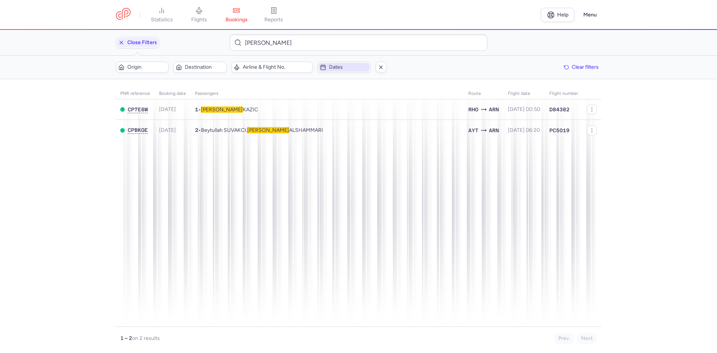
click at [347, 67] on span "Dates" at bounding box center [348, 67] width 39 height 6
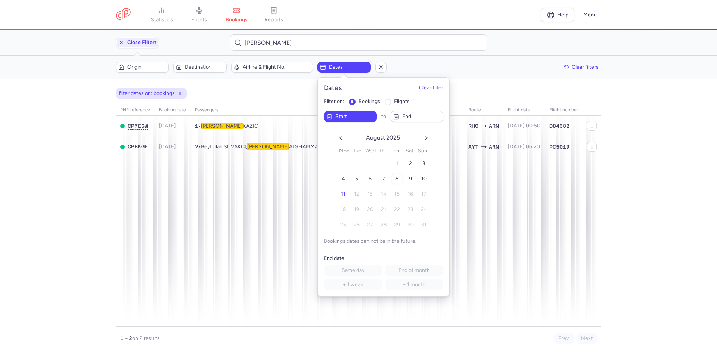
click at [398, 178] on span "8" at bounding box center [397, 179] width 3 height 6
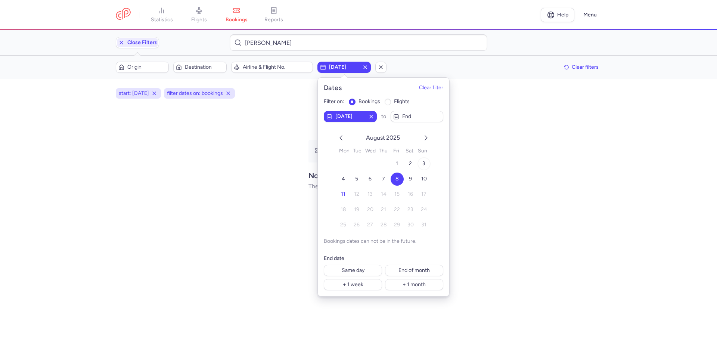
click at [424, 170] on button "3" at bounding box center [424, 163] width 13 height 13
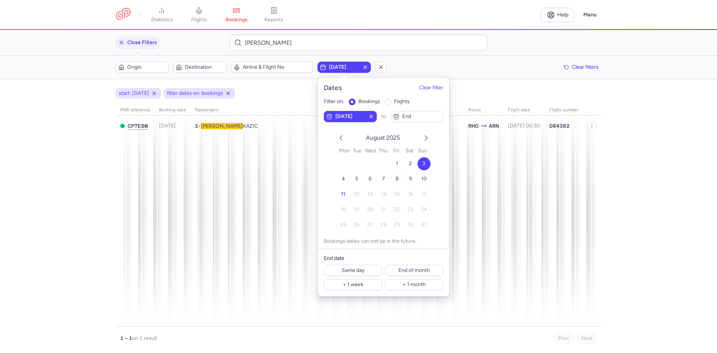
click at [399, 179] on button "8" at bounding box center [397, 179] width 13 height 13
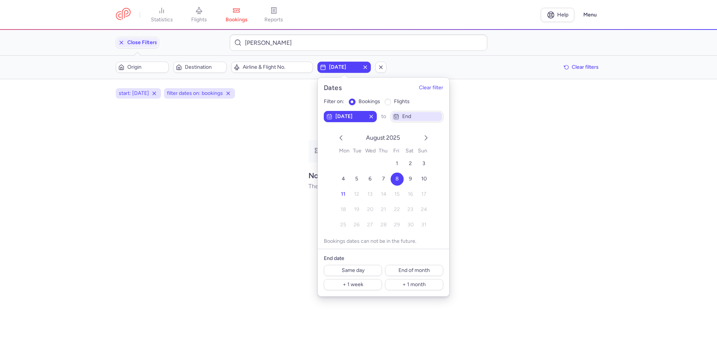
click at [427, 118] on span "end" at bounding box center [421, 117] width 39 height 6
click at [345, 197] on span "11" at bounding box center [343, 194] width 4 height 6
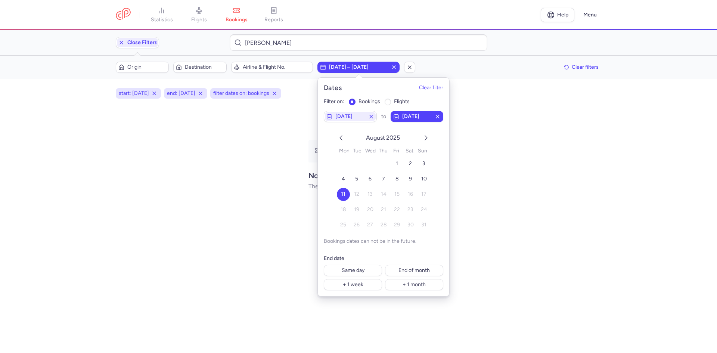
click at [533, 200] on div "No bookings found There aren't any results for that query." at bounding box center [359, 165] width 486 height 121
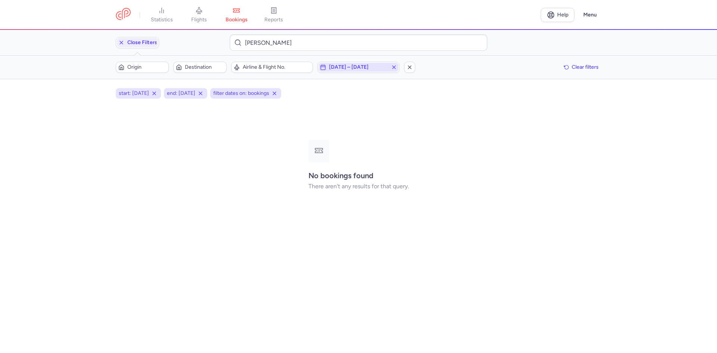
click at [357, 69] on span "[DATE] – [DATE]" at bounding box center [358, 67] width 59 height 6
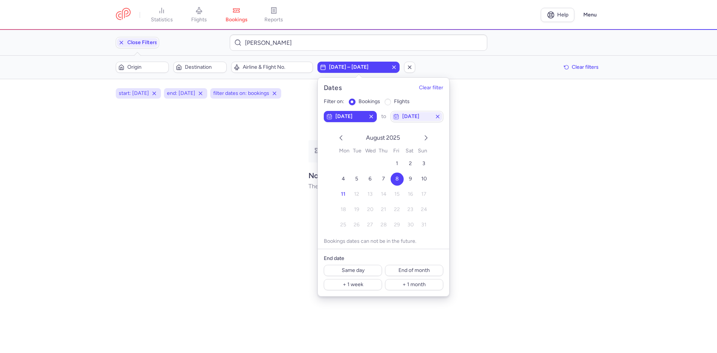
click at [390, 102] on input "flights" at bounding box center [388, 102] width 7 height 7
radio input "true"
click at [353, 102] on input "bookings" at bounding box center [352, 102] width 7 height 7
radio input "true"
drag, startPoint x: 225, startPoint y: 111, endPoint x: 207, endPoint y: 109, distance: 18.7
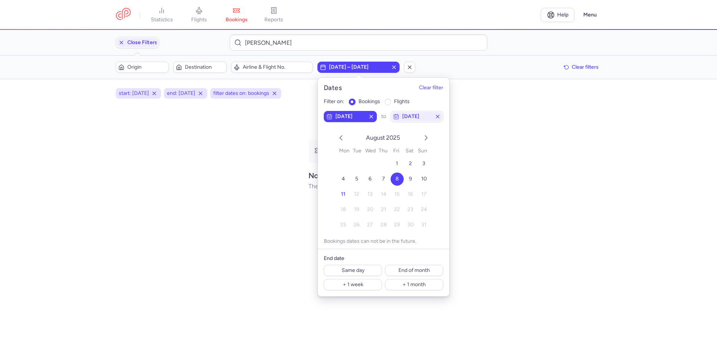
click at [225, 111] on div "No bookings found There aren't any results for that query." at bounding box center [359, 165] width 486 height 121
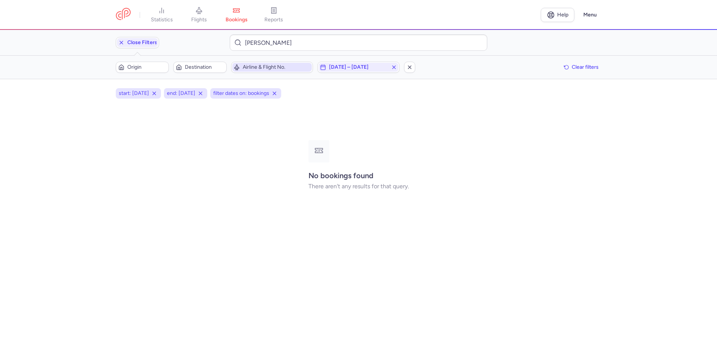
click at [240, 69] on span "Airline & Flight No." at bounding box center [272, 67] width 80 height 9
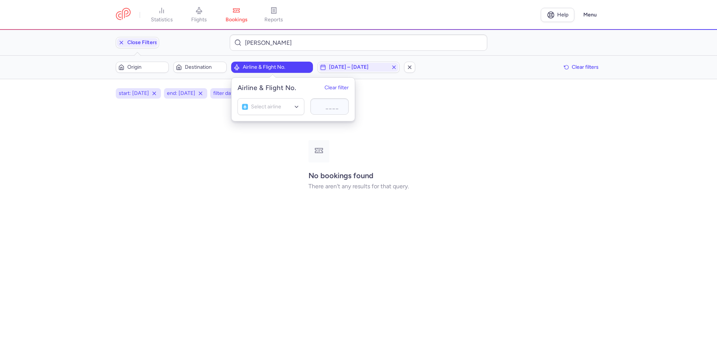
click at [240, 69] on span "Airline & Flight No." at bounding box center [272, 67] width 80 height 9
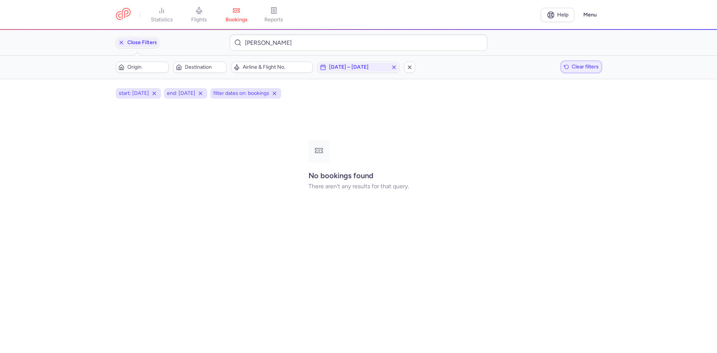
click at [586, 69] on span "Clear filters" at bounding box center [585, 67] width 27 height 6
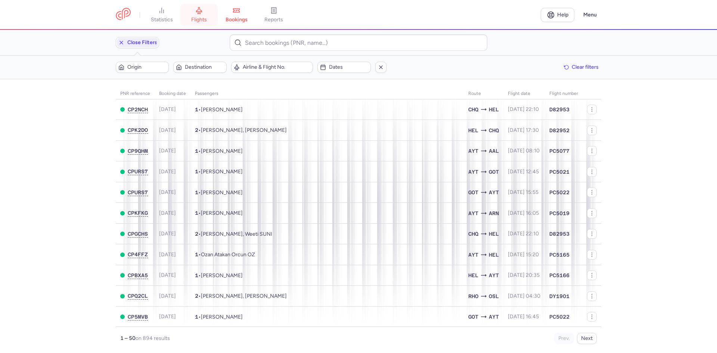
click at [203, 17] on span "flights" at bounding box center [199, 19] width 16 height 7
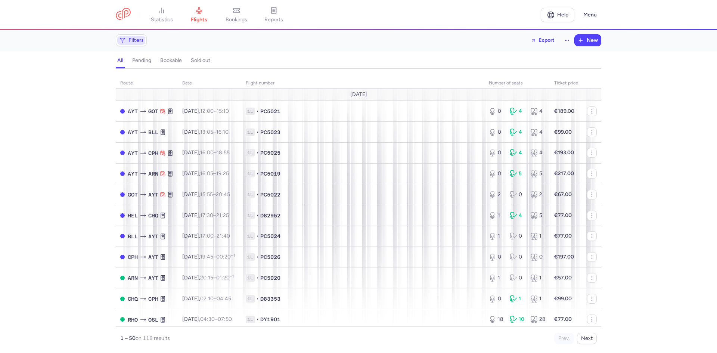
click at [138, 40] on span "Filters" at bounding box center [136, 40] width 15 height 6
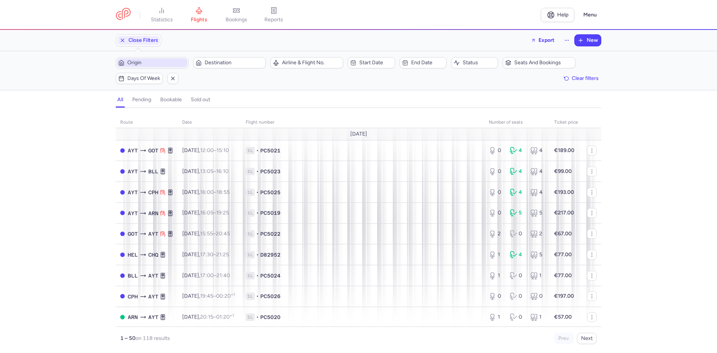
click at [168, 59] on span "Origin" at bounding box center [152, 62] width 71 height 9
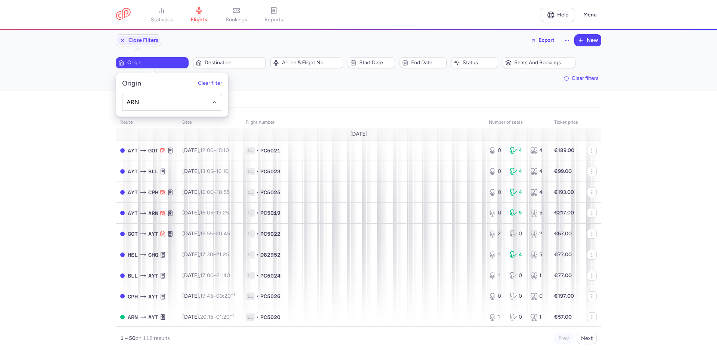
type input "ARN"
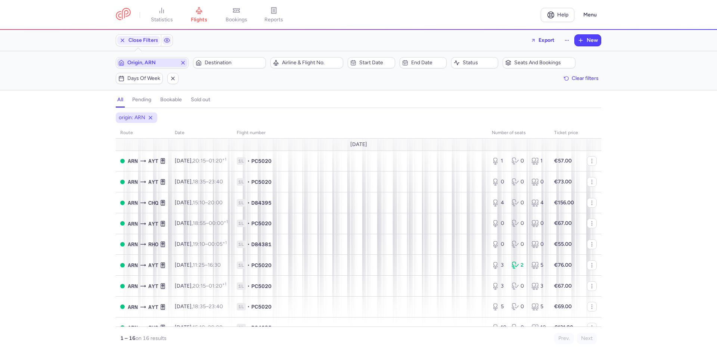
click at [193, 57] on button "Destination" at bounding box center [229, 62] width 73 height 11
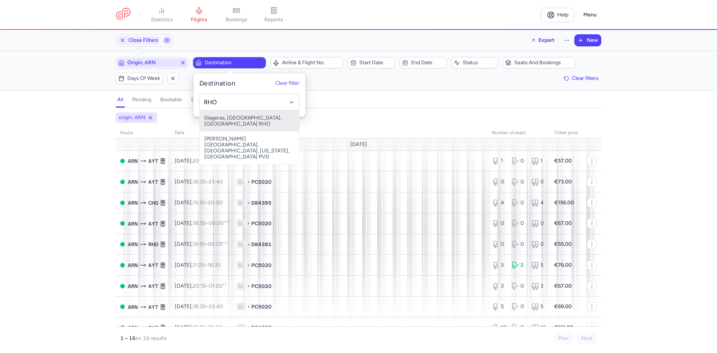
type input "RHO"
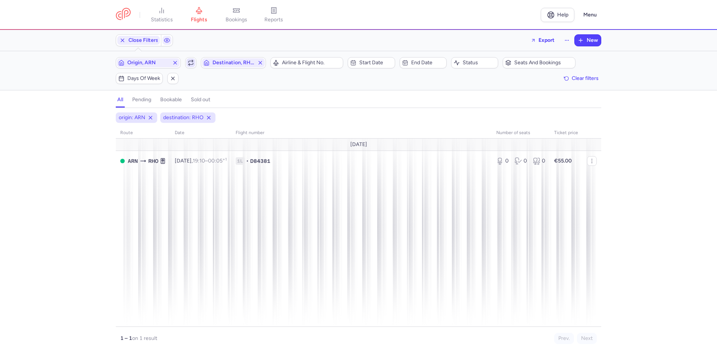
click at [188, 61] on icon "button" at bounding box center [191, 63] width 6 height 6
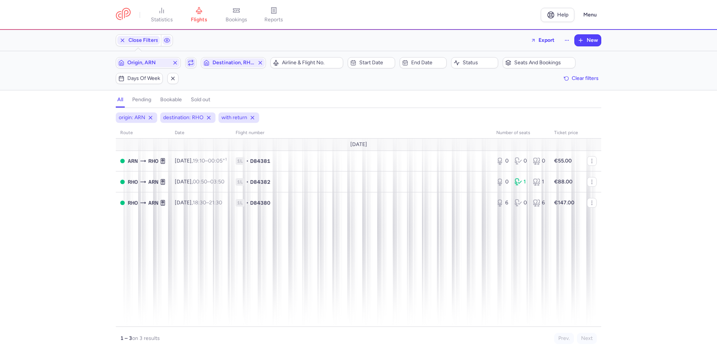
click at [188, 61] on icon "button" at bounding box center [191, 63] width 6 height 6
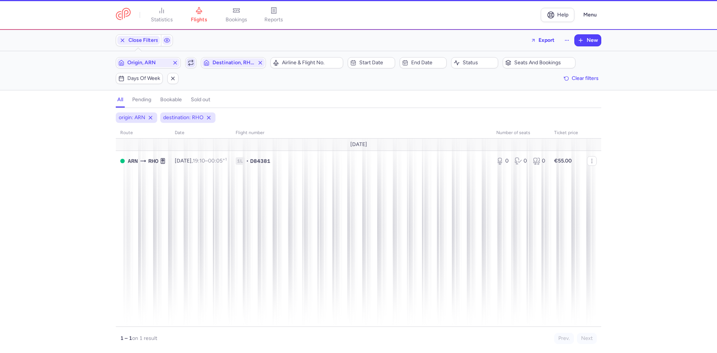
click at [188, 61] on icon "button" at bounding box center [191, 63] width 6 height 6
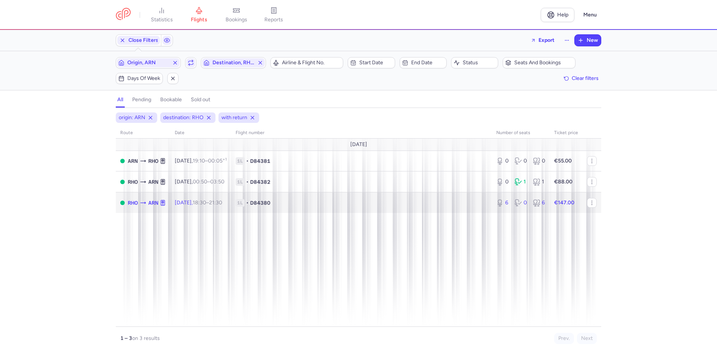
click at [345, 200] on span "1L • D84380" at bounding box center [362, 202] width 252 height 7
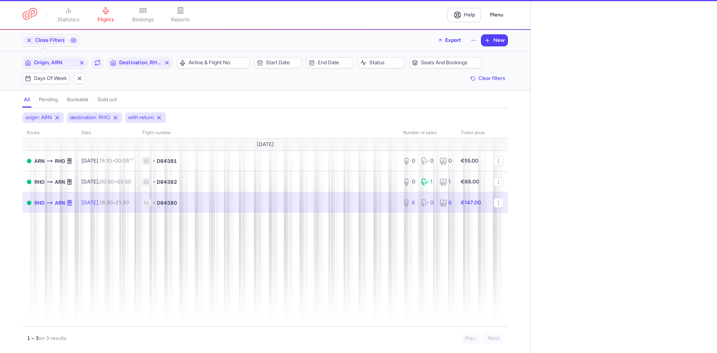
select select "days"
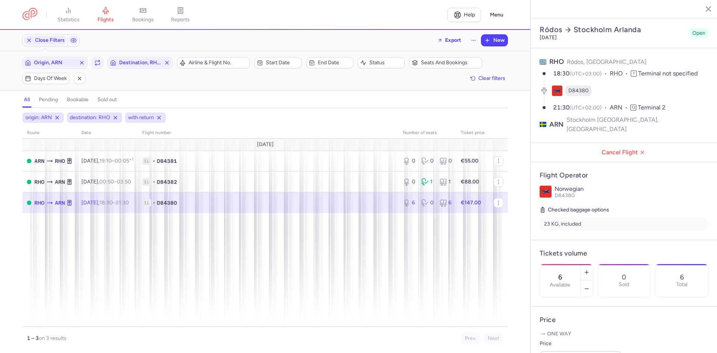
click at [593, 265] on div "6 Available" at bounding box center [566, 281] width 53 height 34
click at [593, 281] on button "button" at bounding box center [587, 289] width 12 height 16
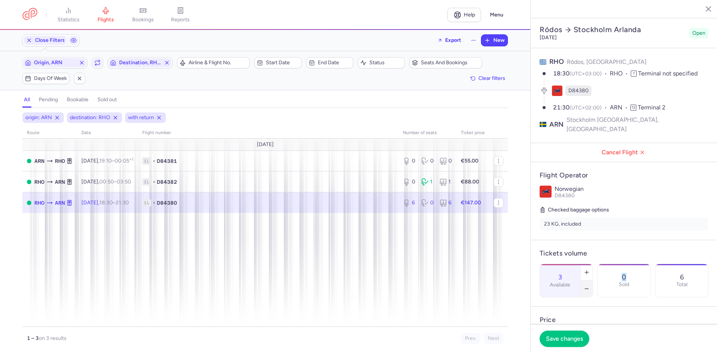
click at [593, 281] on button "button" at bounding box center [587, 289] width 12 height 16
type input "0"
click at [555, 353] on footer "Save changes" at bounding box center [624, 338] width 187 height 29
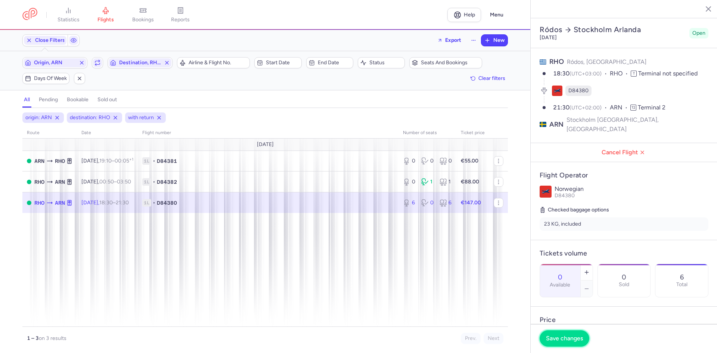
click at [560, 343] on button "Save changes" at bounding box center [565, 338] width 50 height 16
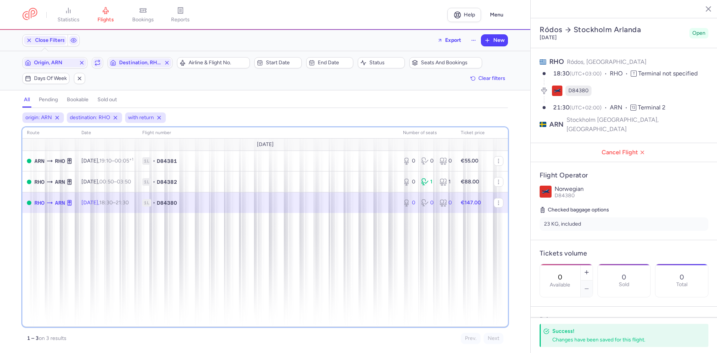
click at [437, 239] on div "route date Flight number number of seats Ticket price [DATE] ARN RHO [DATE] 19:…" at bounding box center [265, 227] width 486 height 200
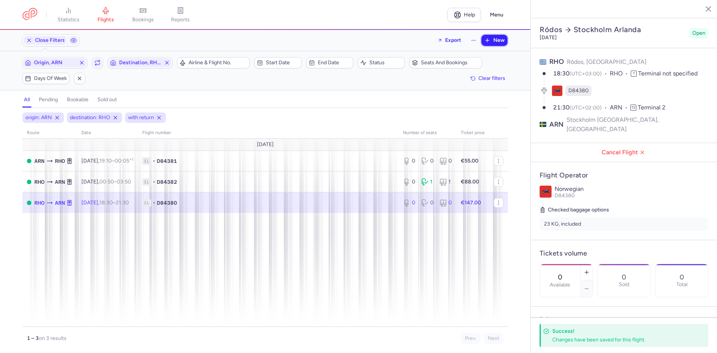
click at [483, 42] on button "New" at bounding box center [495, 40] width 26 height 11
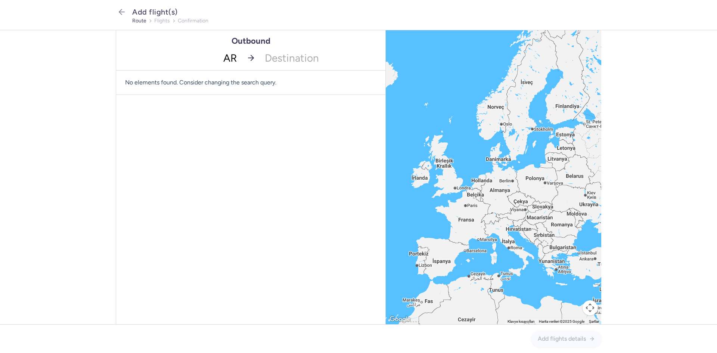
type input "ARN"
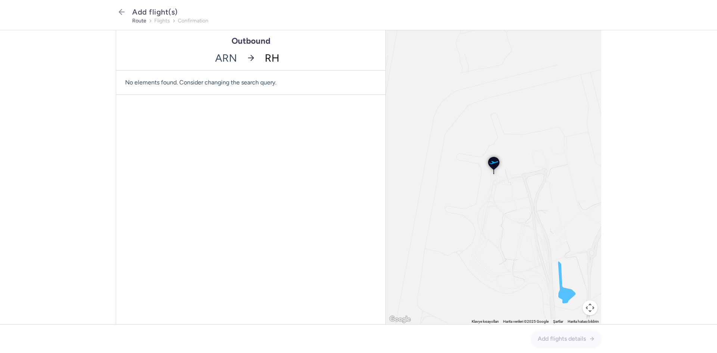
type input "RHO"
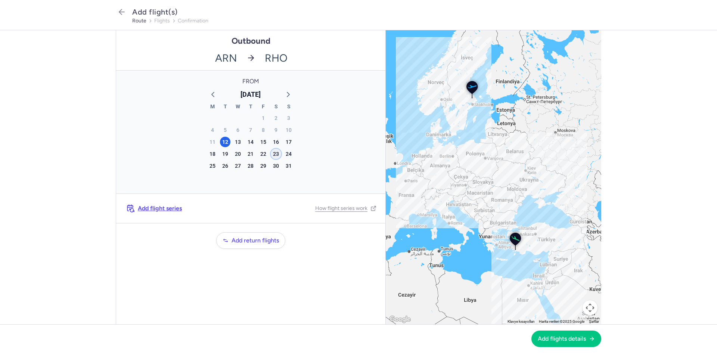
click at [273, 151] on div "23" at bounding box center [276, 154] width 10 height 10
click at [550, 336] on span "Add flights details" at bounding box center [562, 338] width 48 height 7
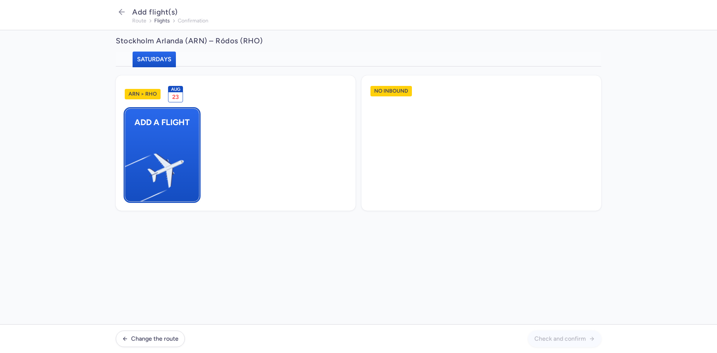
click at [178, 128] on span "Add a flight" at bounding box center [162, 122] width 74 height 27
select select "23"
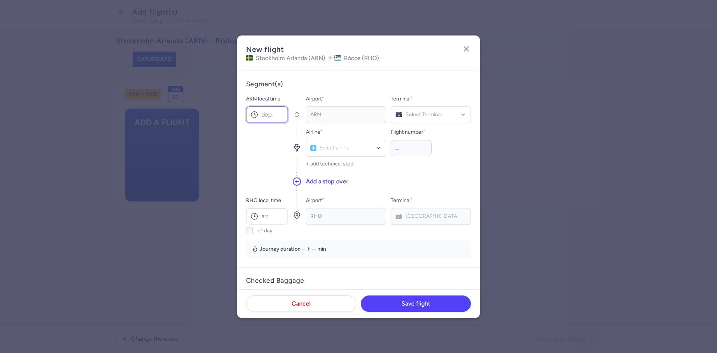
click at [268, 119] on input "ARN local time" at bounding box center [267, 114] width 42 height 16
type input "12:50"
type input "D8"
type input "4379"
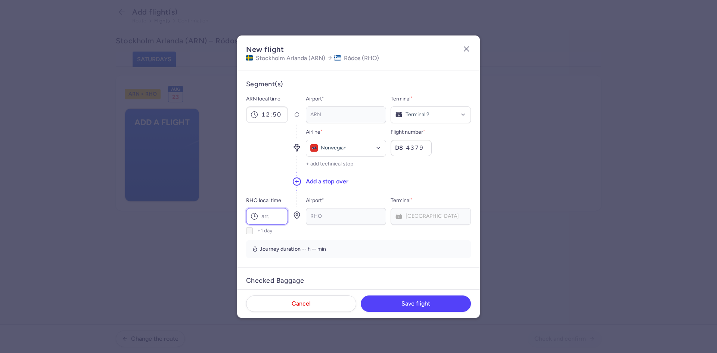
click at [272, 217] on input "RHO local time" at bounding box center [267, 216] width 42 height 16
type input "17:45"
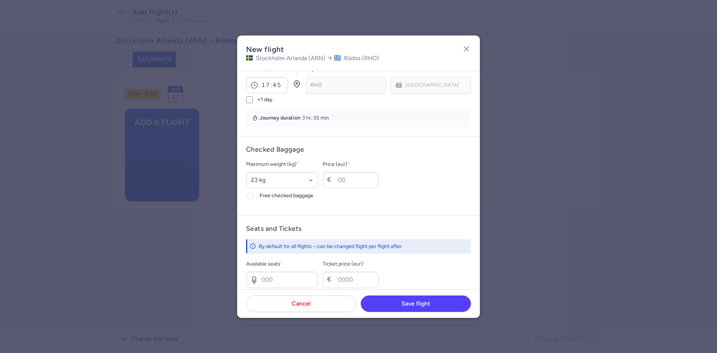
click at [248, 193] on input "Free checked baggage" at bounding box center [251, 196] width 6 height 6
checkbox input "true"
type input "1"
click at [359, 284] on input "Ticket price (eur) *" at bounding box center [351, 280] width 56 height 16
type input "99"
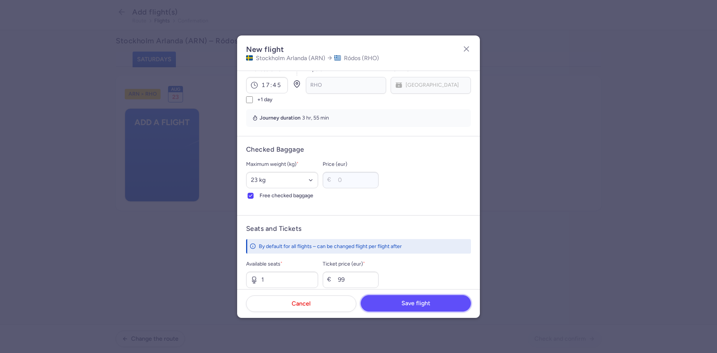
click at [422, 306] on span "Save flight" at bounding box center [416, 303] width 29 height 7
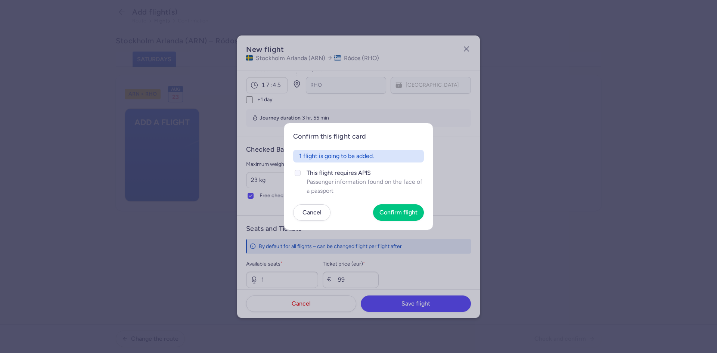
click at [322, 179] on span "Passenger information found on the face of a passport" at bounding box center [365, 186] width 117 height 18
click at [301, 176] on input "This flight requires APIS Passenger information found on the face of a passport" at bounding box center [298, 173] width 6 height 6
checkbox input "true"
click at [384, 218] on button "Confirm flight" at bounding box center [398, 212] width 51 height 16
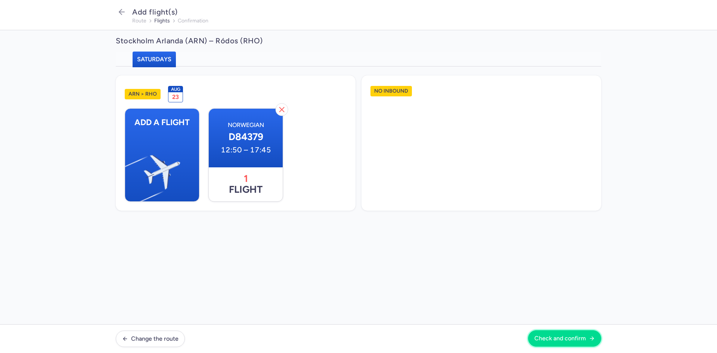
click at [544, 341] on span "Check and confirm" at bounding box center [561, 338] width 52 height 7
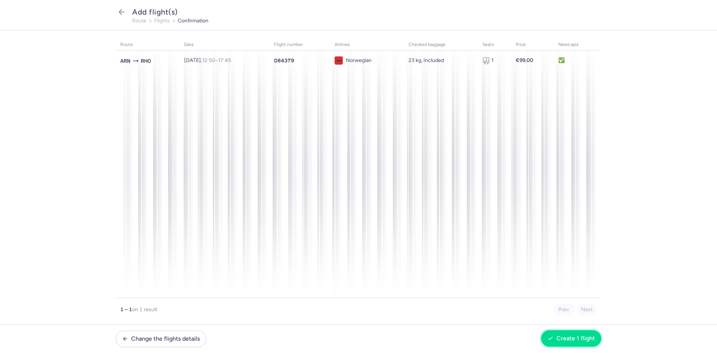
click at [573, 338] on span "Create 1 flight" at bounding box center [576, 338] width 38 height 7
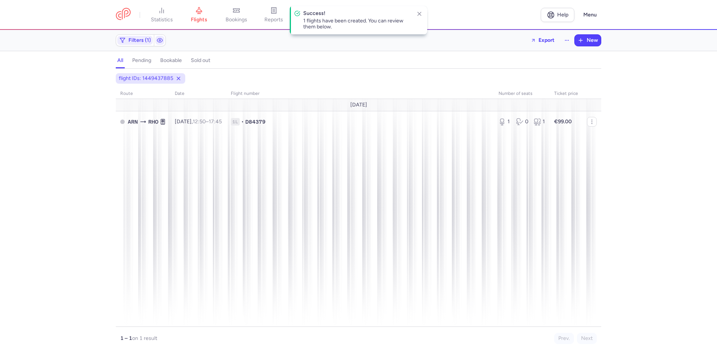
drag, startPoint x: 334, startPoint y: 238, endPoint x: 68, endPoint y: 179, distance: 271.7
click at [68, 179] on div "flight IDs: 1449437885 route date Flight number number of seats Ticket price [D…" at bounding box center [358, 213] width 717 height 280
click at [572, 41] on button "button" at bounding box center [567, 40] width 12 height 12
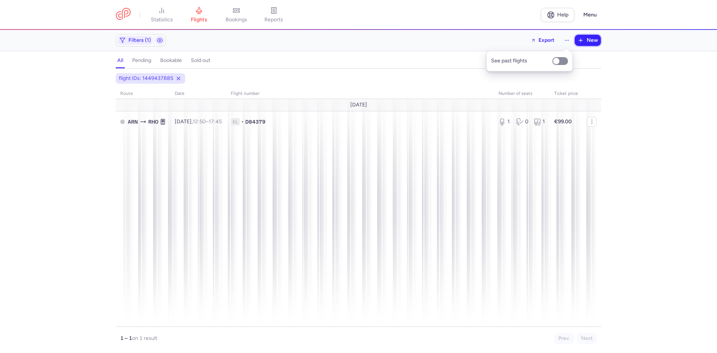
click at [583, 38] on icon "button" at bounding box center [581, 40] width 6 height 6
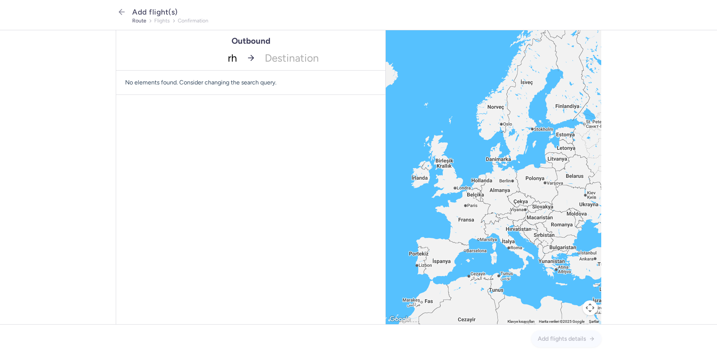
type input "rho"
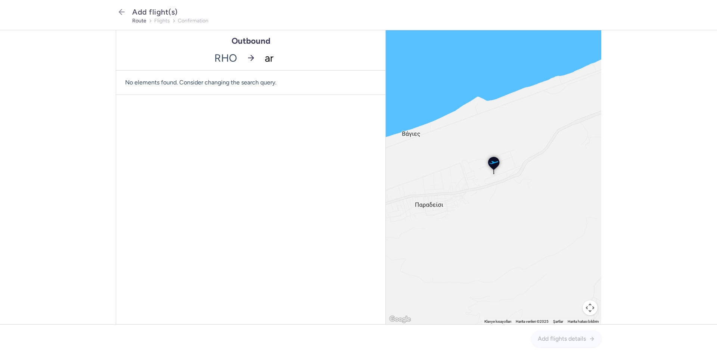
type input "arn"
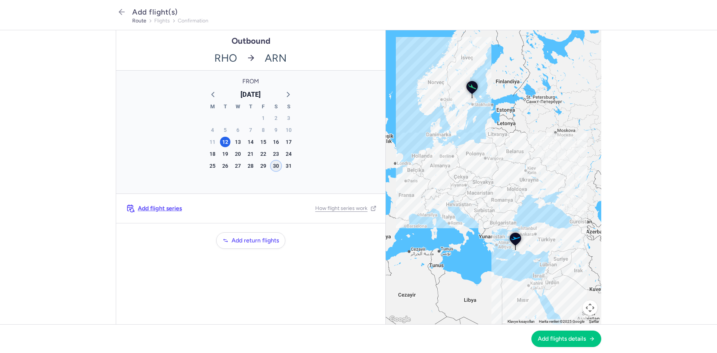
click at [275, 167] on div "30" at bounding box center [276, 166] width 10 height 10
click at [579, 336] on span "Add flights details" at bounding box center [562, 338] width 48 height 7
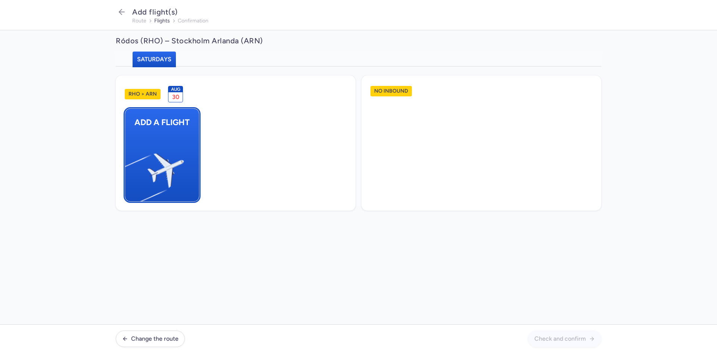
click at [160, 156] on img "button" at bounding box center [129, 167] width 126 height 116
select select "23"
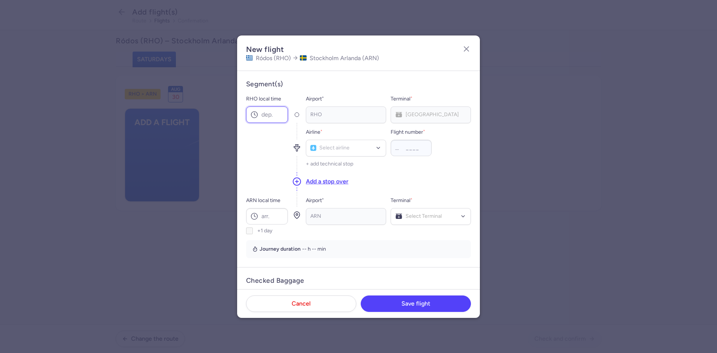
click at [270, 108] on input "RHO local time" at bounding box center [267, 114] width 42 height 16
type input "18:30"
type input "D8"
type input "4380"
click at [260, 210] on input "ARN local time" at bounding box center [267, 216] width 42 height 16
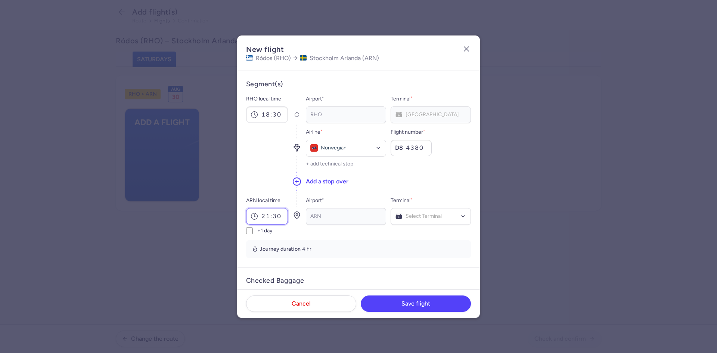
type input "21:30"
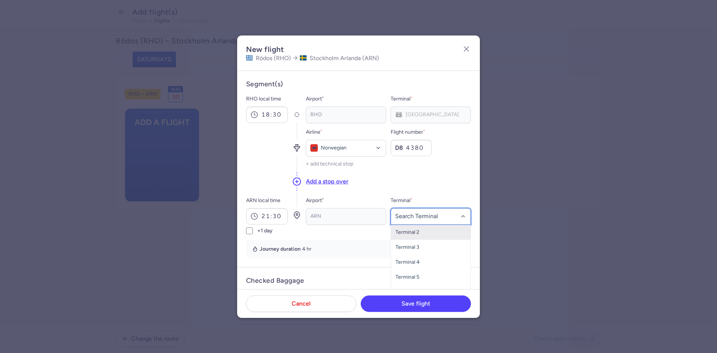
click at [403, 235] on span "Terminal 2" at bounding box center [408, 232] width 24 height 6
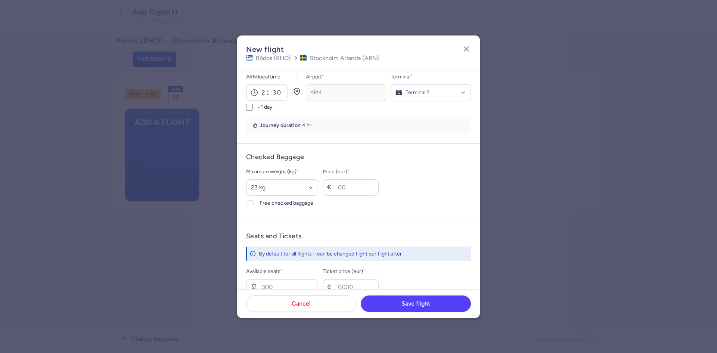
scroll to position [128, 0]
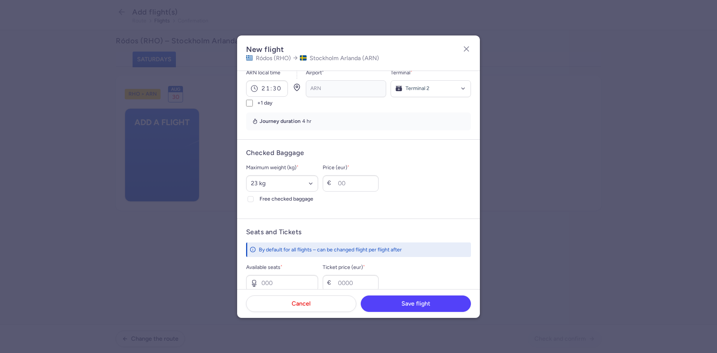
click at [254, 194] on div "Maximum weight (kg) * Select an option 15 kg 16 kg 17 kg 18 kg 19 kg 20 kg 21 k…" at bounding box center [282, 183] width 72 height 40
click at [254, 195] on div at bounding box center [250, 199] width 9 height 9
click at [254, 196] on input "Free checked baggage" at bounding box center [251, 199] width 6 height 6
checkbox input "true"
drag, startPoint x: 292, startPoint y: 281, endPoint x: 297, endPoint y: 257, distance: 24.0
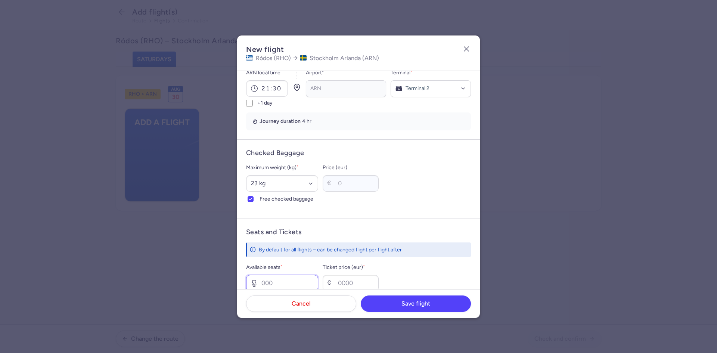
click at [293, 281] on input "Available seats *" at bounding box center [282, 283] width 72 height 16
click at [362, 287] on input "Ticket price (eur) *" at bounding box center [351, 283] width 56 height 16
click at [299, 285] on input "Available seats *" at bounding box center [282, 283] width 72 height 16
type input "1"
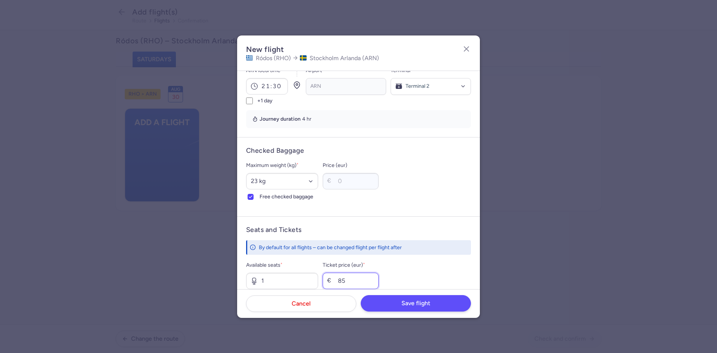
type input "85"
click at [408, 301] on span "Save flight" at bounding box center [416, 303] width 29 height 7
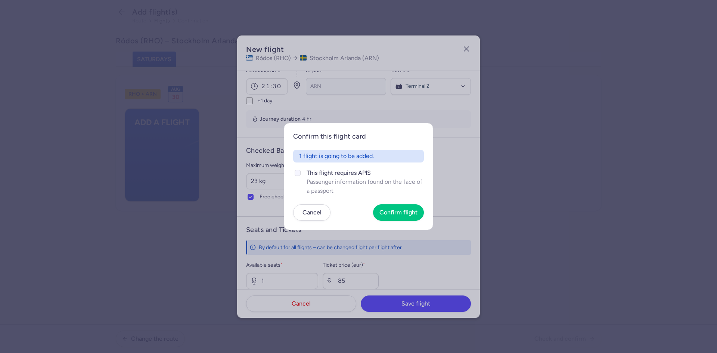
click at [293, 169] on div at bounding box center [297, 173] width 9 height 9
click at [295, 170] on input "This flight requires APIS Passenger information found on the face of a passport" at bounding box center [298, 173] width 6 height 6
checkbox input "true"
click at [414, 210] on span "Confirm flight" at bounding box center [399, 212] width 38 height 7
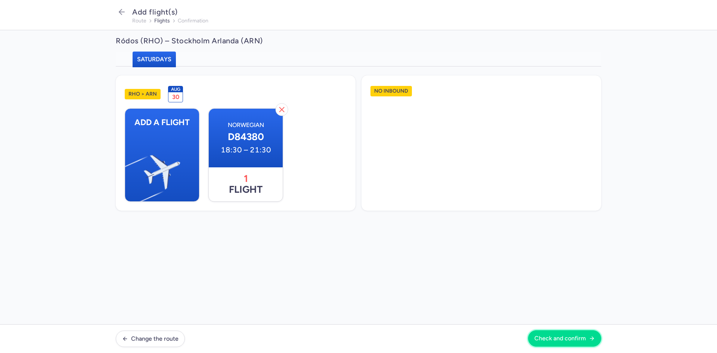
click at [551, 335] on button "Check and confirm" at bounding box center [564, 338] width 73 height 16
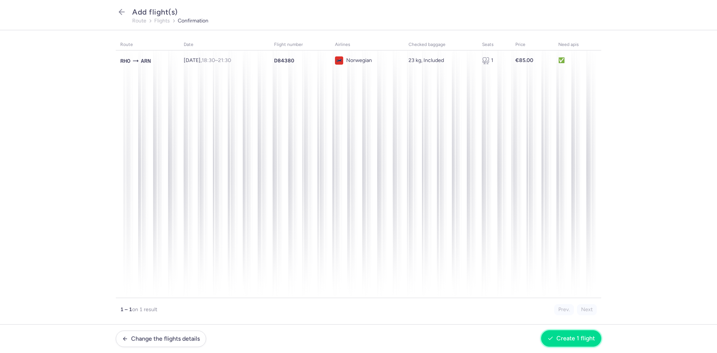
click at [562, 333] on button "Create 1 flight" at bounding box center [571, 338] width 60 height 16
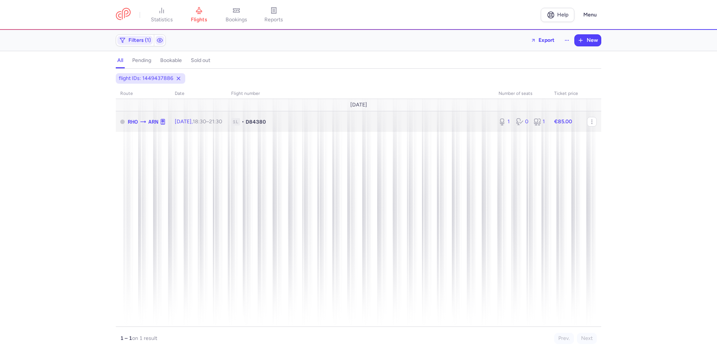
click at [550, 117] on td "1L • D84380" at bounding box center [566, 121] width 33 height 21
select select "days"
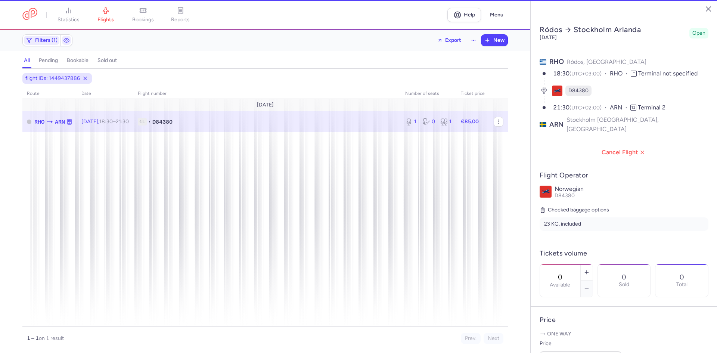
type input "1"
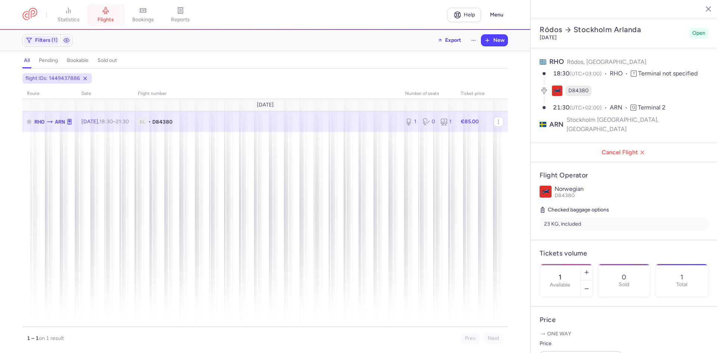
click at [108, 11] on icon at bounding box center [106, 10] width 6 height 7
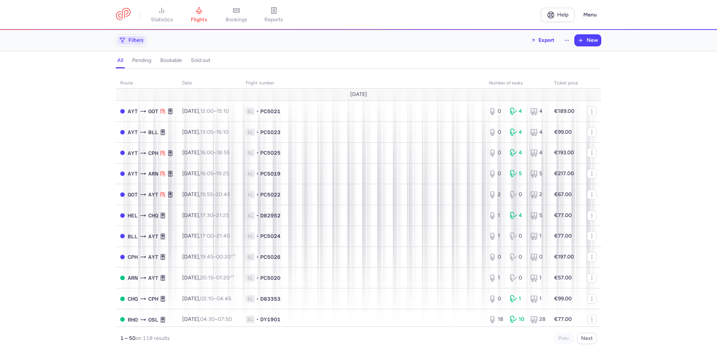
click at [138, 39] on span "Filters" at bounding box center [136, 40] width 15 height 6
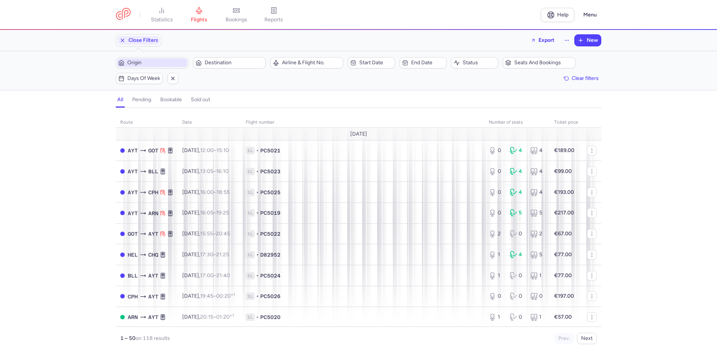
click at [157, 60] on span "Origin" at bounding box center [156, 63] width 59 height 6
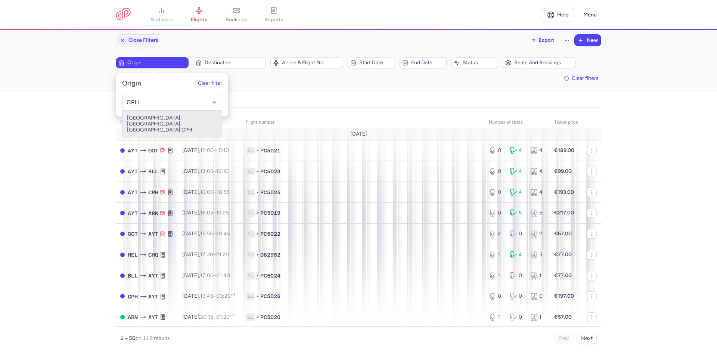
type input "CPH"
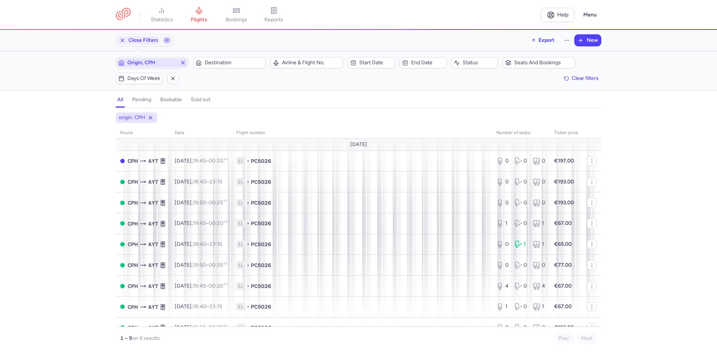
click at [193, 57] on button "Destination" at bounding box center [229, 62] width 73 height 11
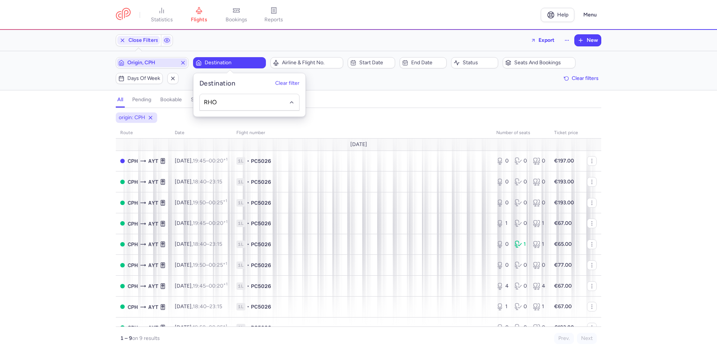
type input "RHO"
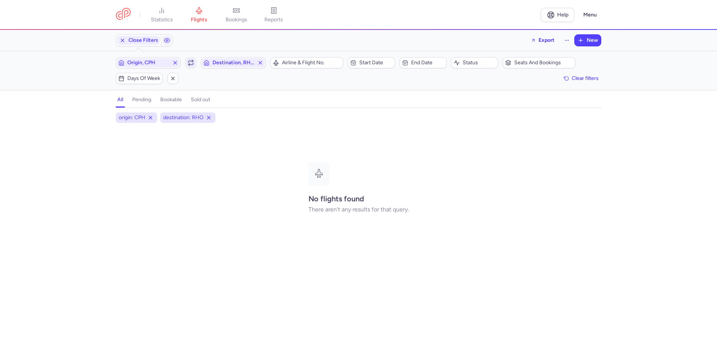
click at [191, 62] on icon "button" at bounding box center [191, 63] width 6 height 6
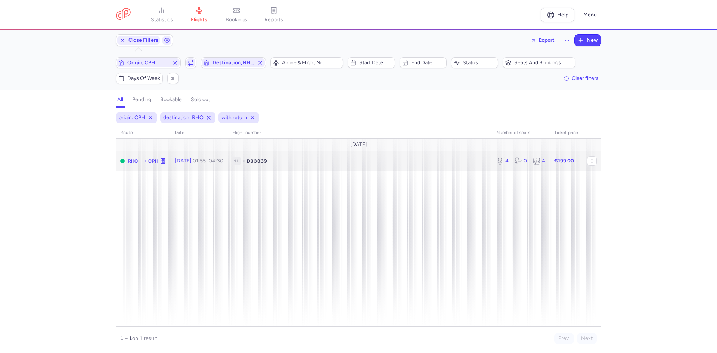
click at [550, 156] on td "1L • D83369" at bounding box center [566, 161] width 33 height 21
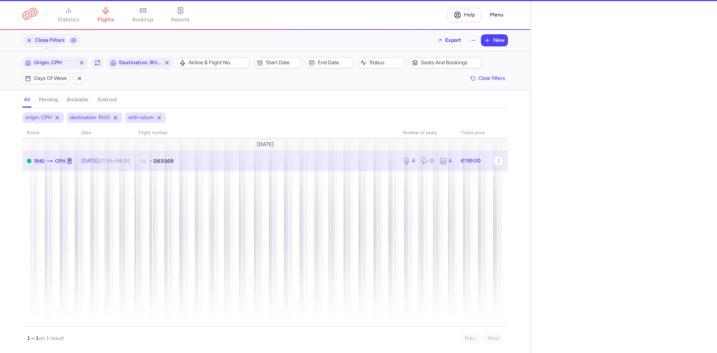
select select "days"
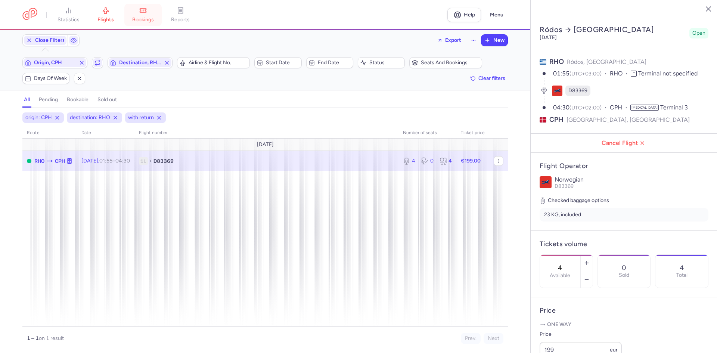
click at [151, 17] on span "bookings" at bounding box center [143, 19] width 22 height 7
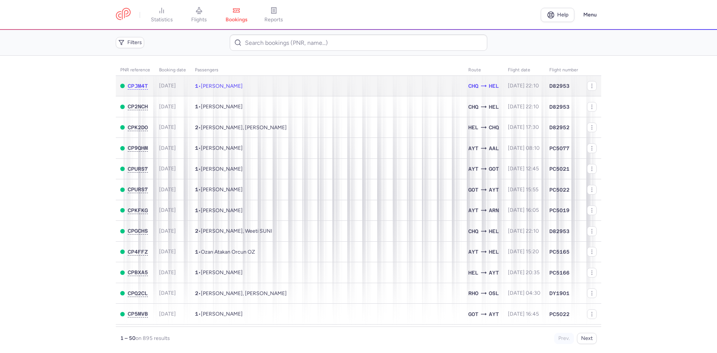
click at [270, 85] on td "1 • [PERSON_NAME]" at bounding box center [327, 86] width 273 height 21
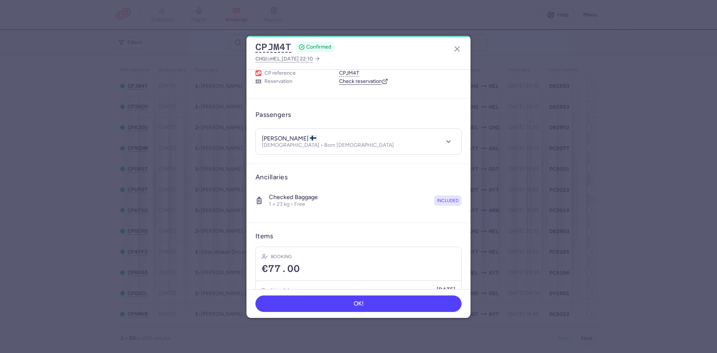
scroll to position [9, 0]
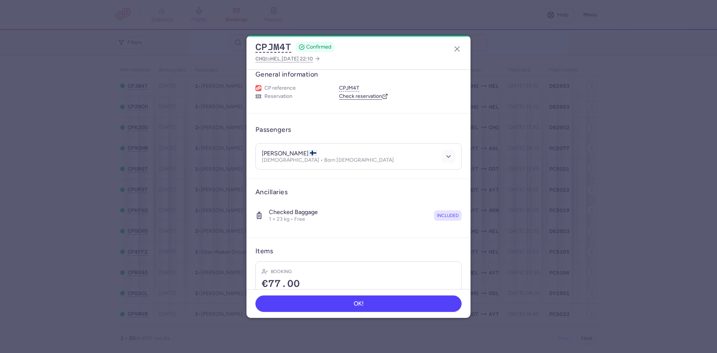
click at [446, 151] on button "button" at bounding box center [448, 156] width 13 height 13
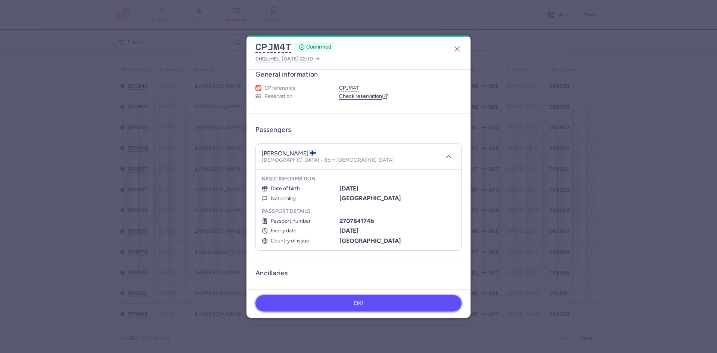
click at [406, 302] on button "OK!" at bounding box center [359, 303] width 206 height 16
